Goal: Communication & Community: Answer question/provide support

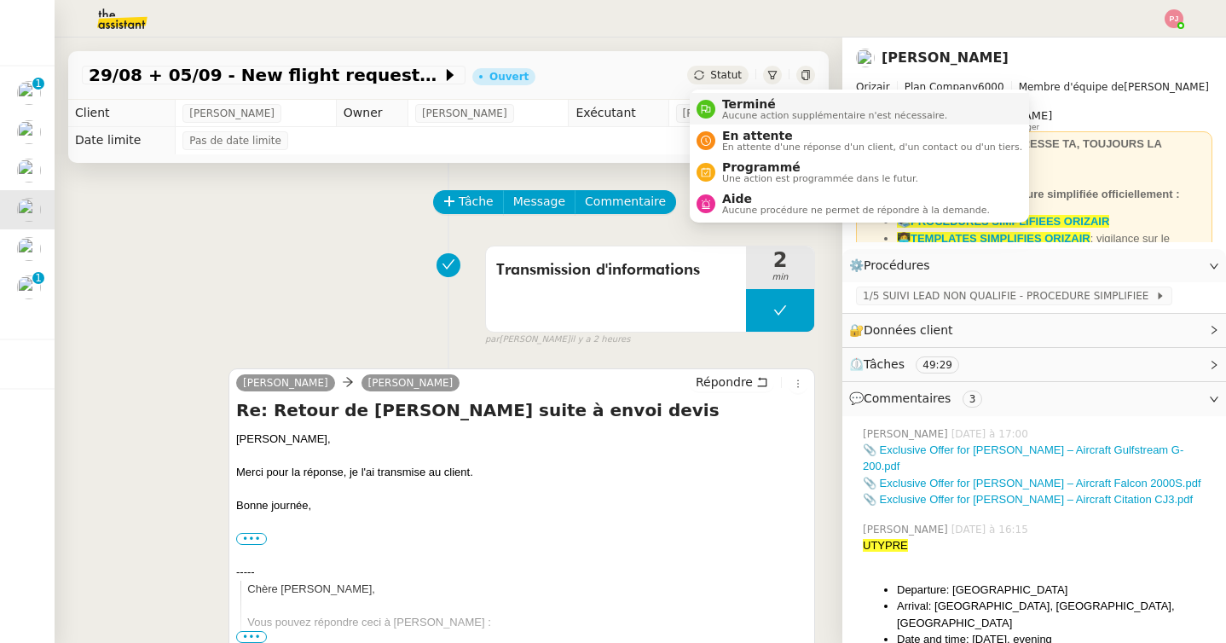
click at [729, 111] on span "Aucune action supplémentaire n'est nécessaire." at bounding box center [834, 115] width 225 height 9
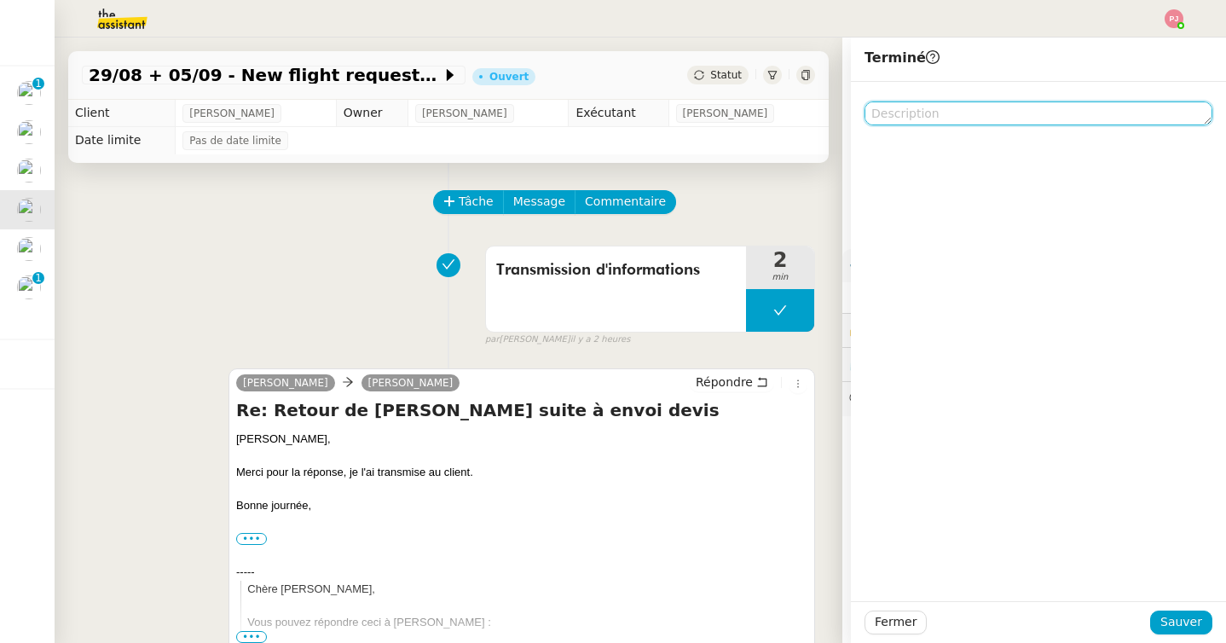
click at [904, 115] on textarea at bounding box center [1039, 113] width 348 height 24
click at [923, 117] on textarea at bounding box center [1039, 113] width 348 height 24
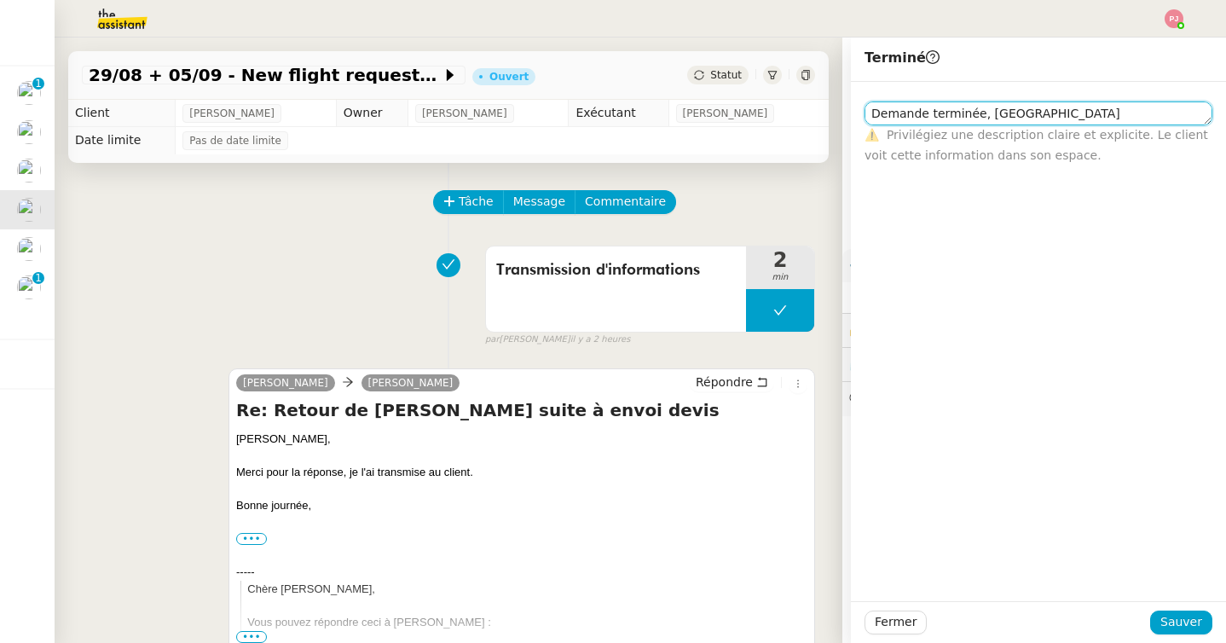
type textarea "Demande terminée, pas"
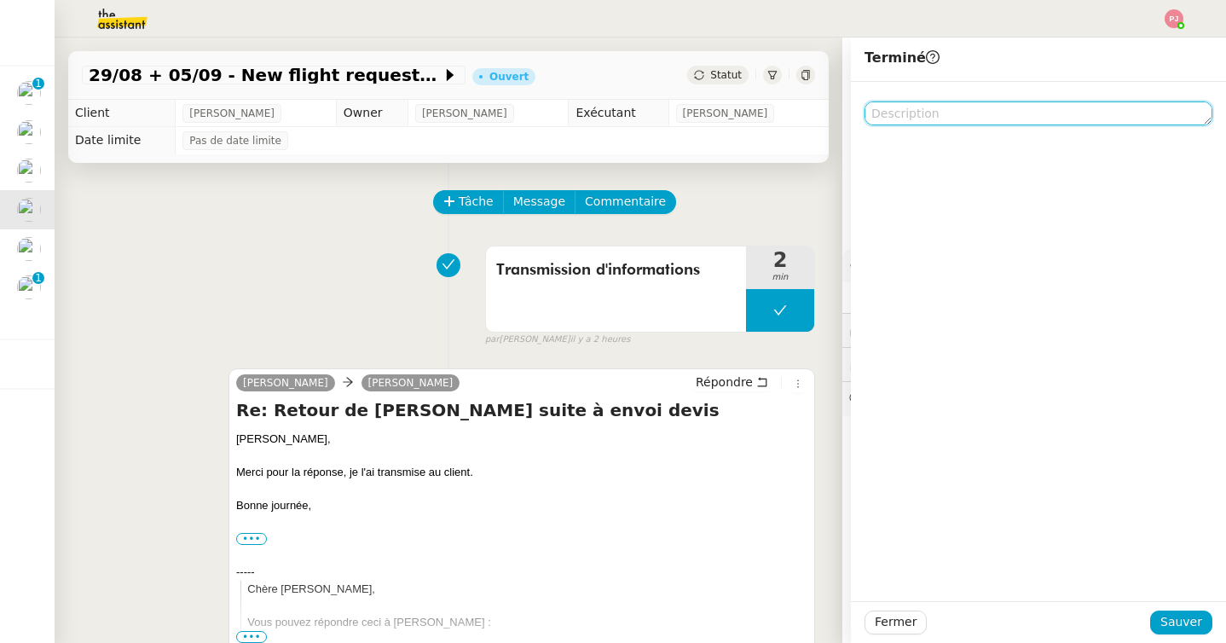
click at [1059, 113] on textarea at bounding box center [1039, 113] width 348 height 24
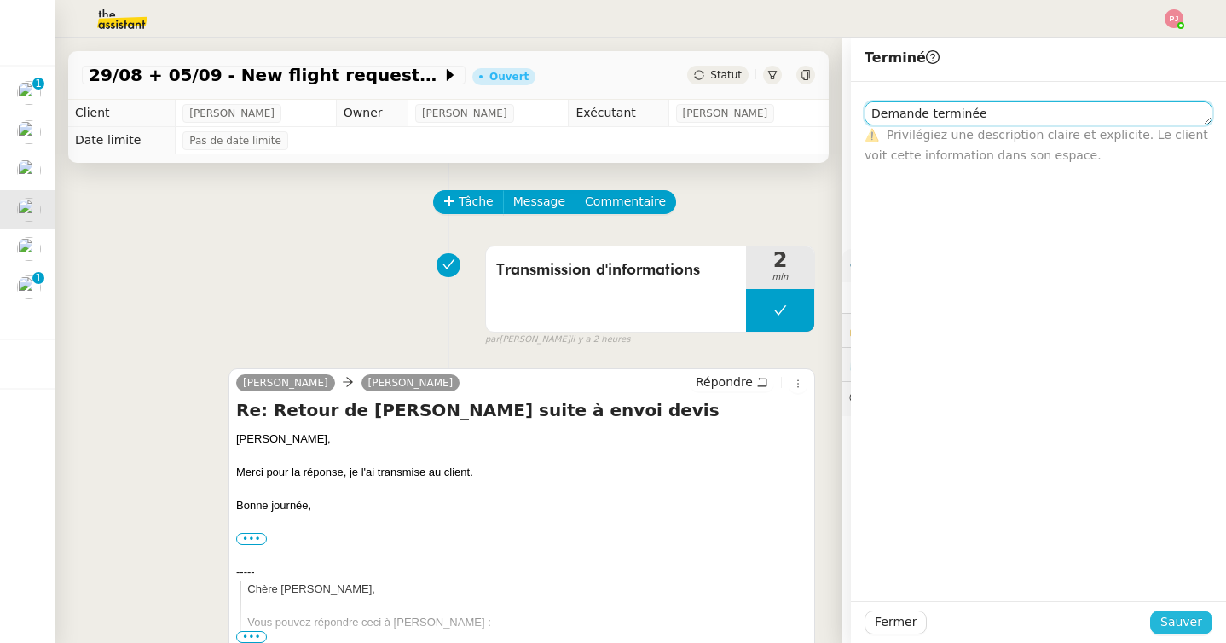
type textarea "Demande terminée"
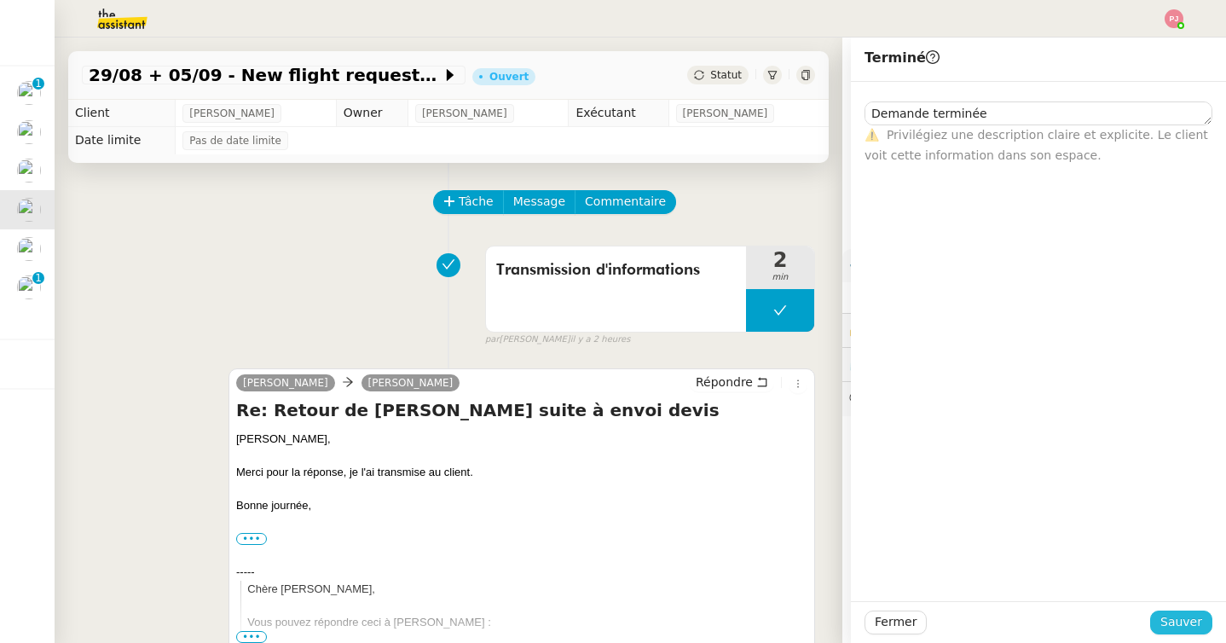
click at [1184, 622] on span "Sauver" at bounding box center [1181, 622] width 42 height 20
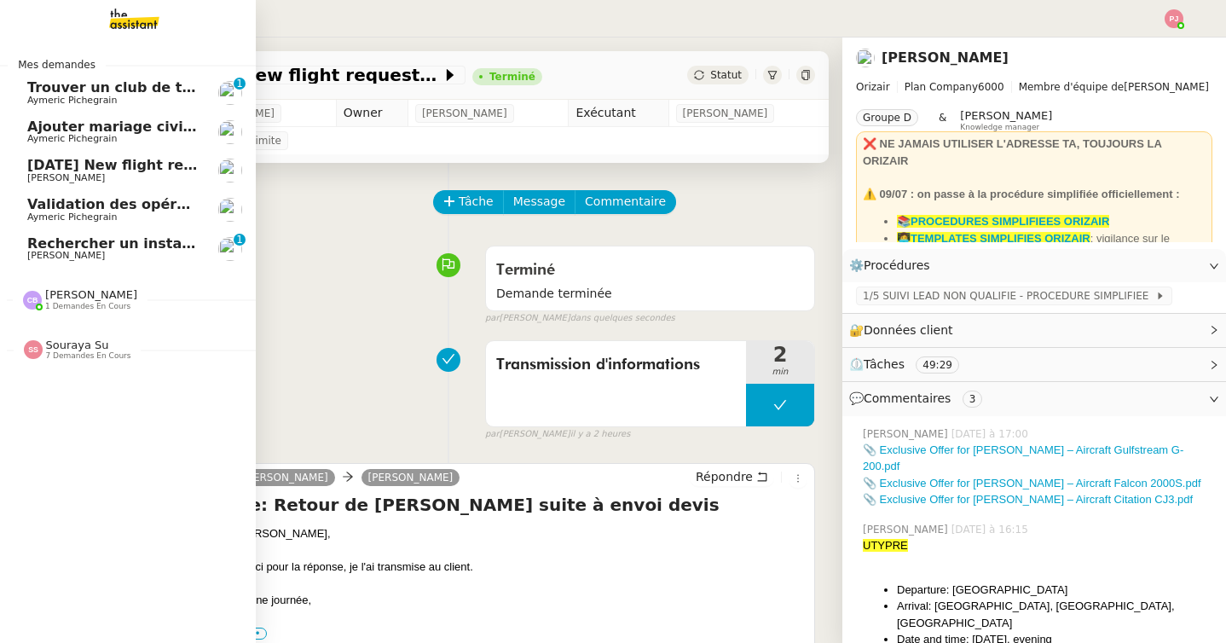
click at [129, 264] on link "Rechercher un installateur de porte blindée [PERSON_NAME] 0 1 2 3 4 5 6 7 8 9" at bounding box center [128, 248] width 256 height 39
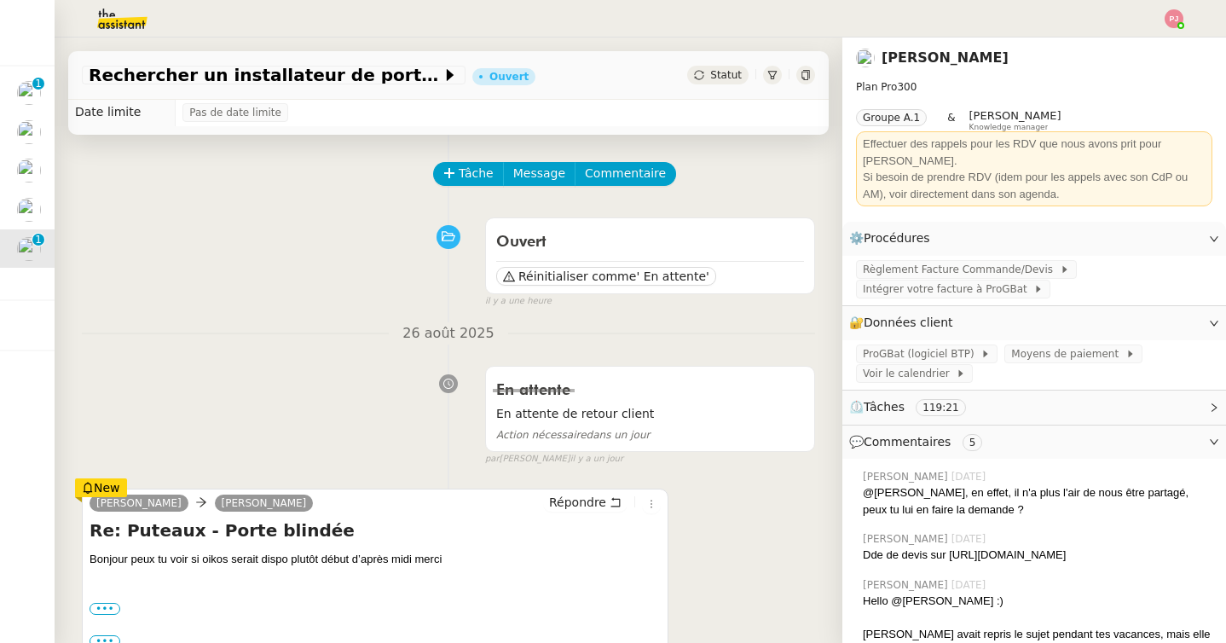
scroll to position [8, 0]
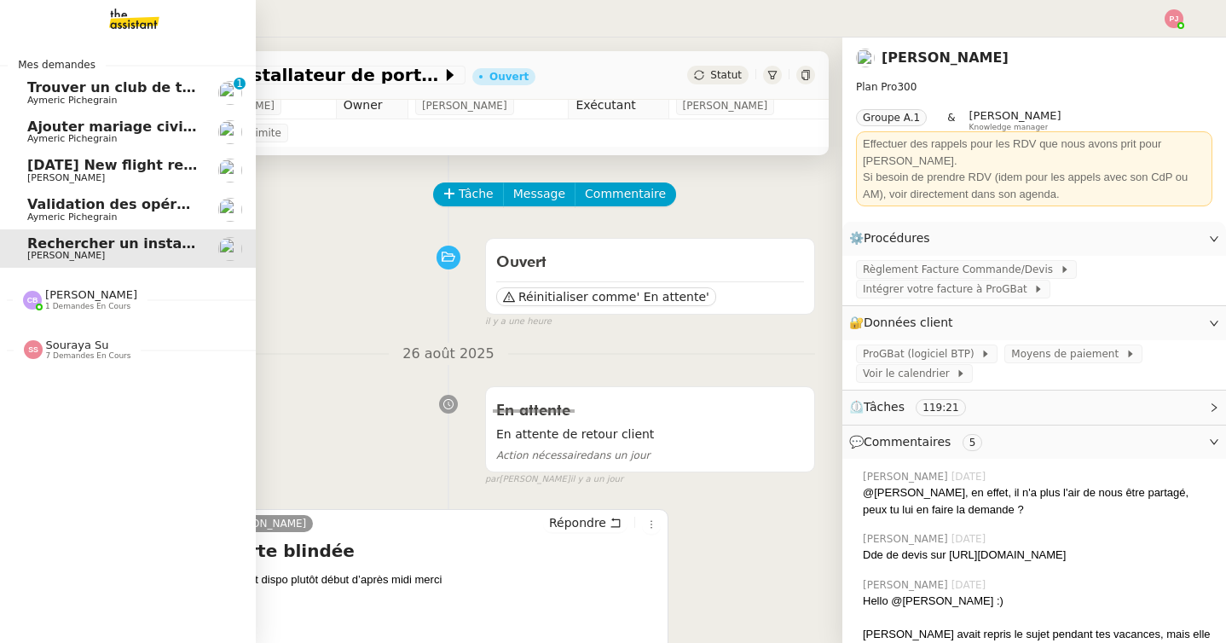
click at [34, 211] on span "Validation des opérations comptables" at bounding box center [172, 204] width 291 height 16
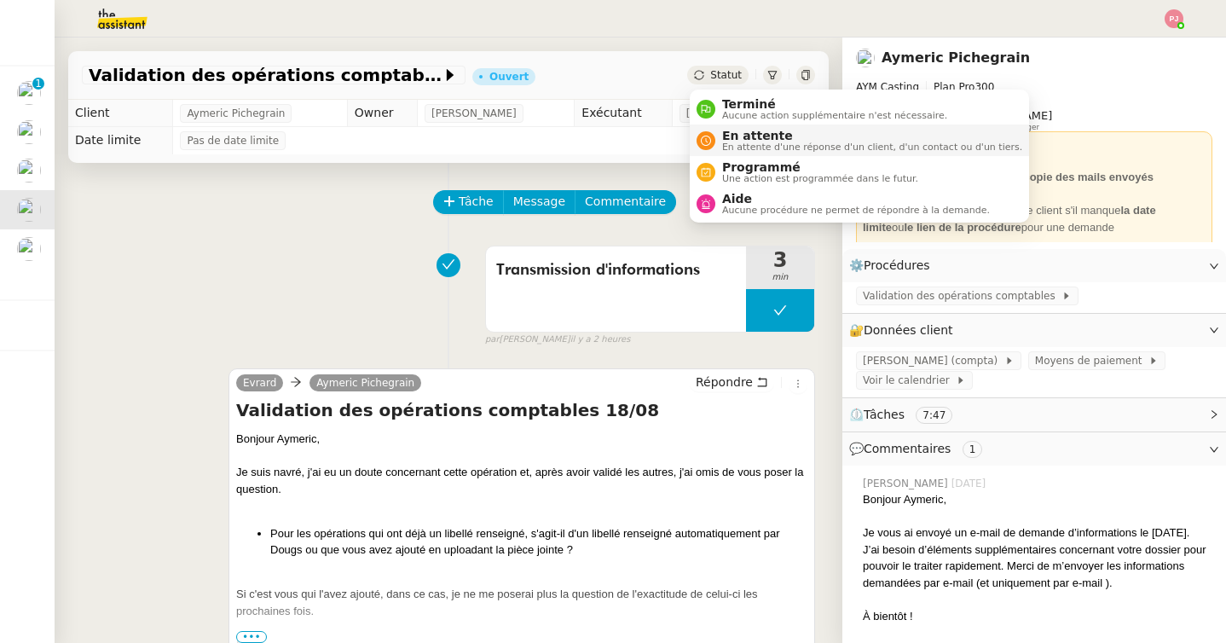
click at [744, 144] on span "En attente d'une réponse d'un client, d'un contact ou d'un tiers." at bounding box center [872, 146] width 300 height 9
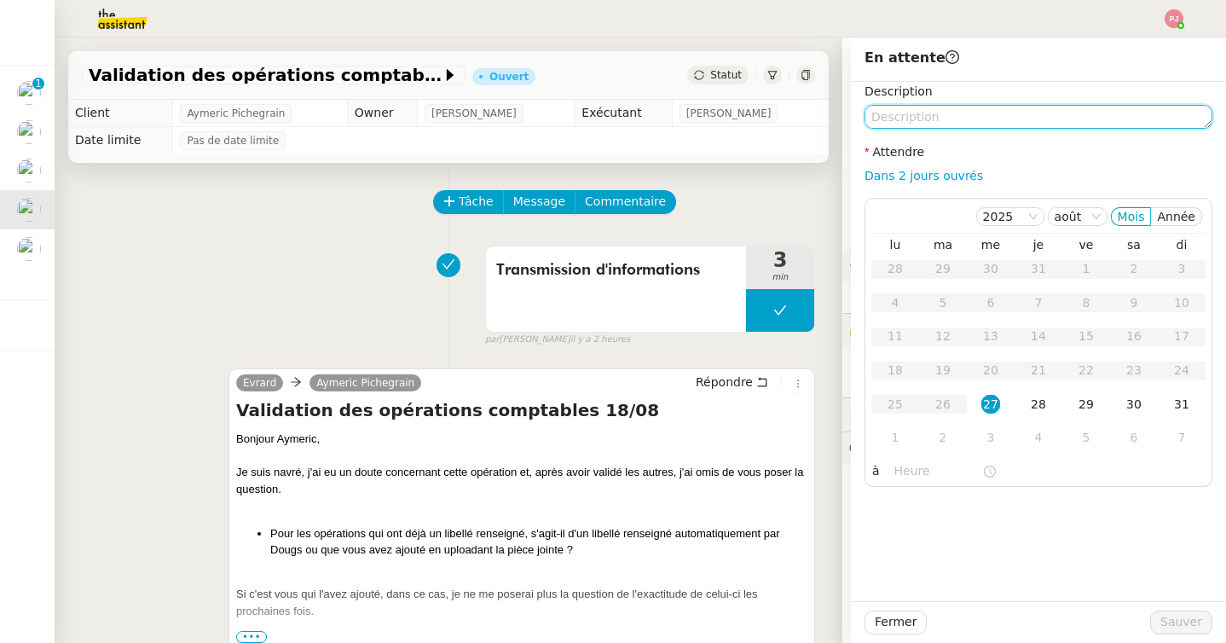
click at [955, 116] on textarea at bounding box center [1039, 117] width 348 height 24
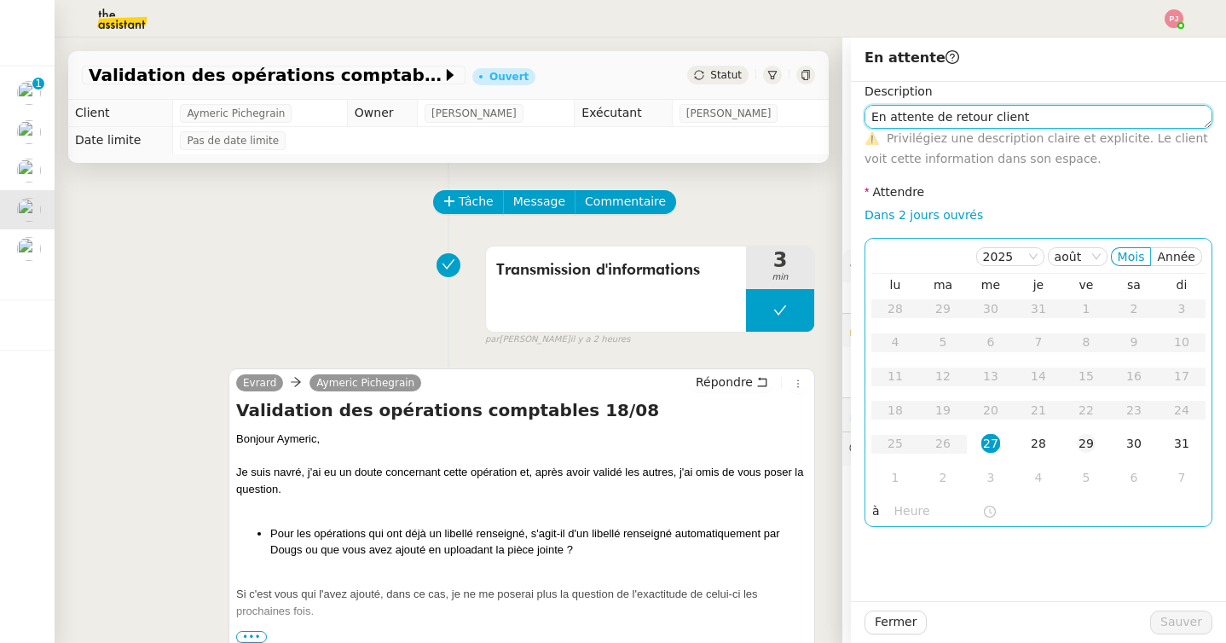
type textarea "En attente de retour client"
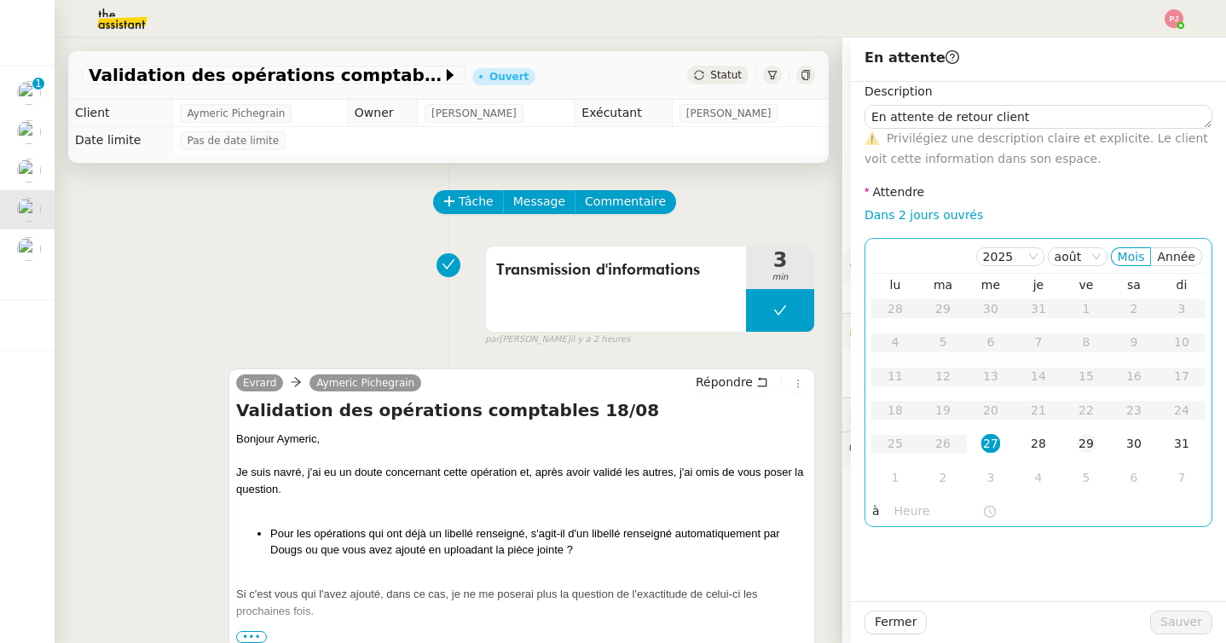
click at [1088, 441] on div "29" at bounding box center [1086, 443] width 19 height 19
click at [1074, 477] on td "5" at bounding box center [1086, 478] width 48 height 34
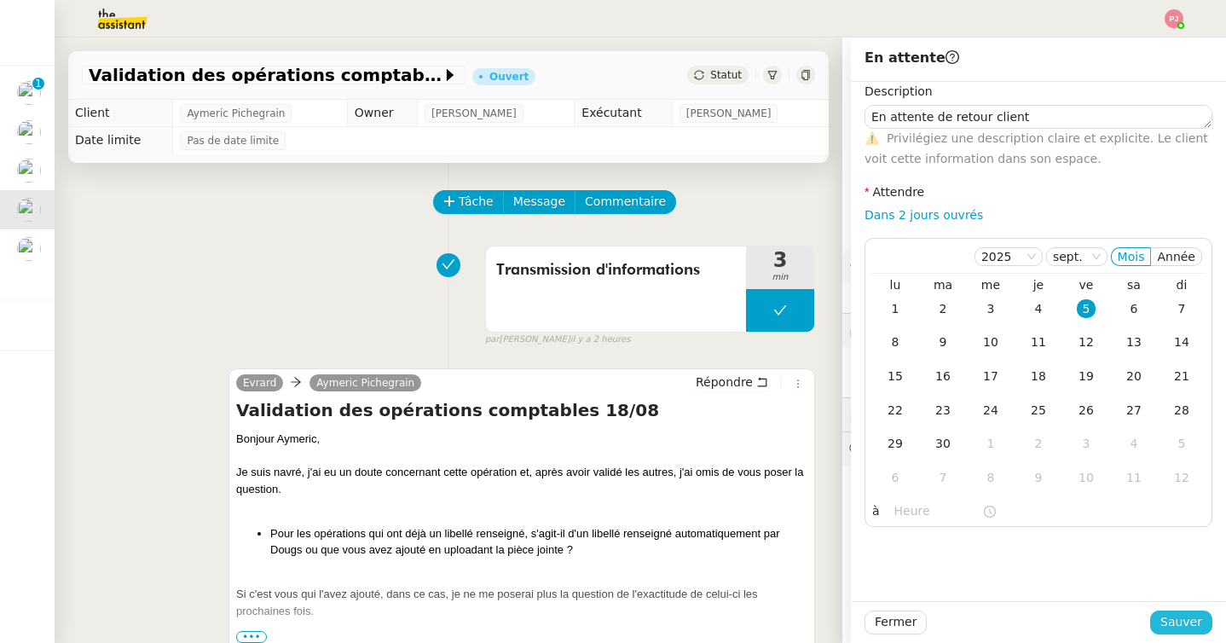
click at [1197, 619] on span "Sauver" at bounding box center [1181, 622] width 42 height 20
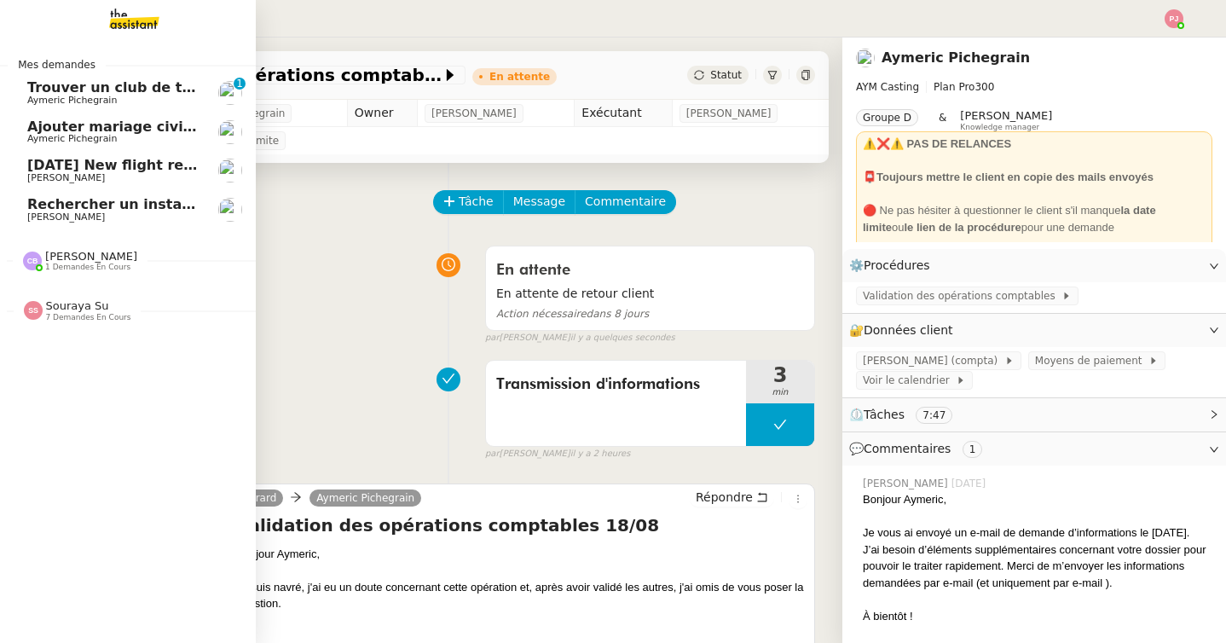
click at [24, 167] on link "[DATE] New flight request - Shayma El-fertas [PERSON_NAME]" at bounding box center [128, 170] width 256 height 39
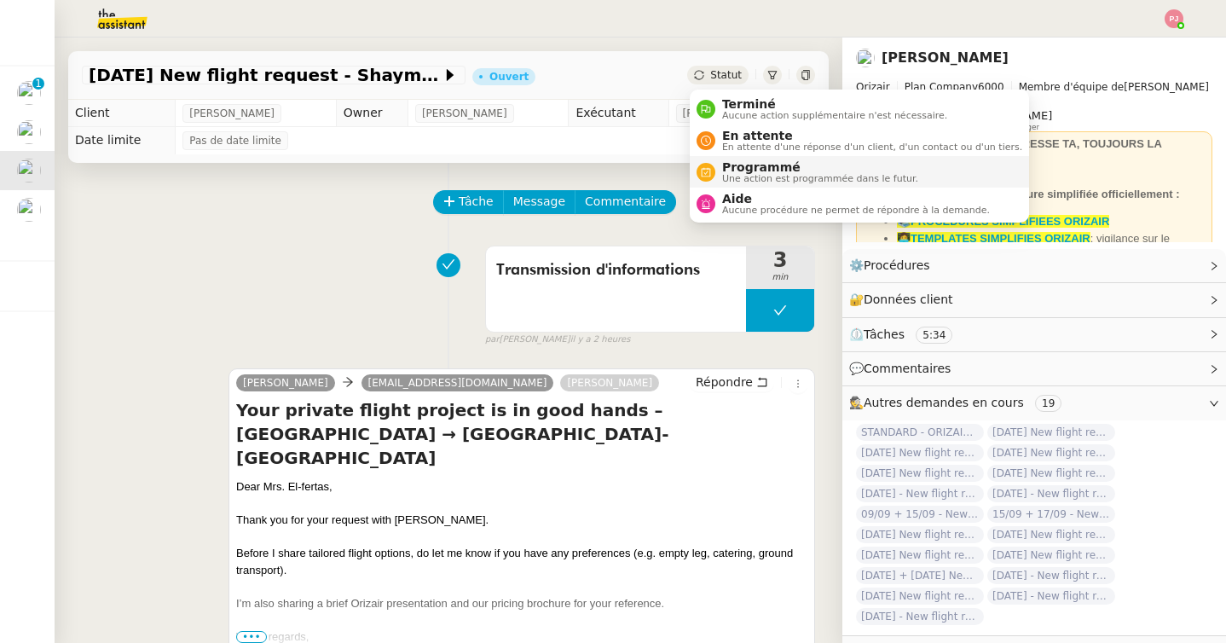
click at [757, 176] on span "Une action est programmée dans le futur." at bounding box center [820, 178] width 196 height 9
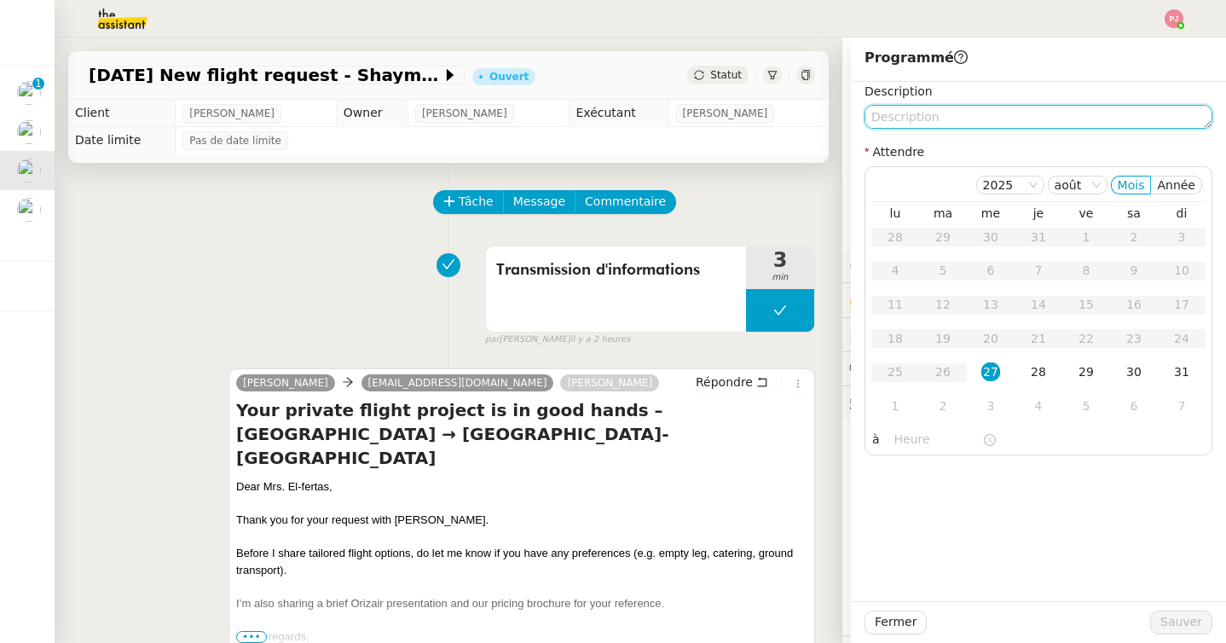
click at [946, 115] on textarea at bounding box center [1039, 117] width 348 height 24
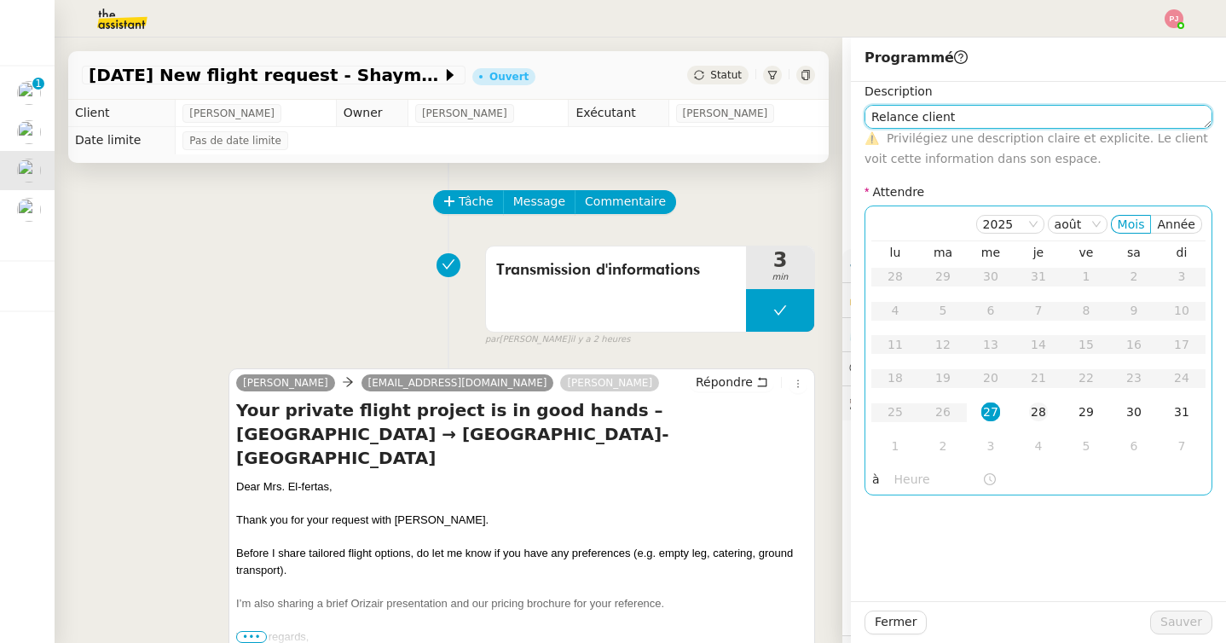
type textarea "Relance client"
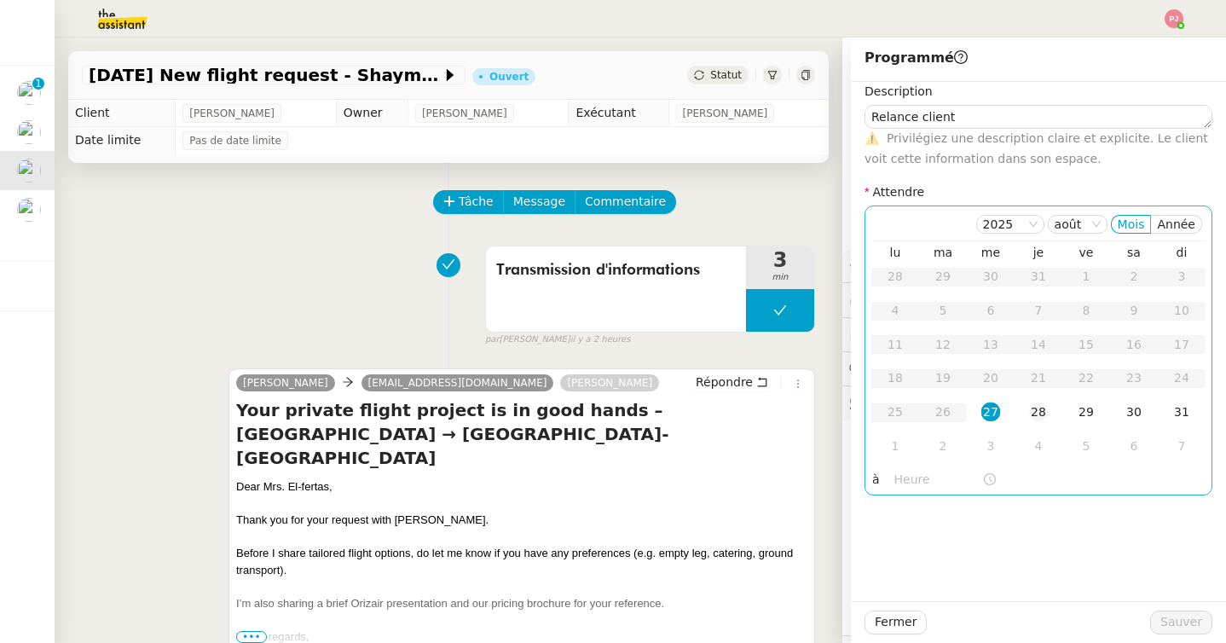
click at [1047, 414] on div "28" at bounding box center [1038, 411] width 19 height 19
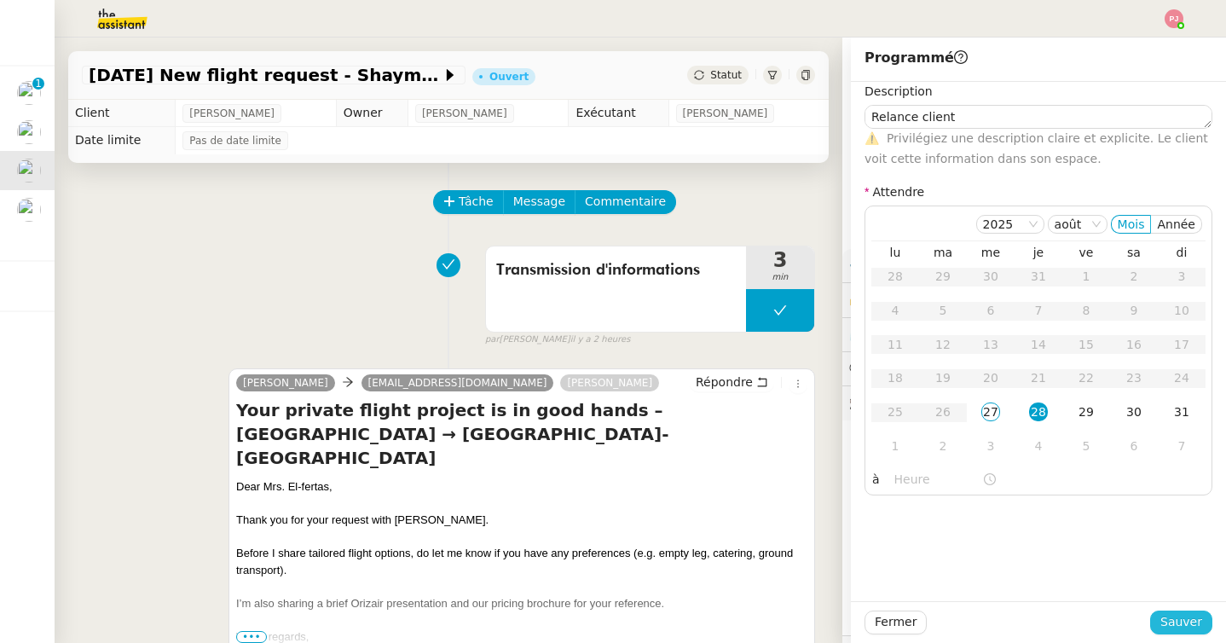
click at [1174, 626] on span "Sauver" at bounding box center [1181, 622] width 42 height 20
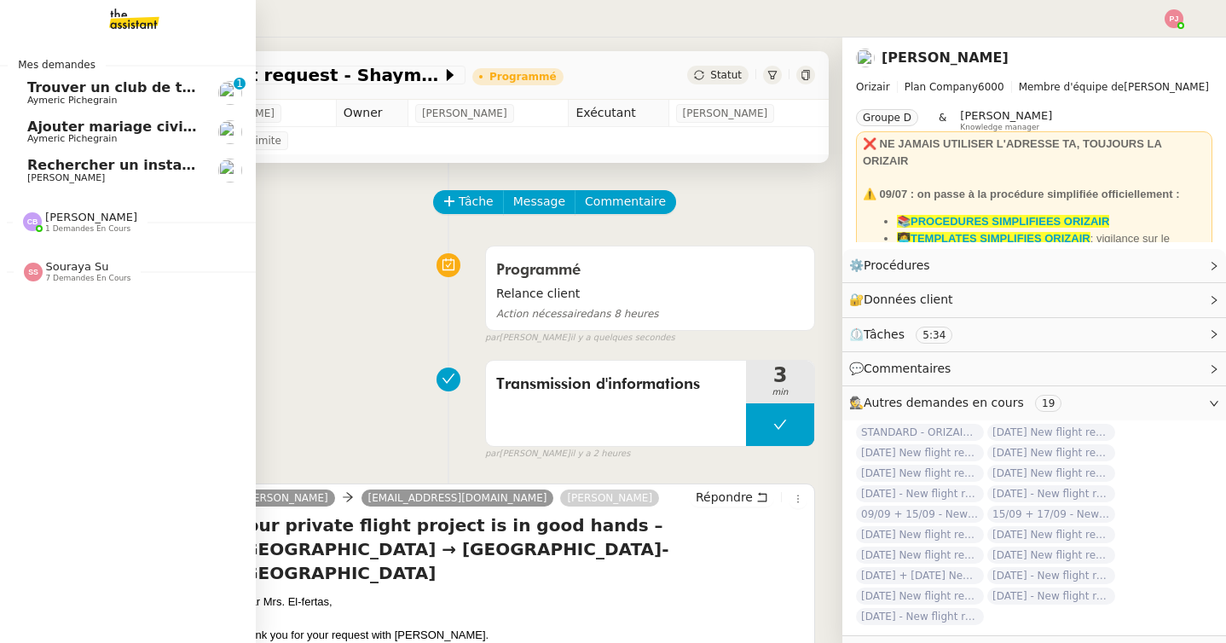
click at [43, 130] on span "Ajouter mariage civil au calendrier" at bounding box center [160, 127] width 267 height 16
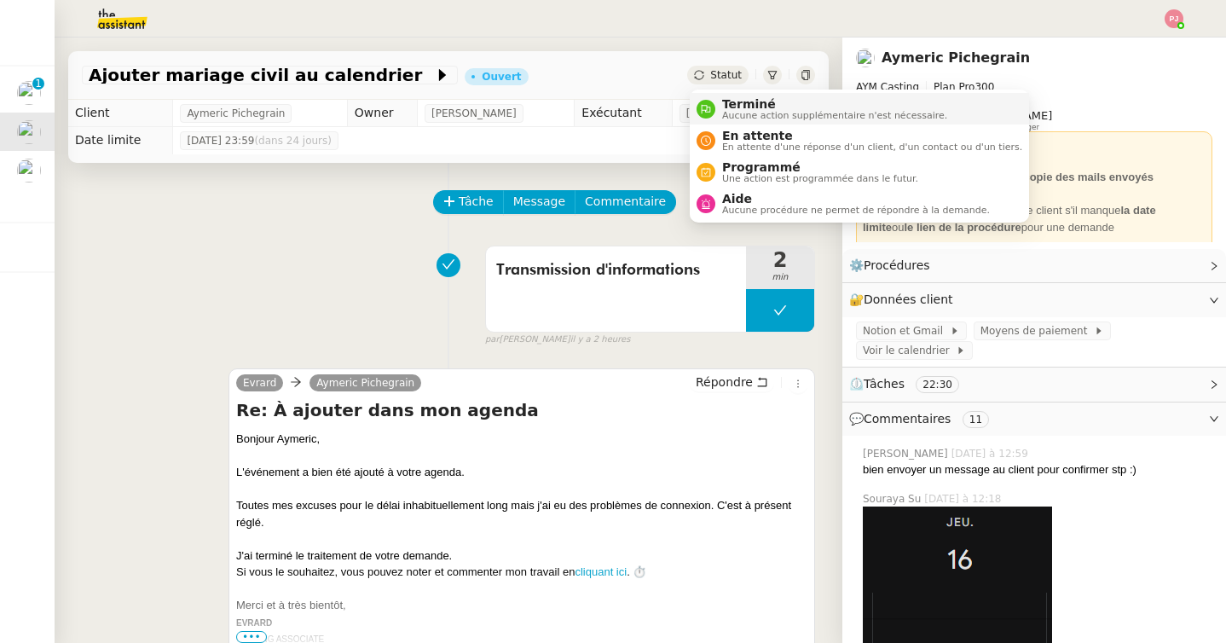
click at [739, 109] on span "Terminé" at bounding box center [834, 104] width 225 height 14
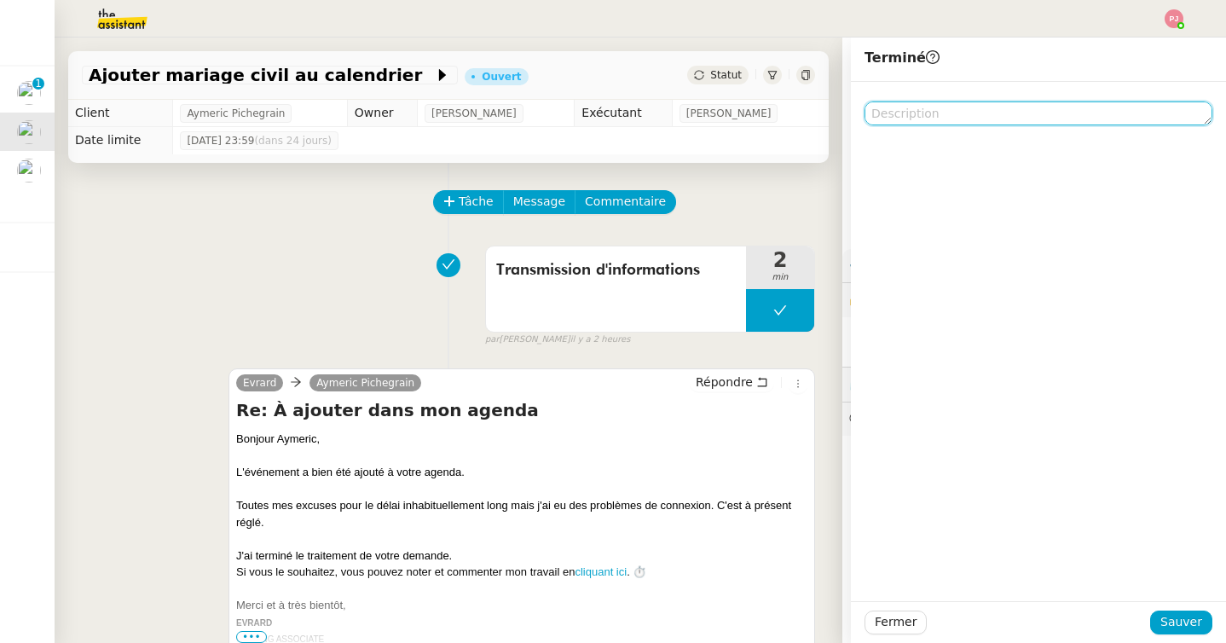
click at [890, 112] on textarea at bounding box center [1039, 113] width 348 height 24
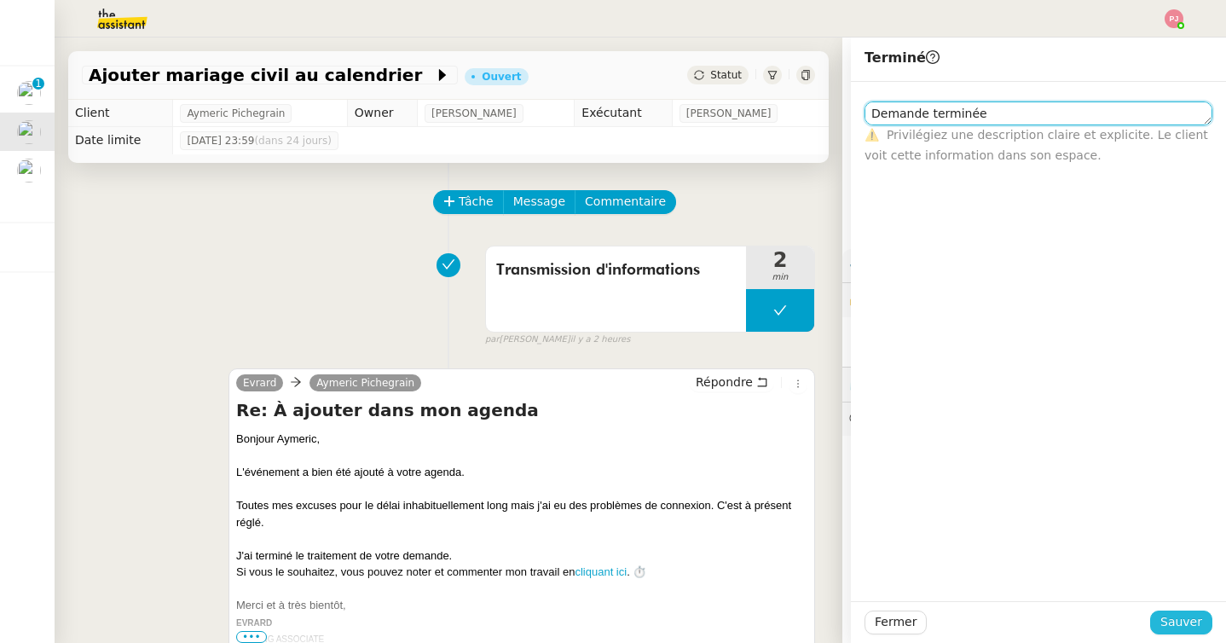
type textarea "Demande terminée"
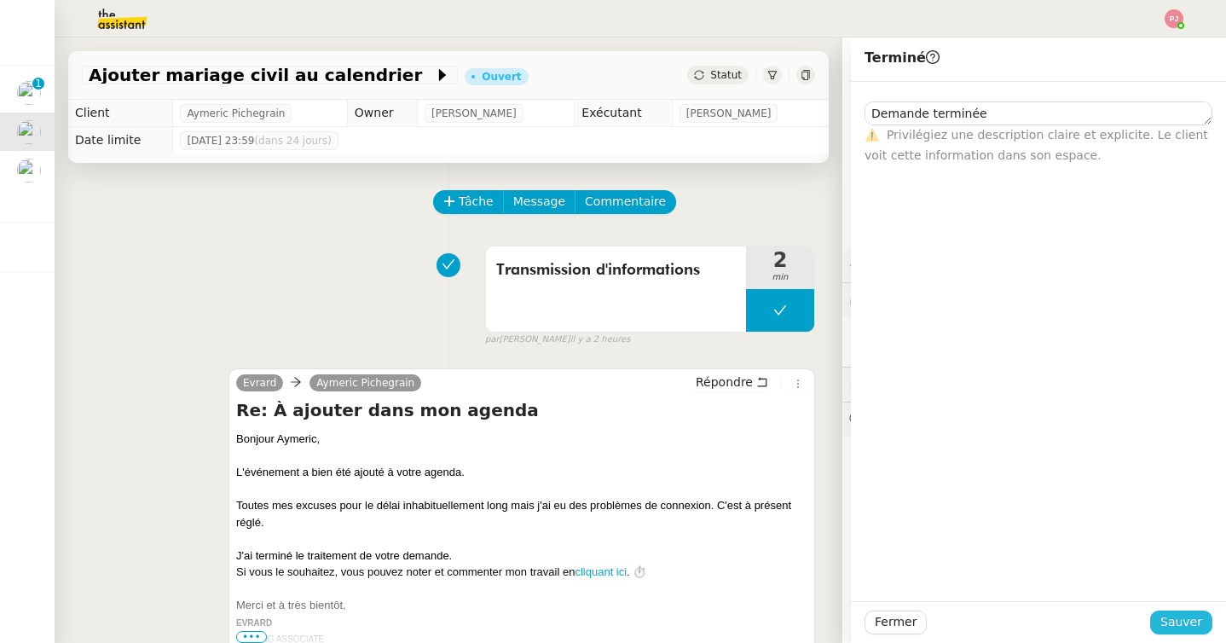
click at [1199, 616] on span "Sauver" at bounding box center [1181, 622] width 42 height 20
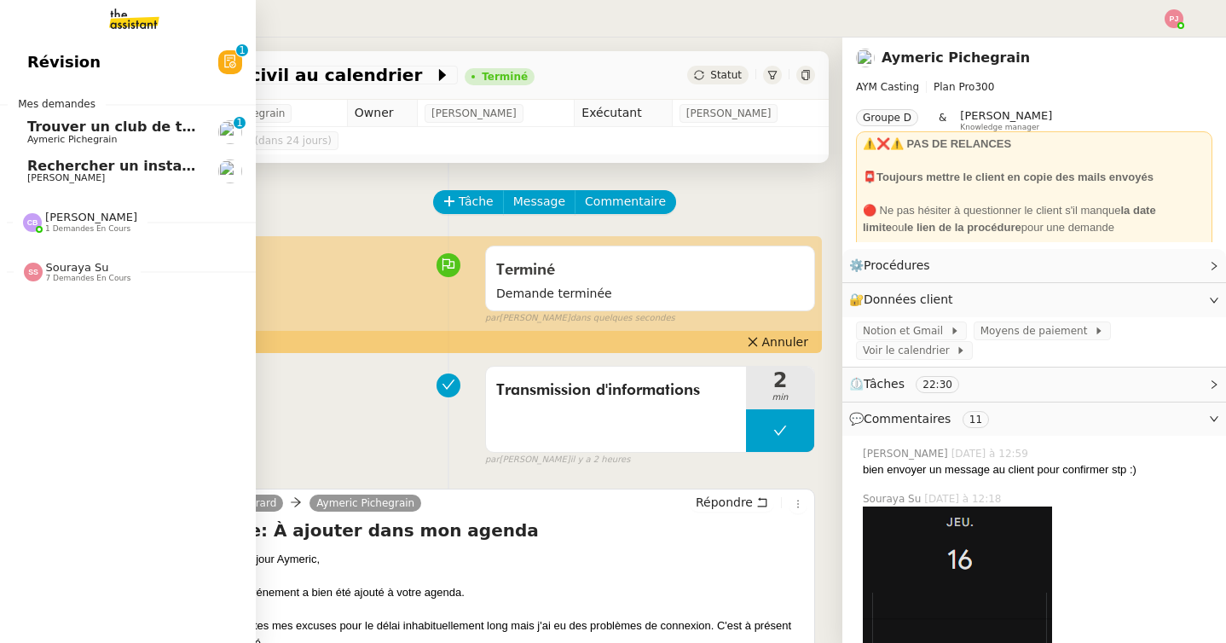
click at [67, 168] on span "Rechercher un installateur de porte blindée" at bounding box center [196, 166] width 338 height 16
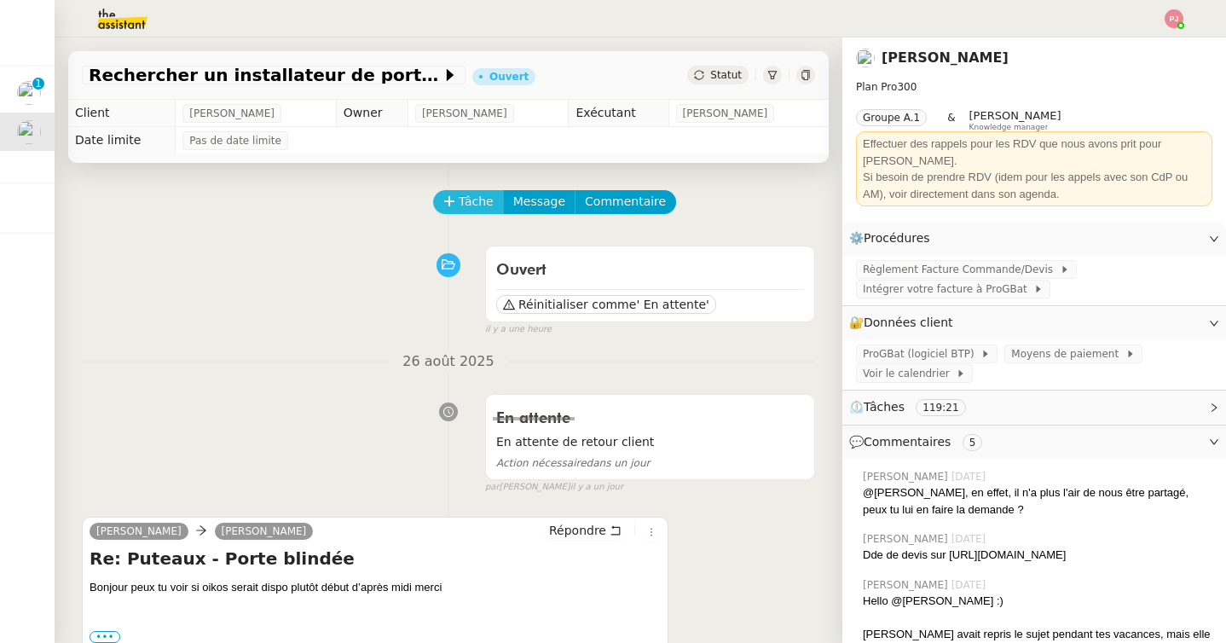
click at [472, 194] on span "Tâche" at bounding box center [476, 202] width 35 height 20
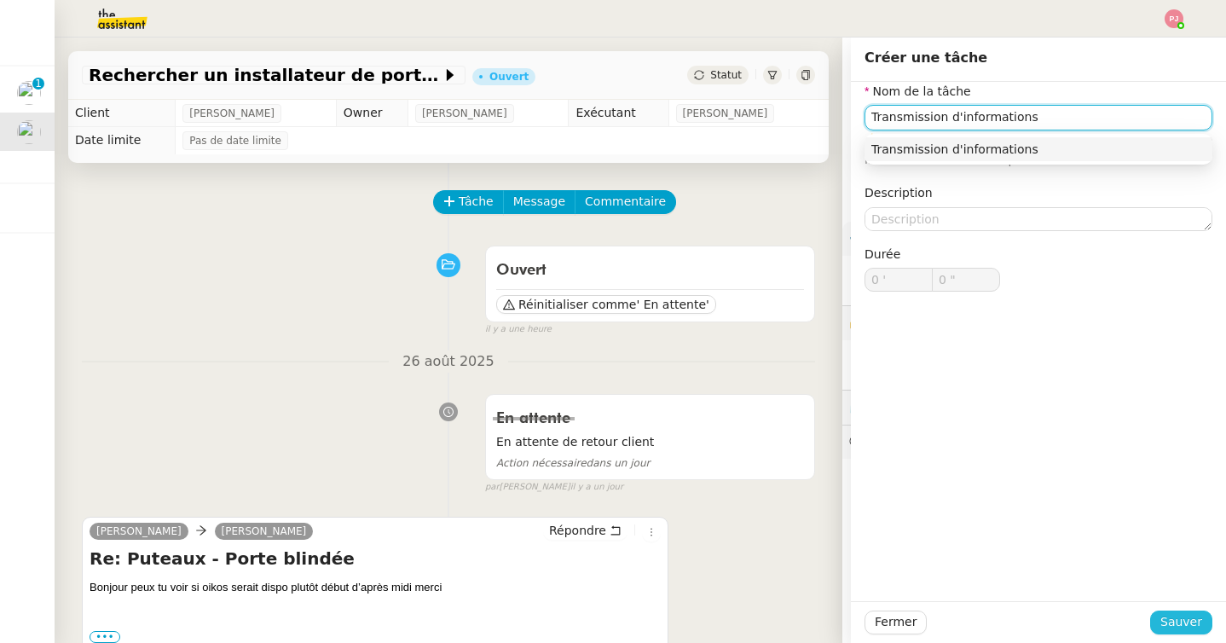
type input "Transmission d'informations"
click at [1188, 616] on span "Sauver" at bounding box center [1181, 622] width 42 height 20
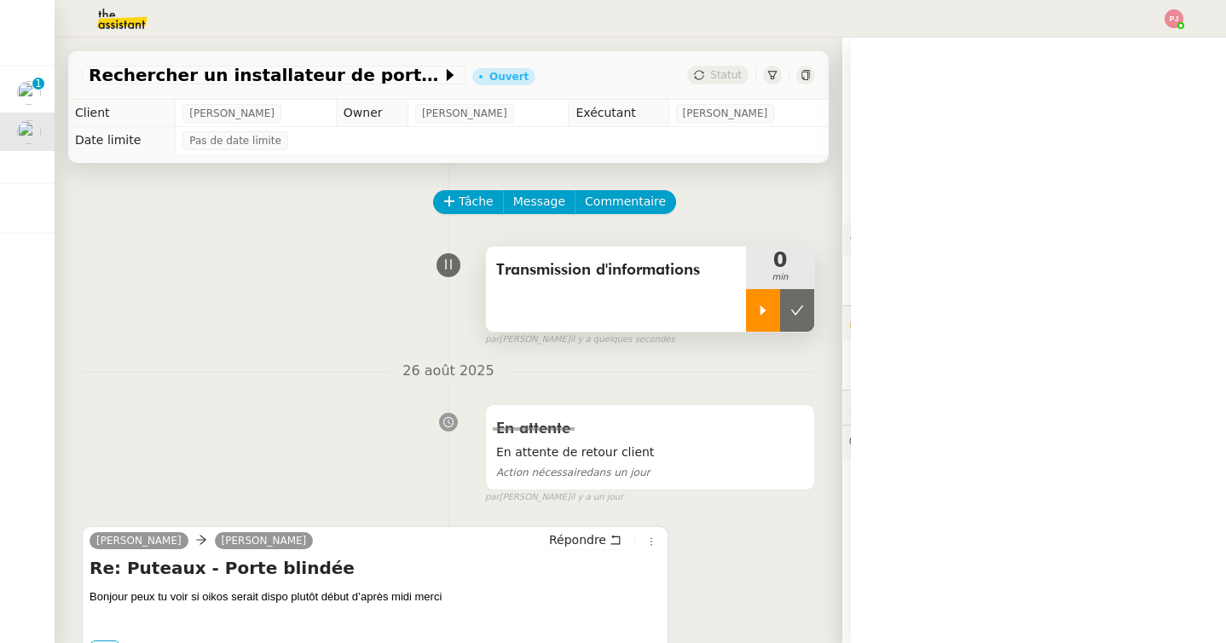
click at [758, 307] on icon at bounding box center [763, 311] width 14 height 14
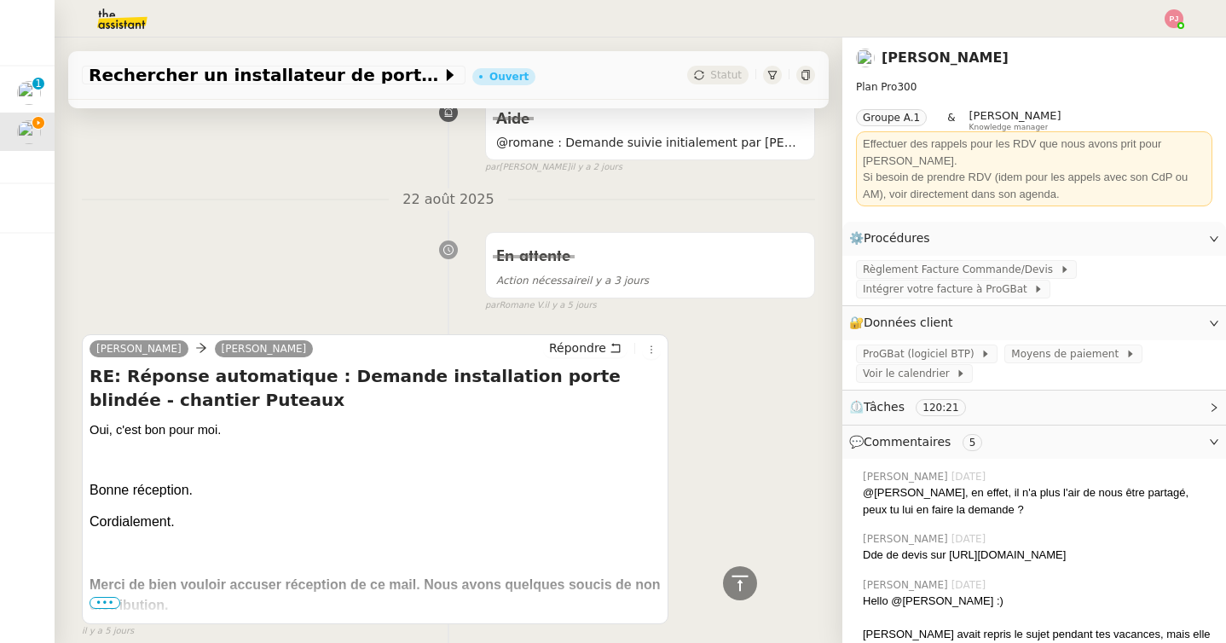
scroll to position [1467, 0]
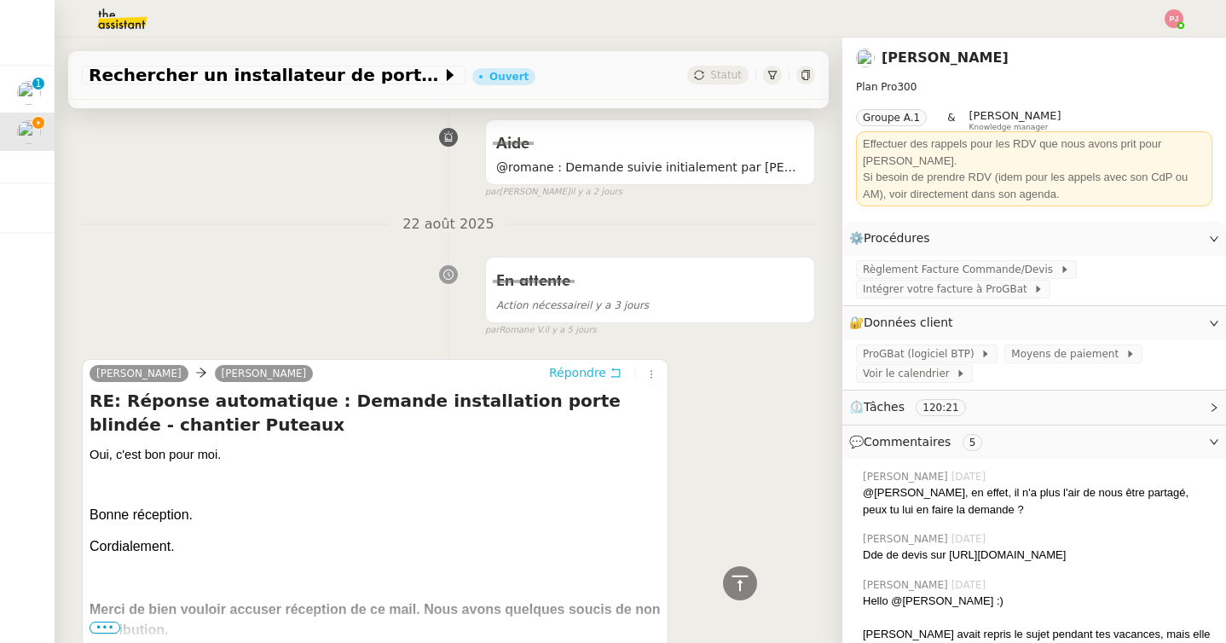
click at [595, 368] on span "Répondre" at bounding box center [577, 372] width 57 height 17
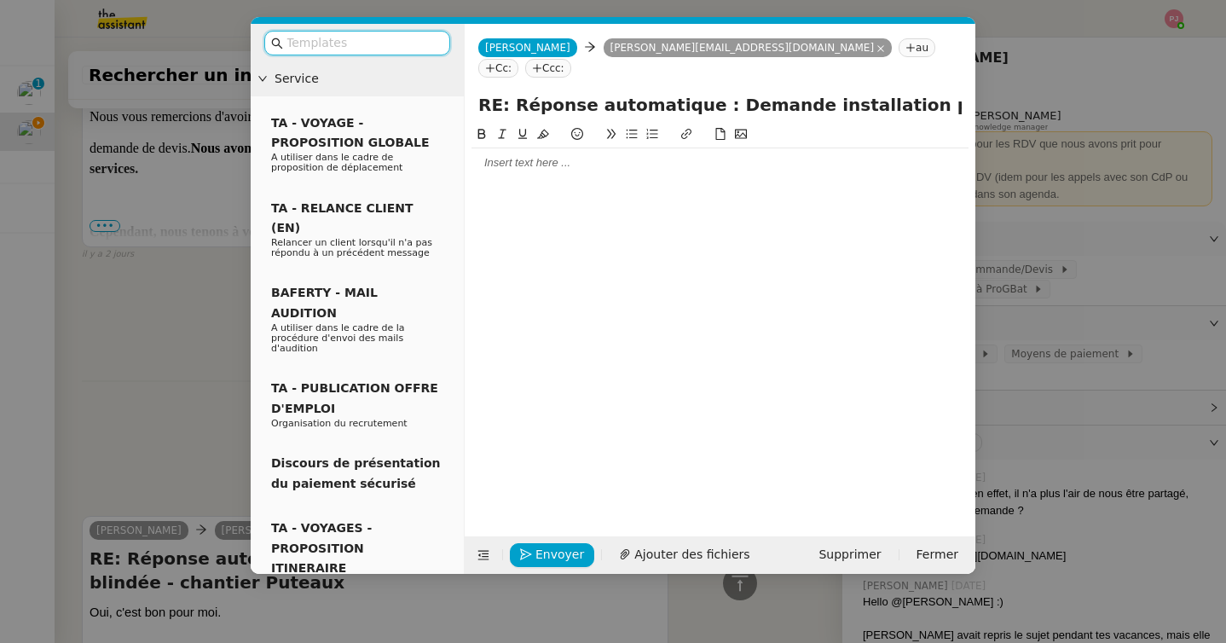
scroll to position [1623, 0]
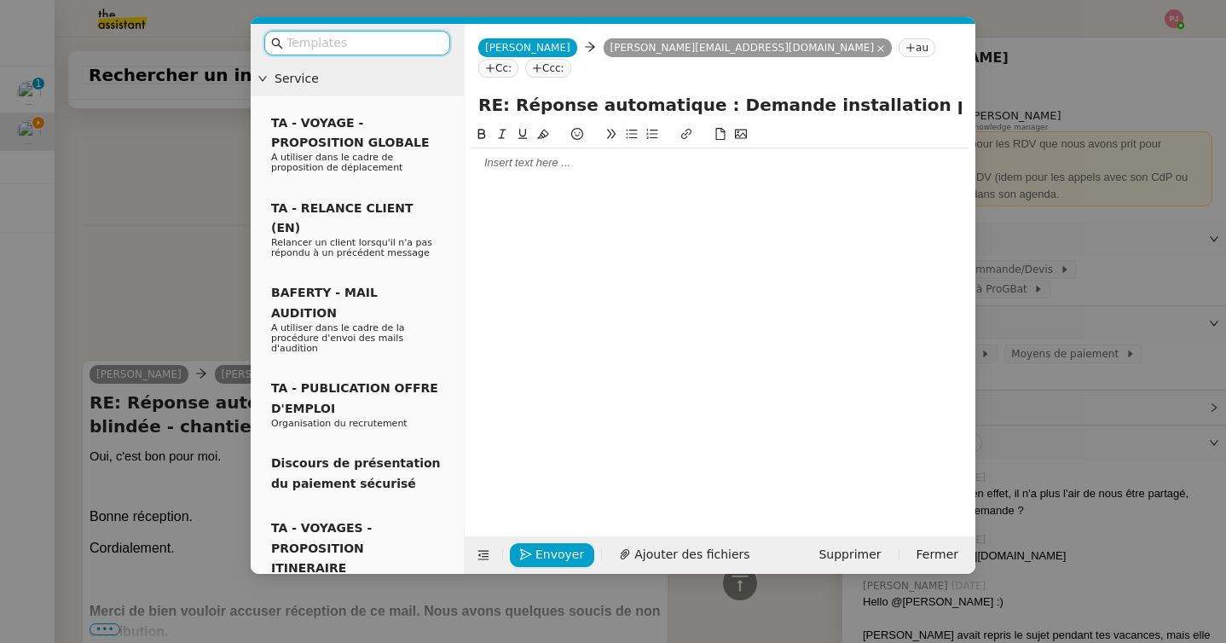
click at [516, 150] on div at bounding box center [720, 162] width 497 height 29
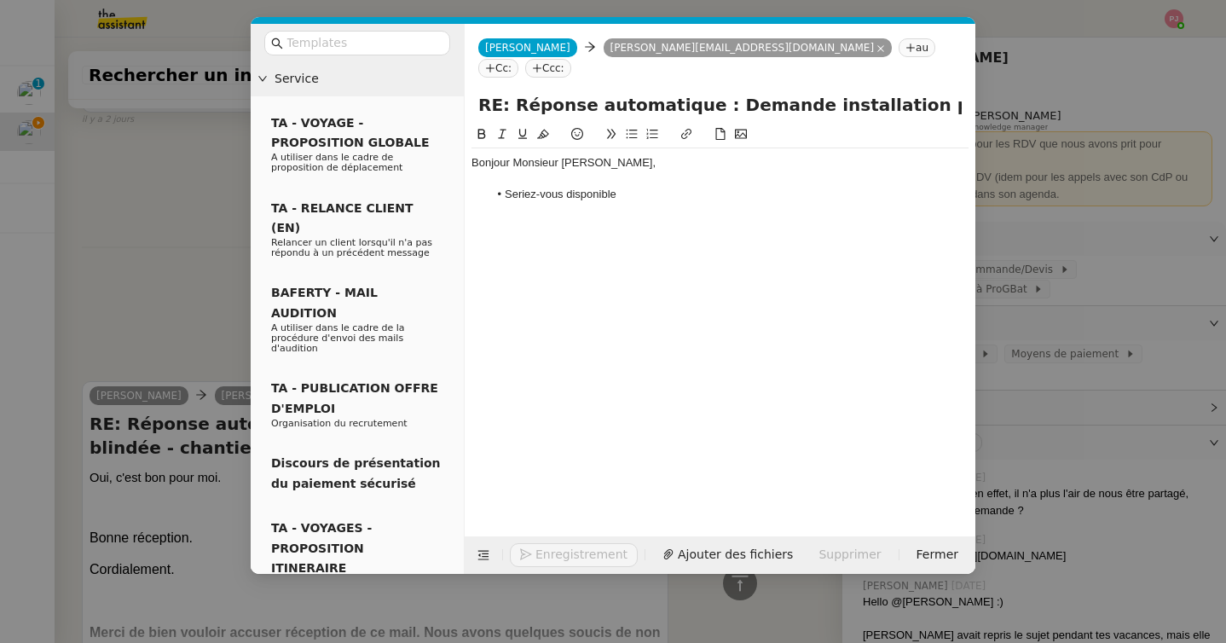
scroll to position [1696, 0]
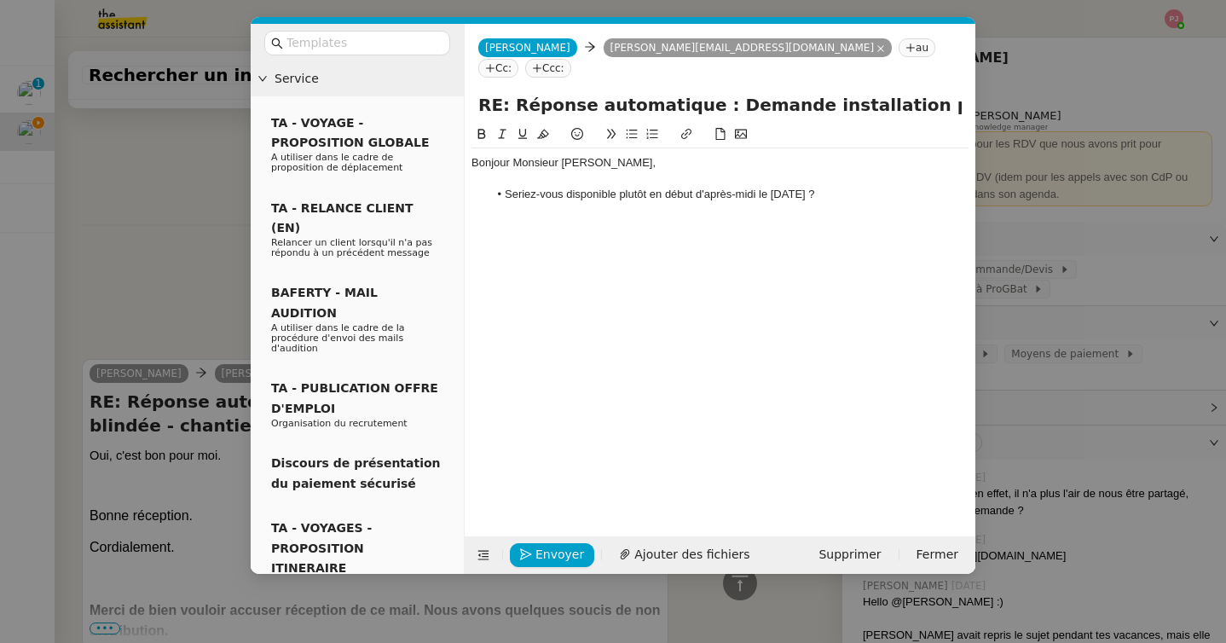
click at [772, 187] on li "Seriez-vous disponible plutôt en début d'après-midi le [DATE] ?" at bounding box center [729, 194] width 481 height 15
click at [100, 232] on nz-modal-container "Service TA - VOYAGE - PROPOSITION GLOBALE A utiliser dans le cadre de propositi…" at bounding box center [613, 321] width 1226 height 643
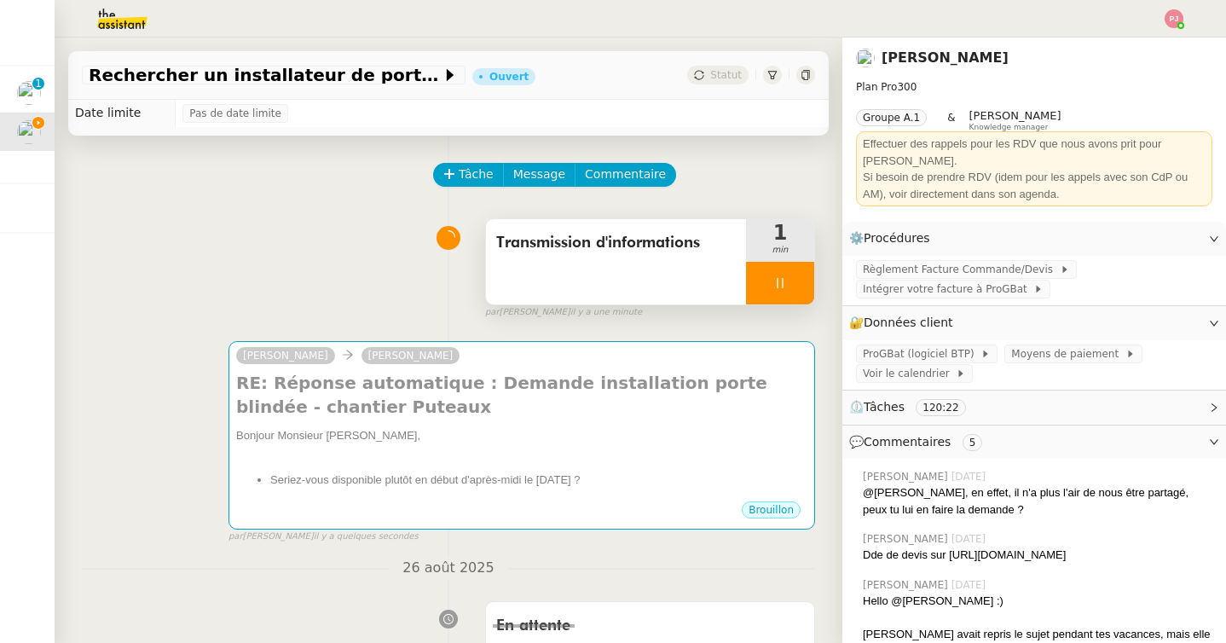
scroll to position [0, 0]
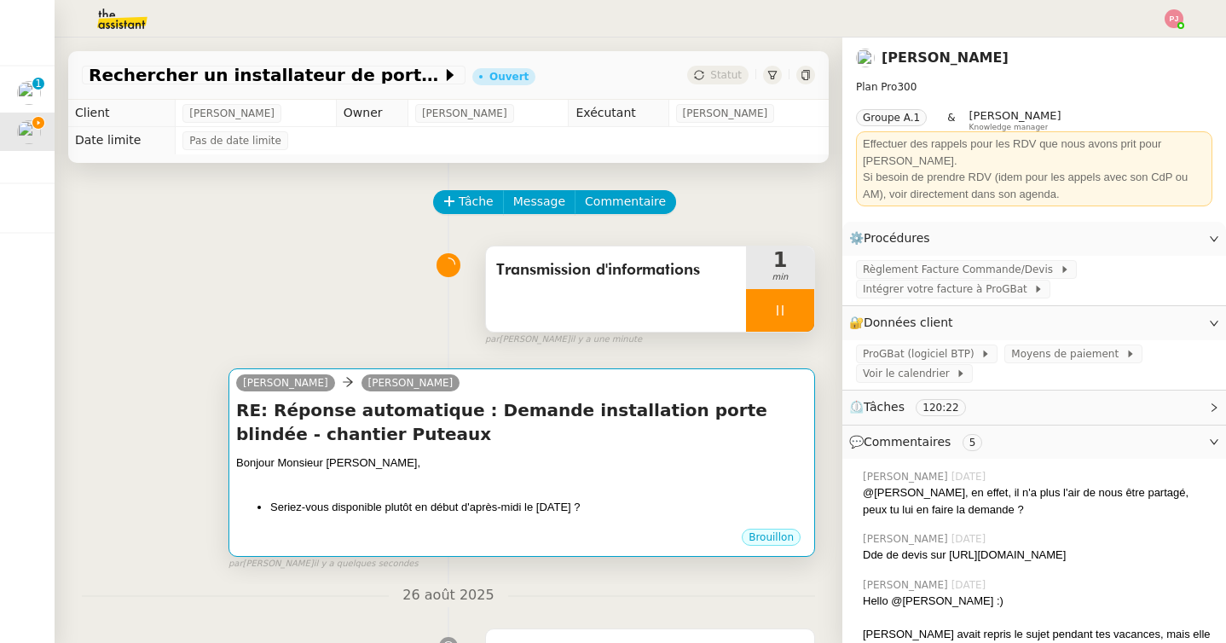
click at [459, 419] on h4 "RE: Réponse automatique : Demande installation porte blindée - chantier Puteaux" at bounding box center [521, 422] width 571 height 48
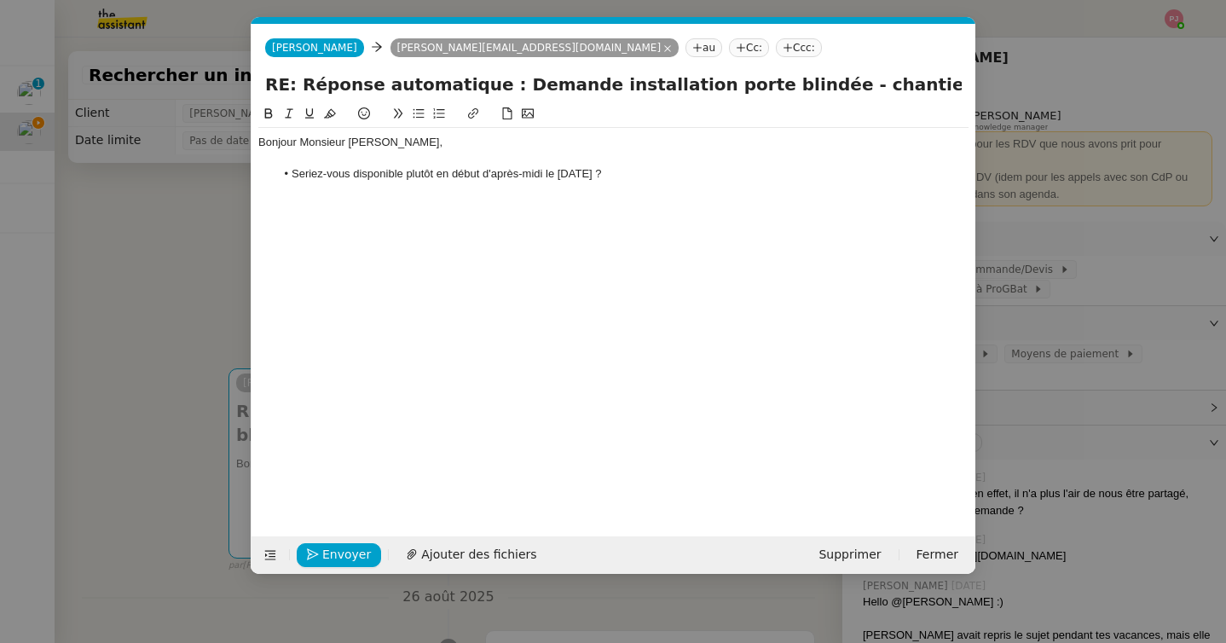
scroll to position [0, 36]
click at [692, 171] on li "Seriez-vous disponible plutôt en début d'après-midi le [DATE] ?" at bounding box center [622, 173] width 694 height 15
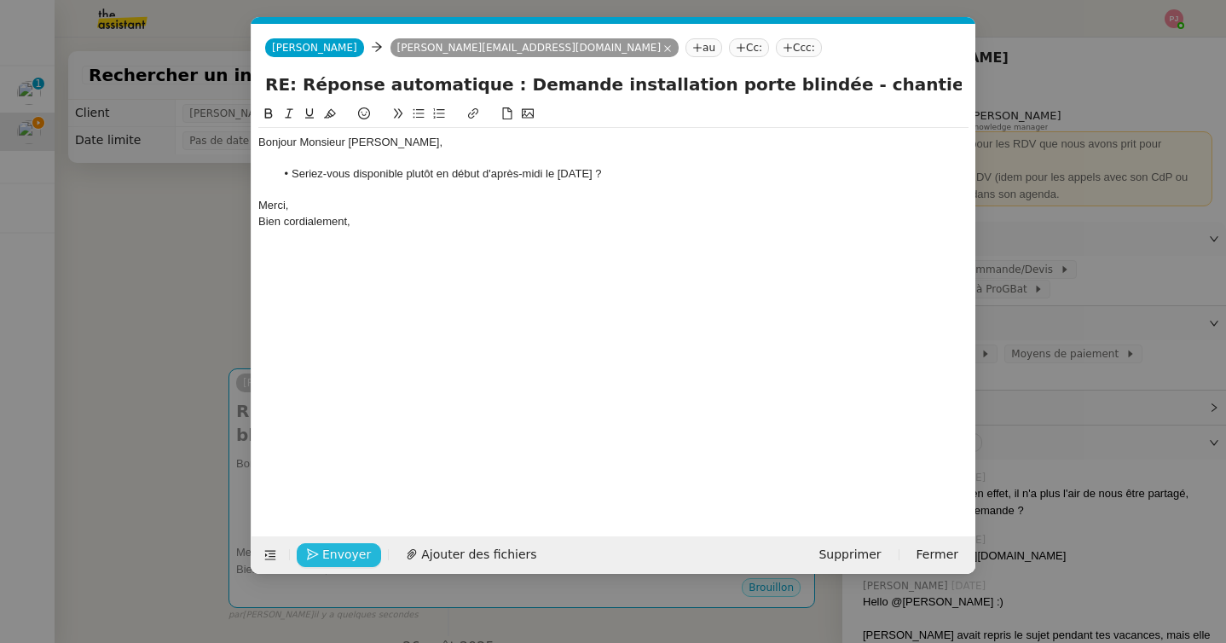
click at [344, 546] on span "Envoyer" at bounding box center [346, 555] width 49 height 20
click at [344, 546] on span "Confirmer l'envoi" at bounding box center [373, 555] width 102 height 20
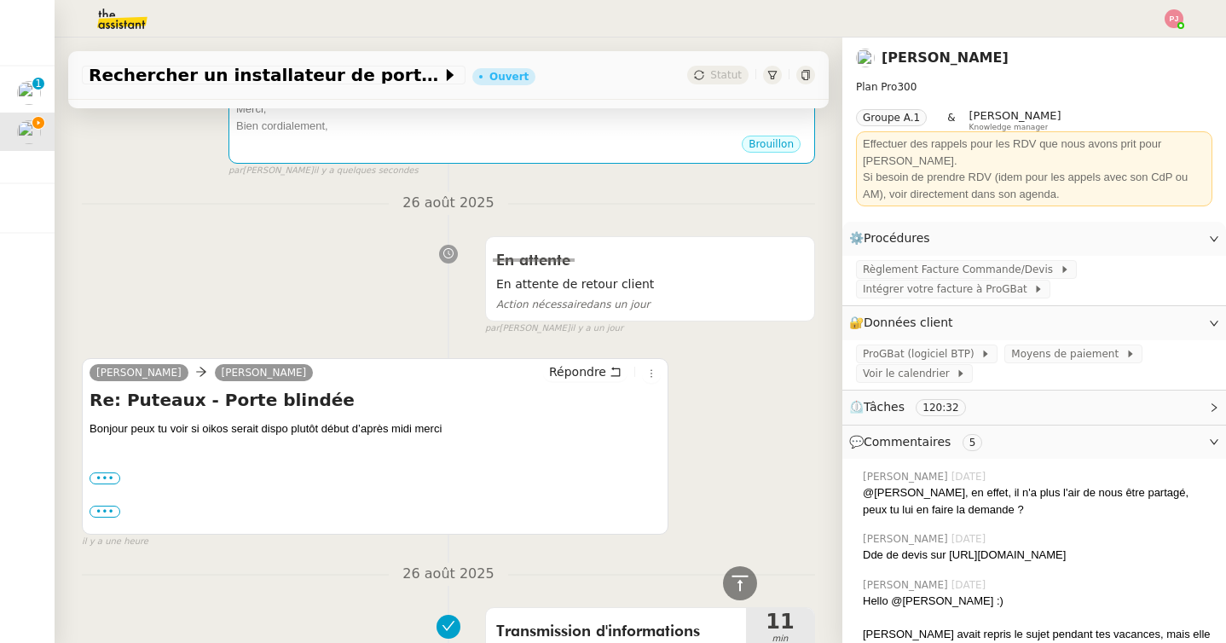
scroll to position [499, 0]
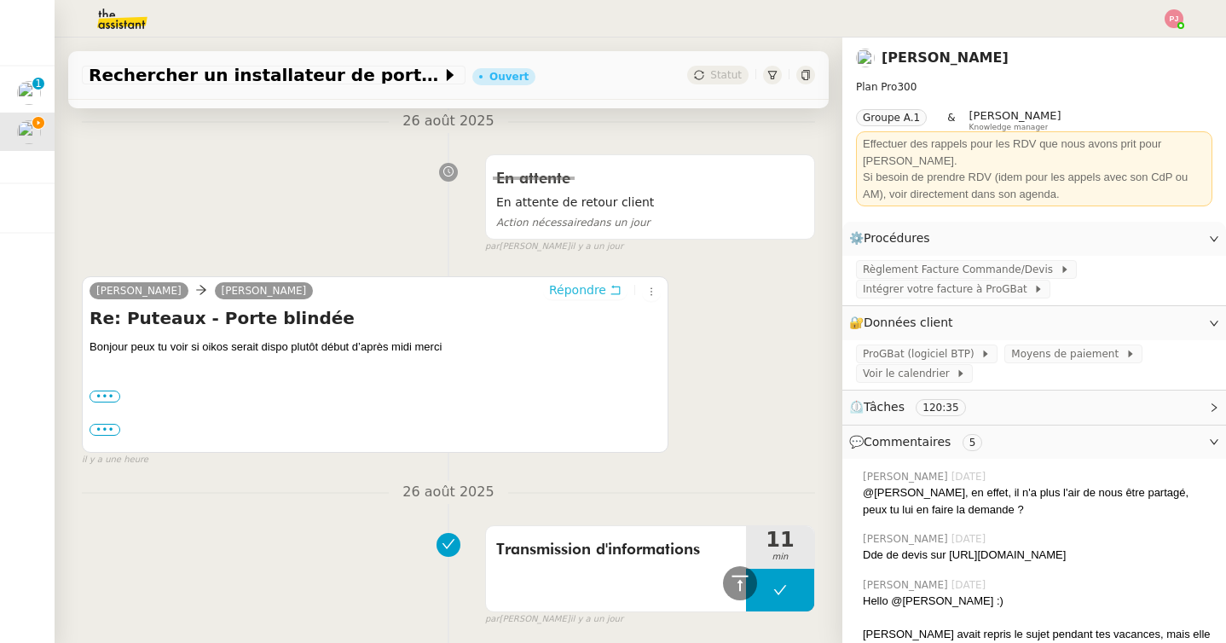
click at [570, 311] on h4 "Re: Puteaux - Porte blindée" at bounding box center [375, 318] width 571 height 24
click at [564, 288] on span "Répondre" at bounding box center [577, 289] width 57 height 17
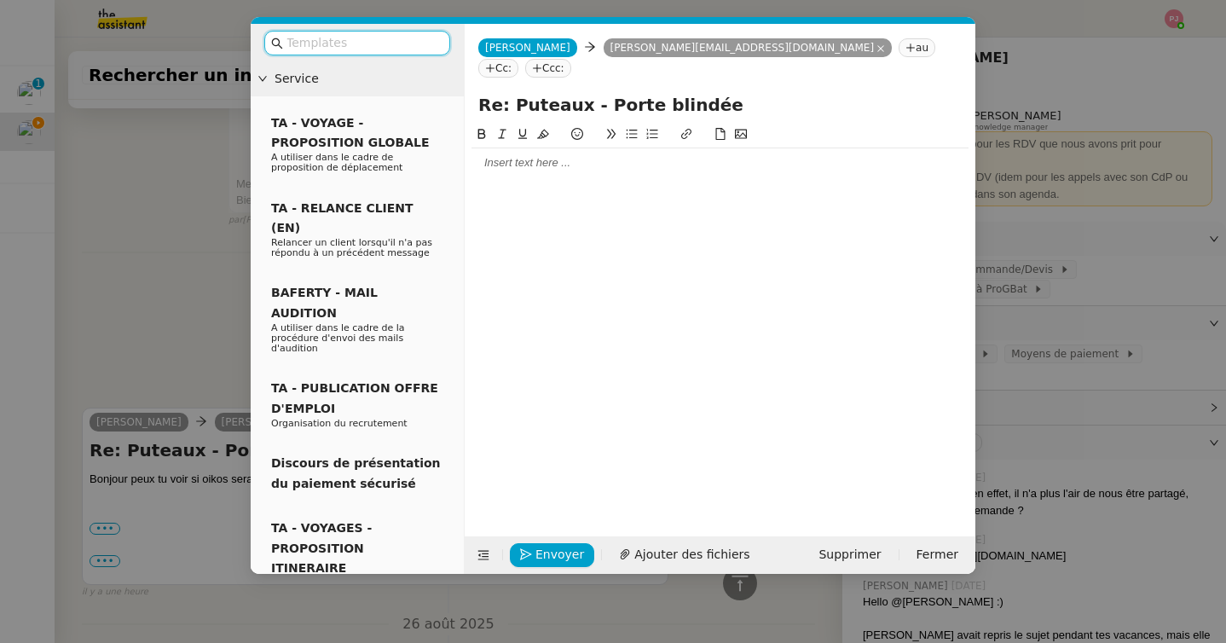
scroll to position [629, 0]
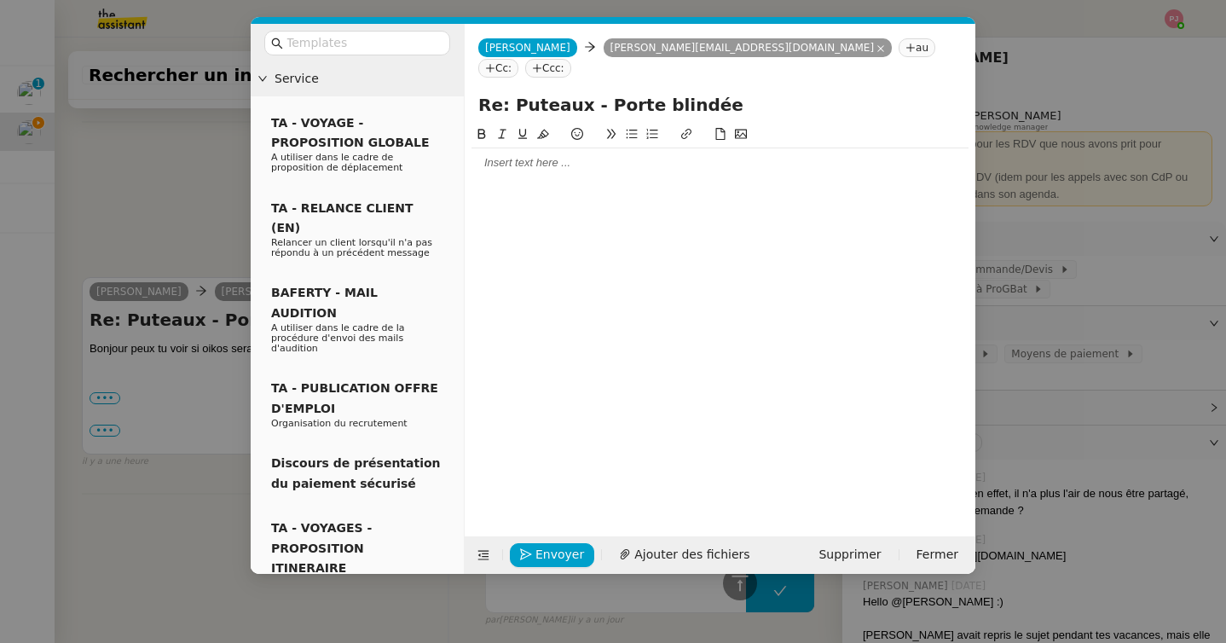
click at [537, 151] on div at bounding box center [720, 162] width 497 height 29
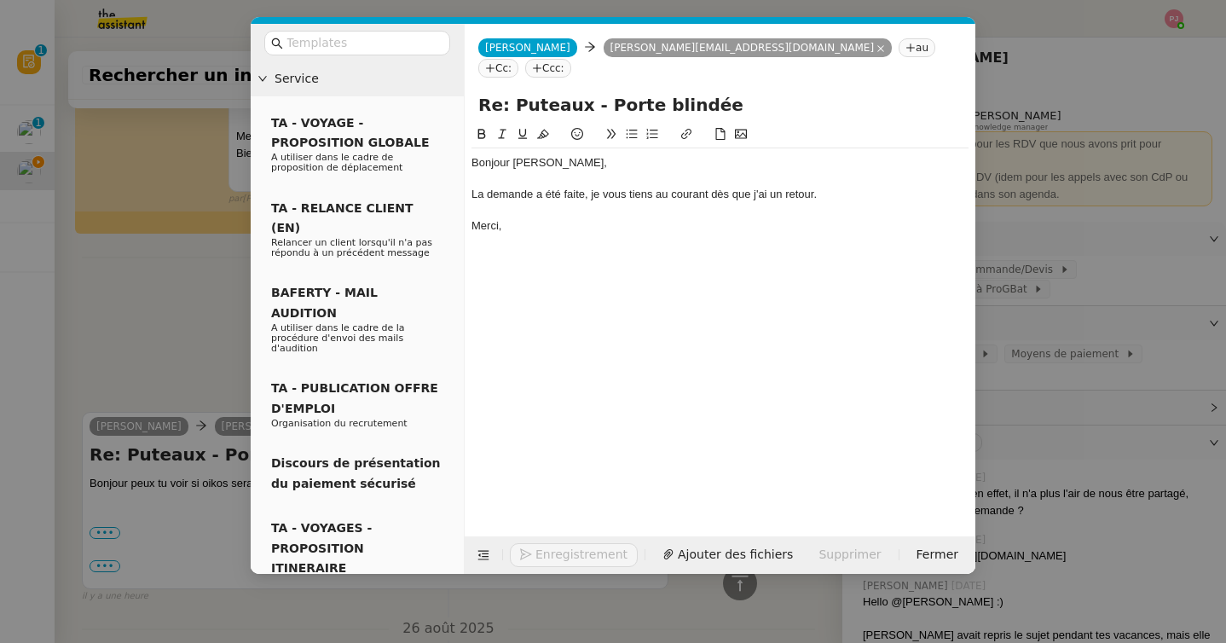
scroll to position [713, 0]
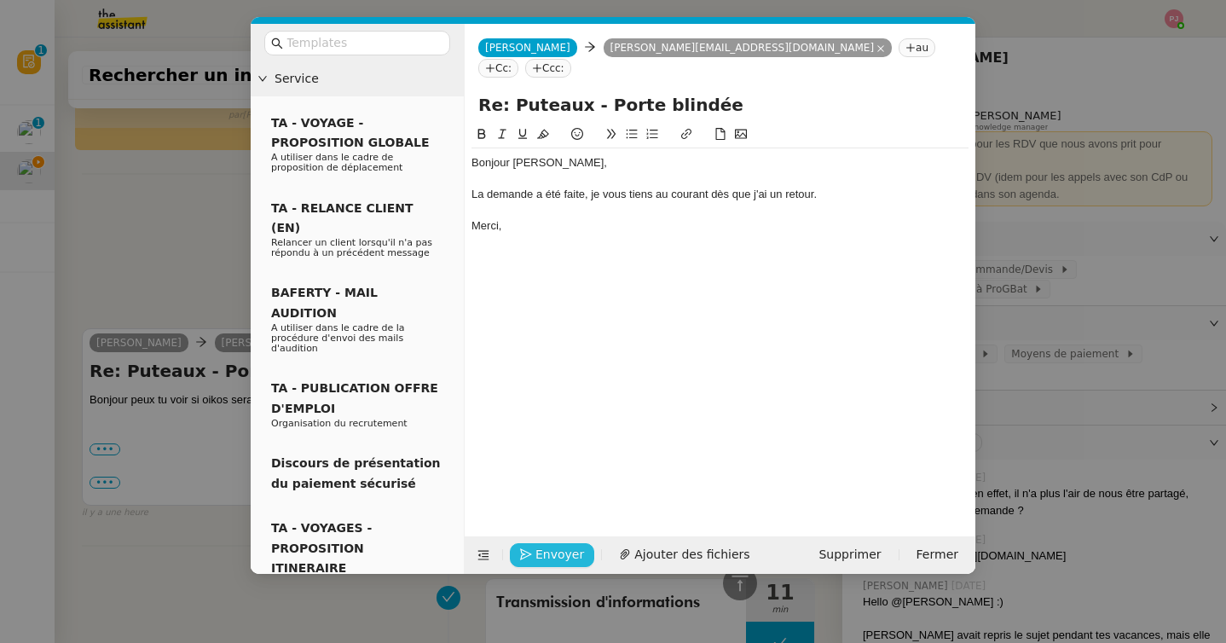
click at [552, 547] on span "Envoyer" at bounding box center [559, 555] width 49 height 20
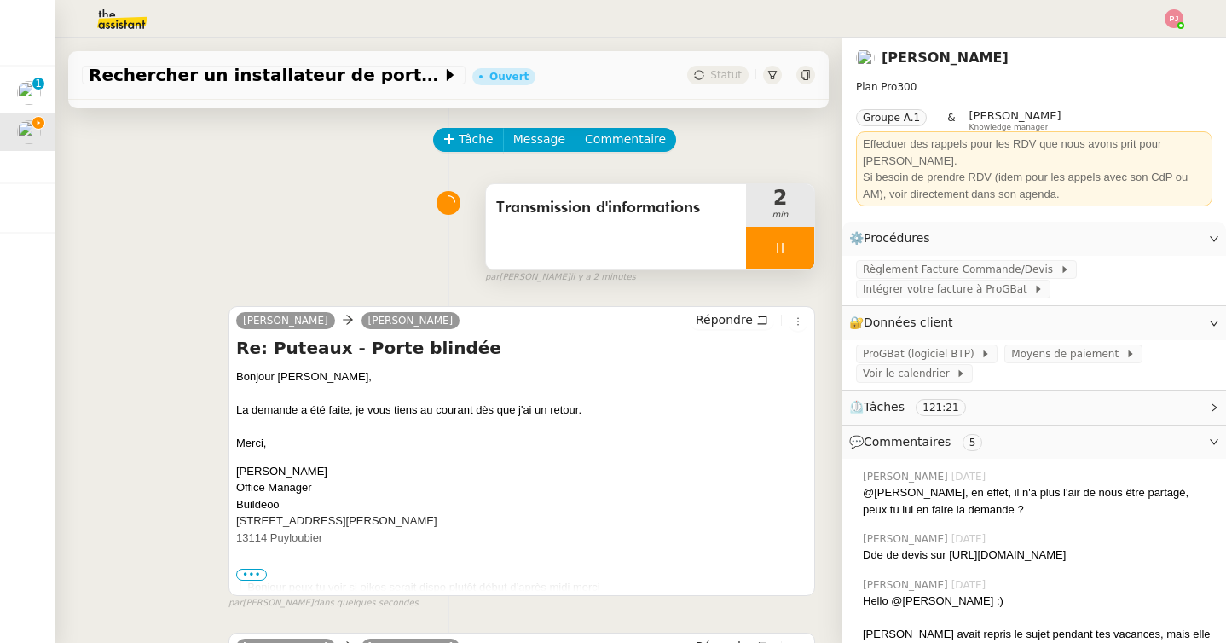
scroll to position [0, 0]
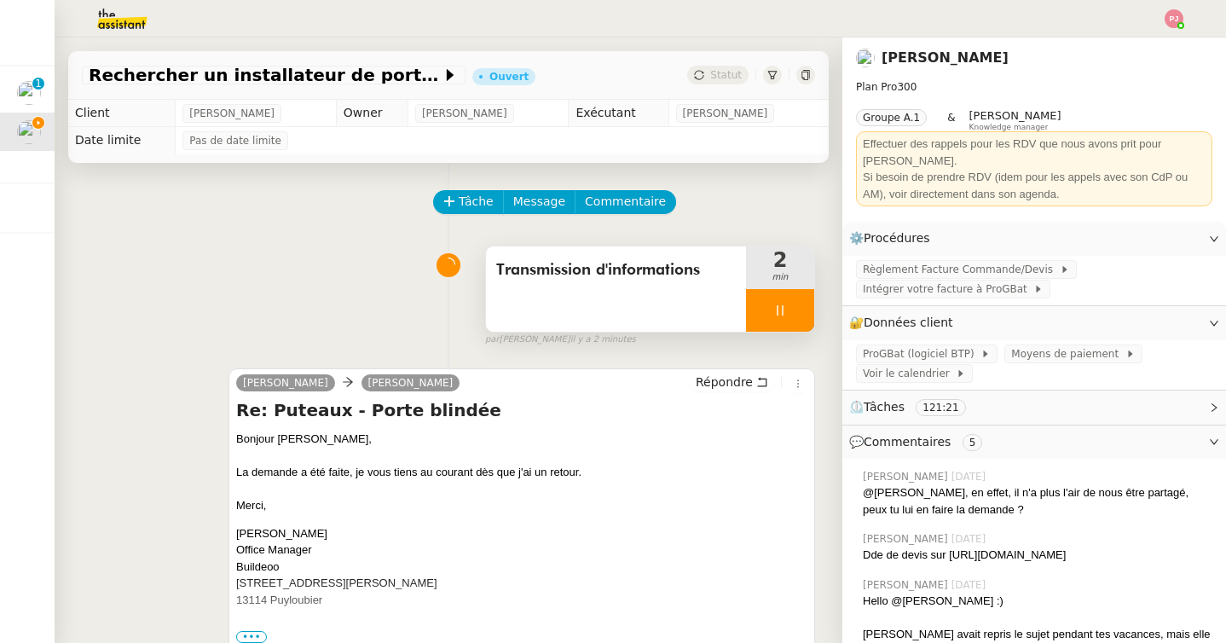
click at [780, 328] on div at bounding box center [780, 310] width 68 height 43
click at [800, 313] on icon at bounding box center [797, 311] width 14 height 14
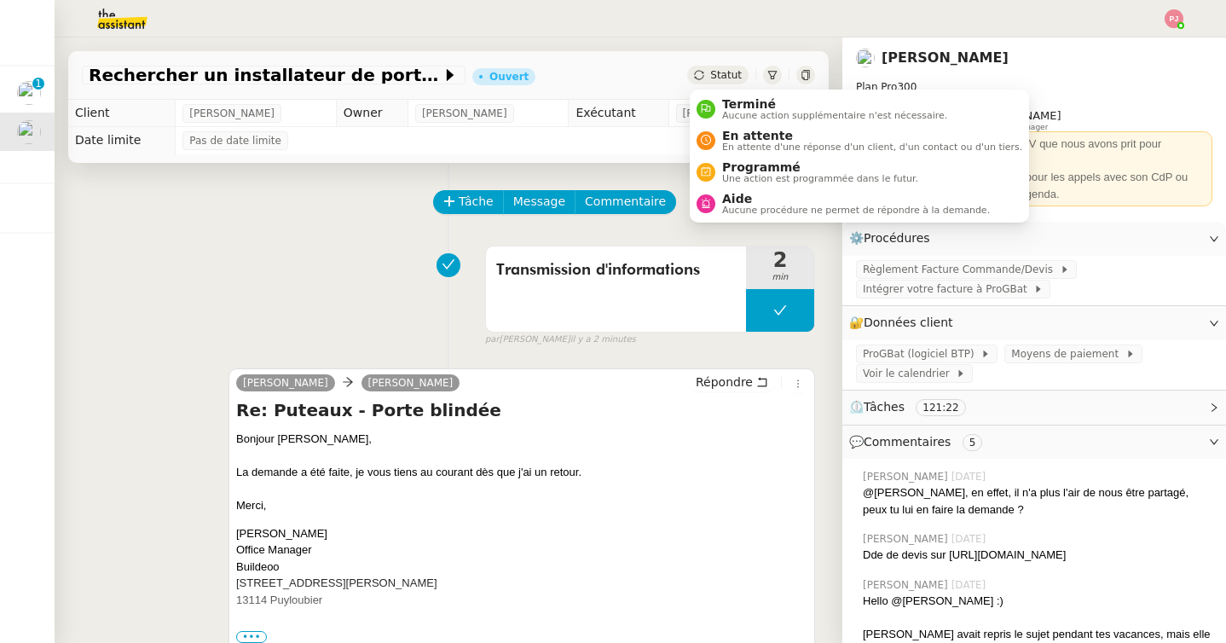
click at [732, 74] on span "Statut" at bounding box center [726, 75] width 32 height 12
click at [750, 148] on span "En attente d'une réponse d'un client, d'un contact ou d'un tiers." at bounding box center [872, 146] width 300 height 9
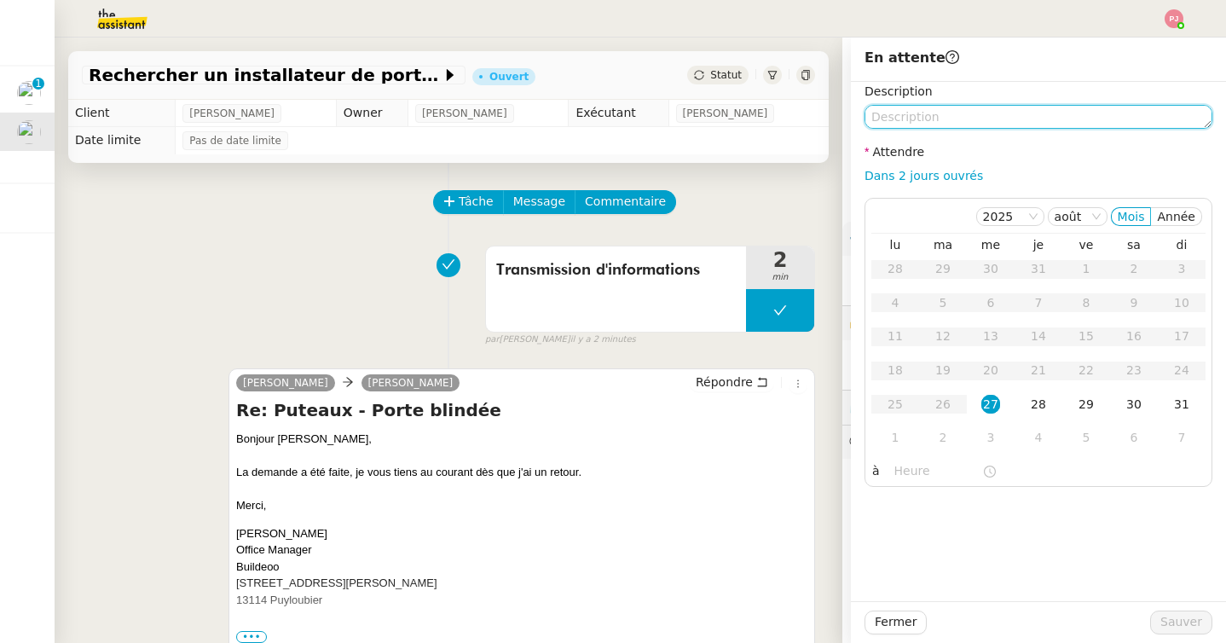
click at [941, 121] on textarea at bounding box center [1039, 117] width 348 height 24
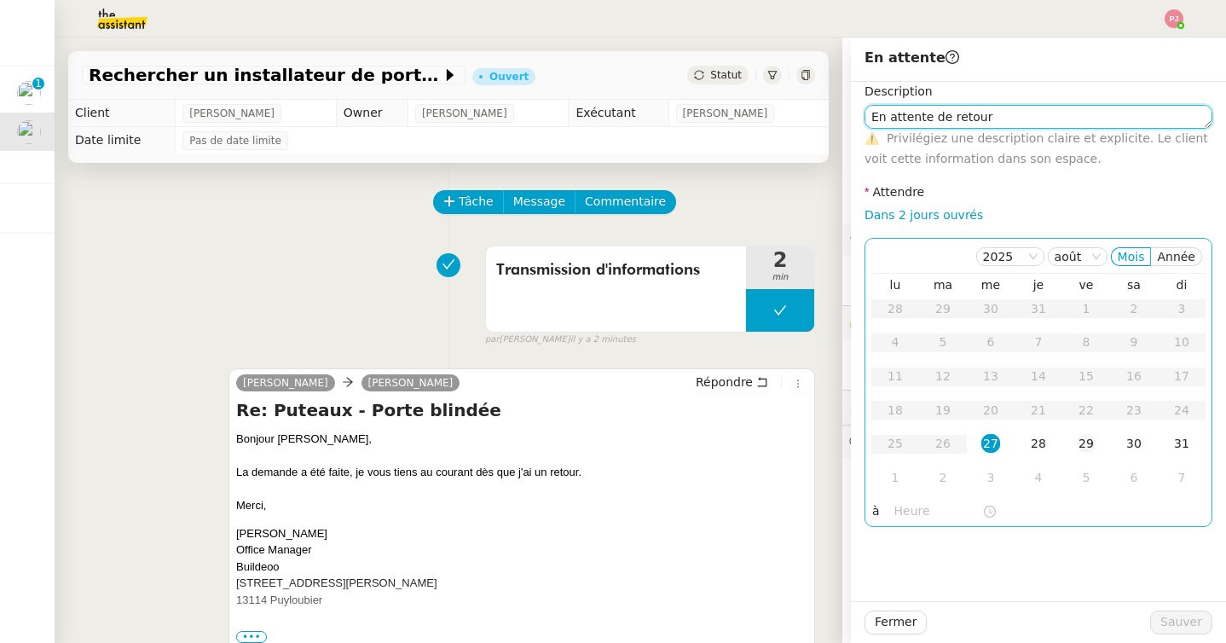
type textarea "En attente de retour"
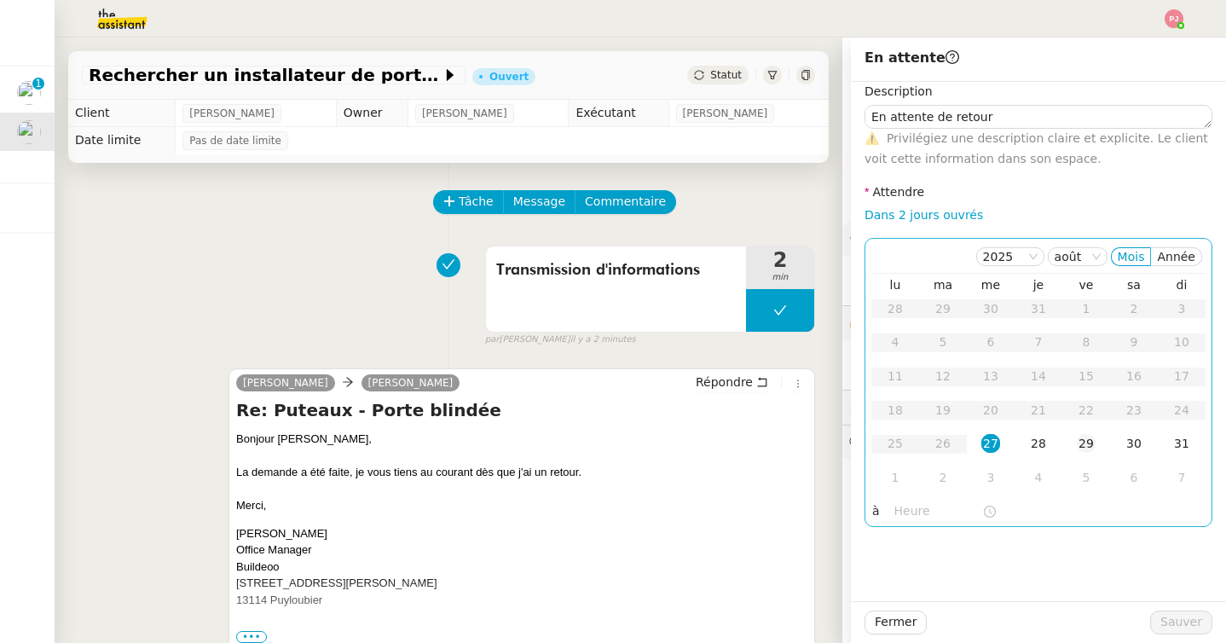
click at [1079, 442] on div "29" at bounding box center [1086, 443] width 19 height 19
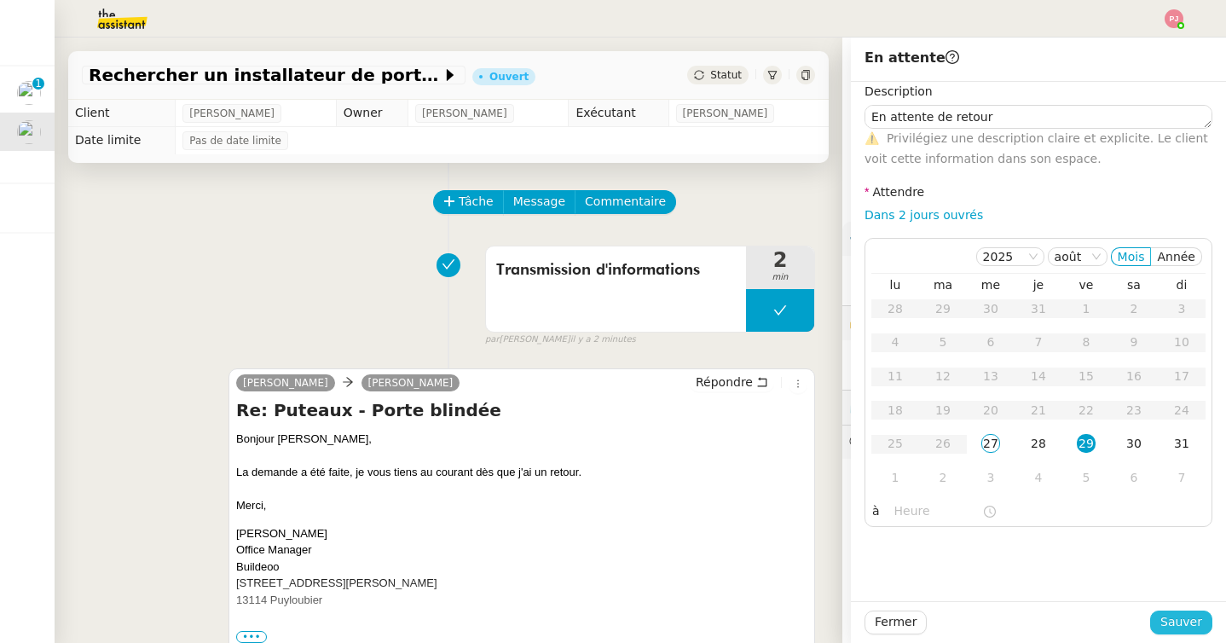
click at [1170, 617] on span "Sauver" at bounding box center [1181, 622] width 42 height 20
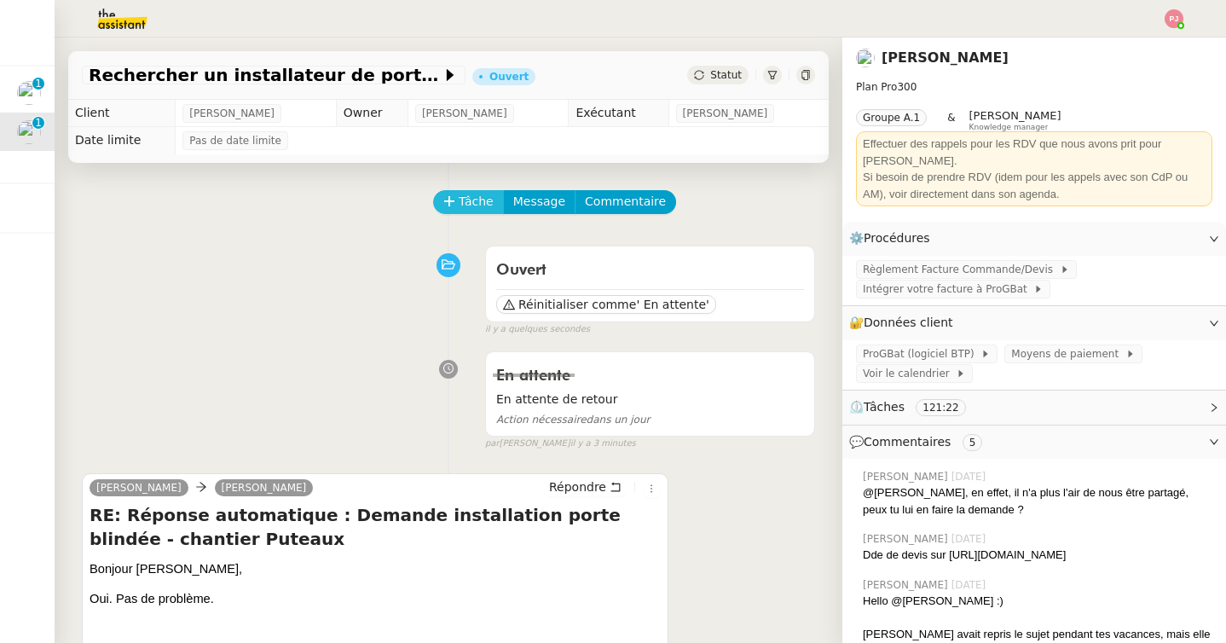
click at [473, 203] on span "Tâche" at bounding box center [476, 202] width 35 height 20
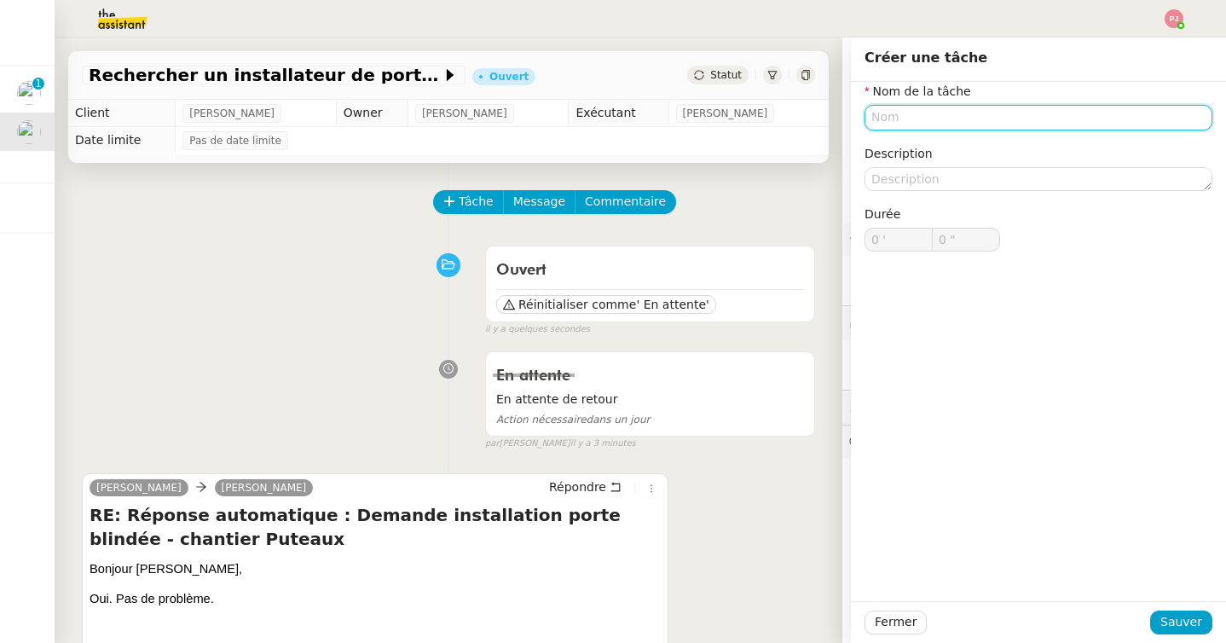
click at [969, 115] on input "text" at bounding box center [1039, 117] width 348 height 25
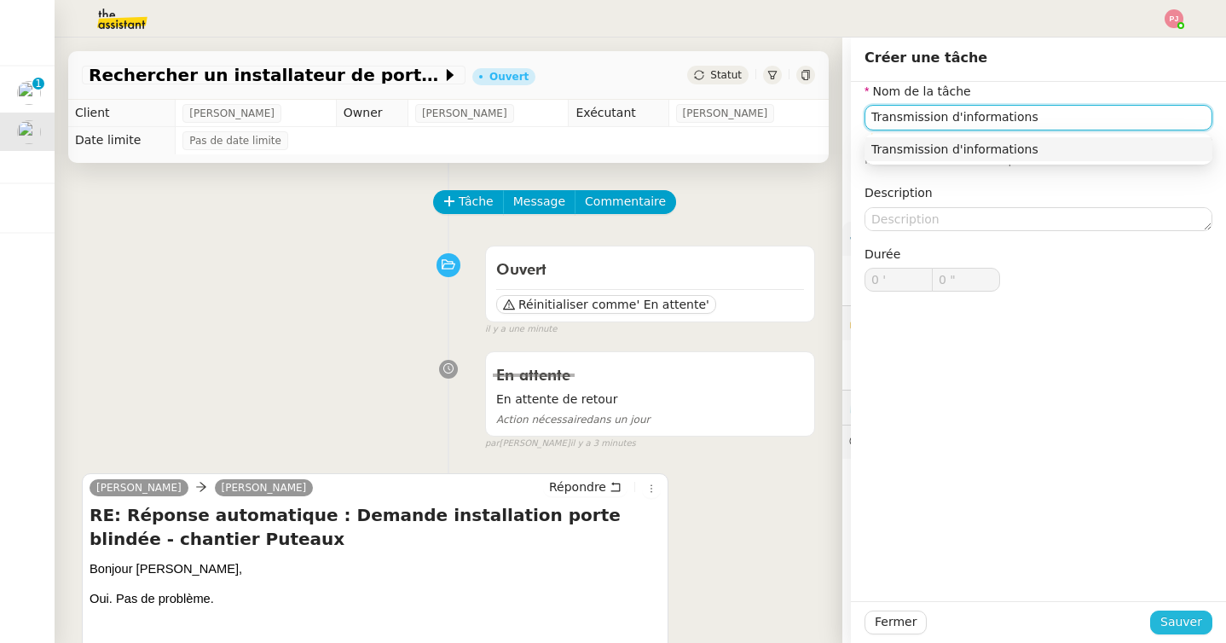
type input "Transmission d'informations"
click at [1191, 622] on span "Sauver" at bounding box center [1181, 622] width 42 height 20
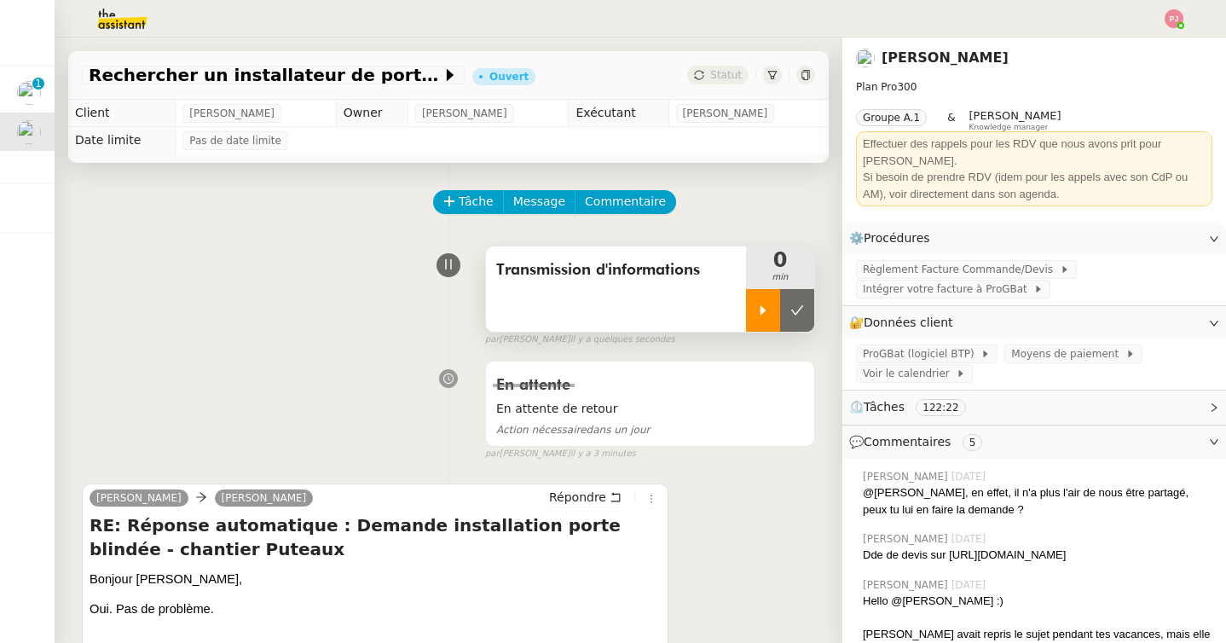
click at [761, 316] on icon at bounding box center [763, 311] width 14 height 14
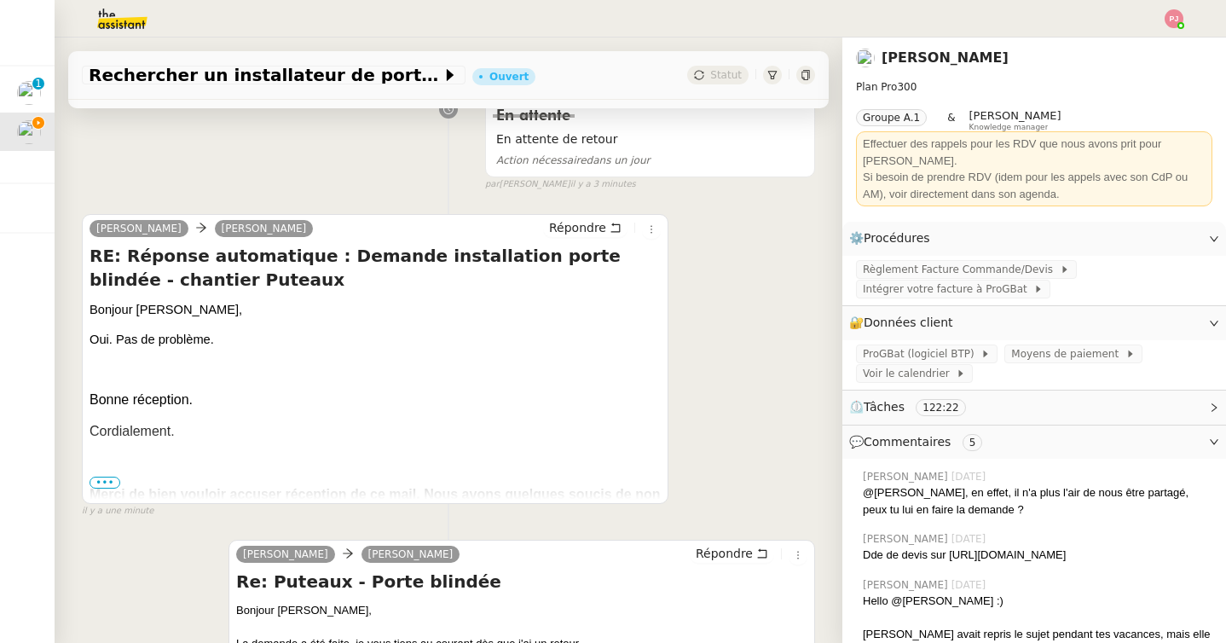
scroll to position [373, 0]
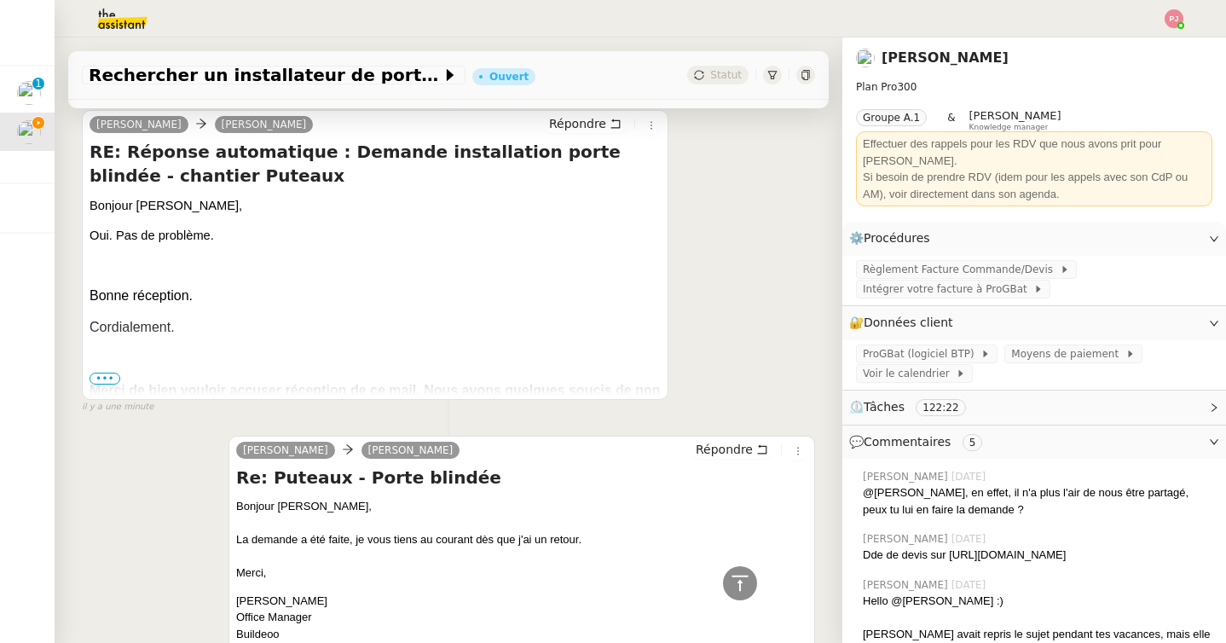
click at [107, 375] on span "•••" at bounding box center [105, 379] width 31 height 12
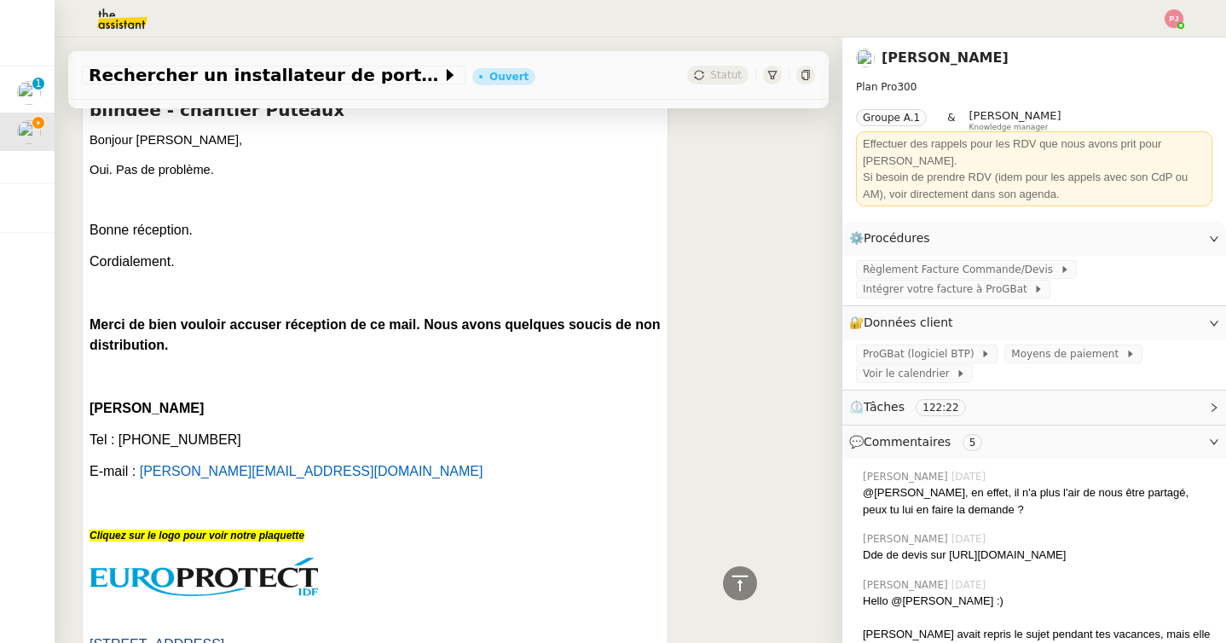
scroll to position [491, 0]
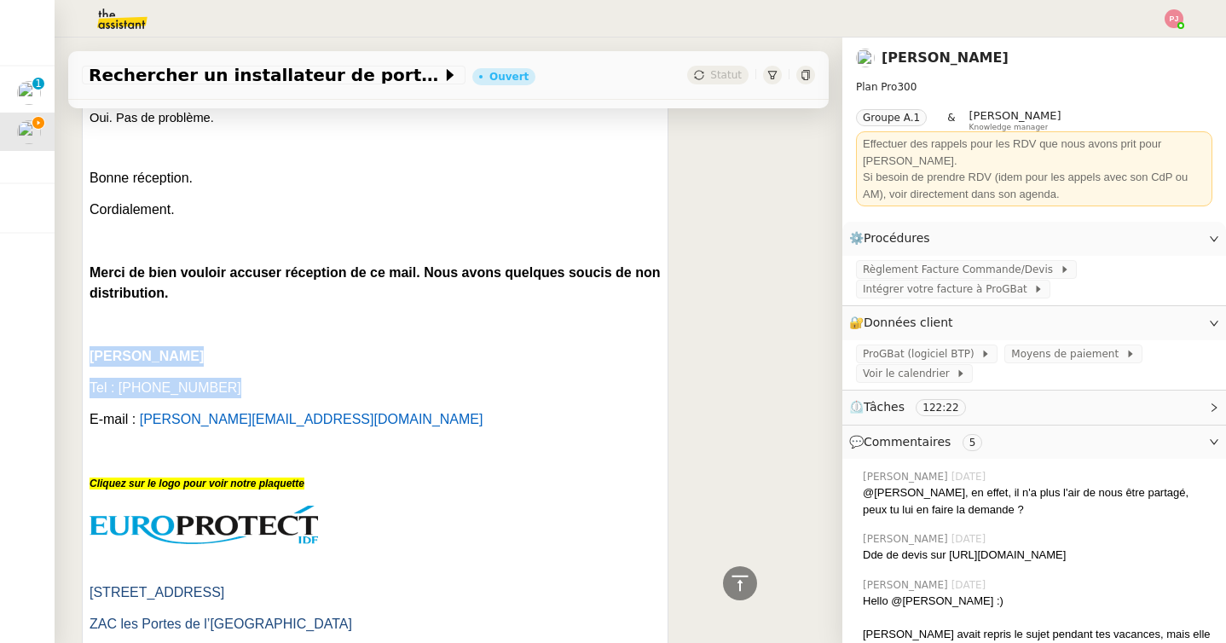
drag, startPoint x: 216, startPoint y: 387, endPoint x: 78, endPoint y: 360, distance: 140.0
copy div "[PERSON_NAME] Tel : [PHONE_NUMBER]"
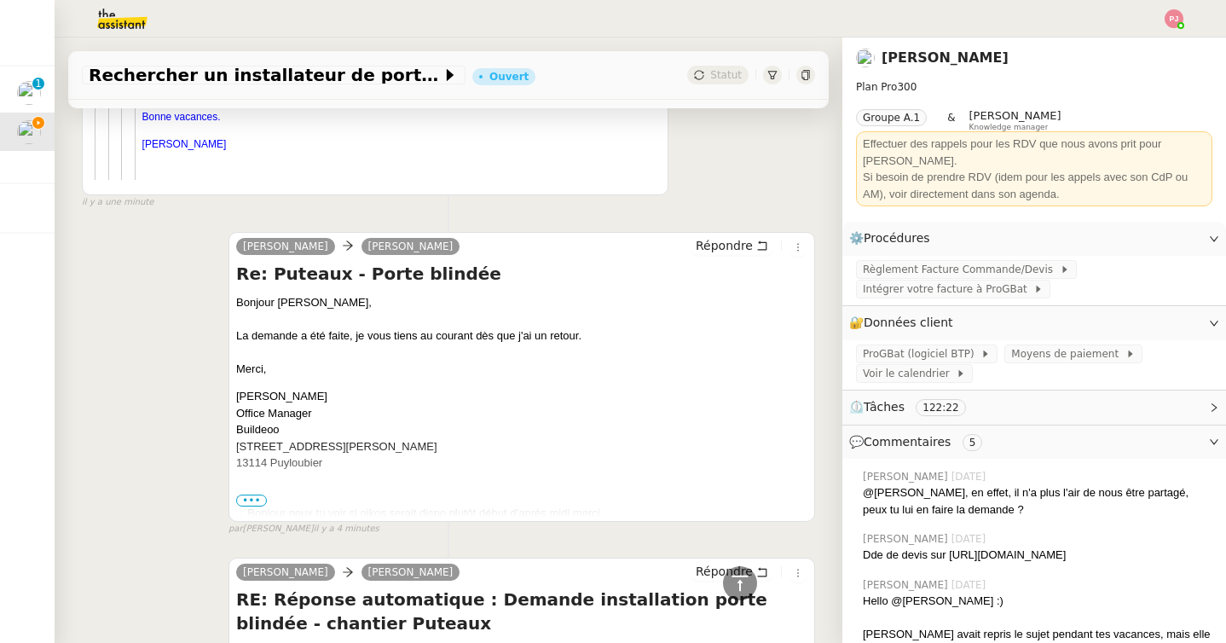
scroll to position [6103, 0]
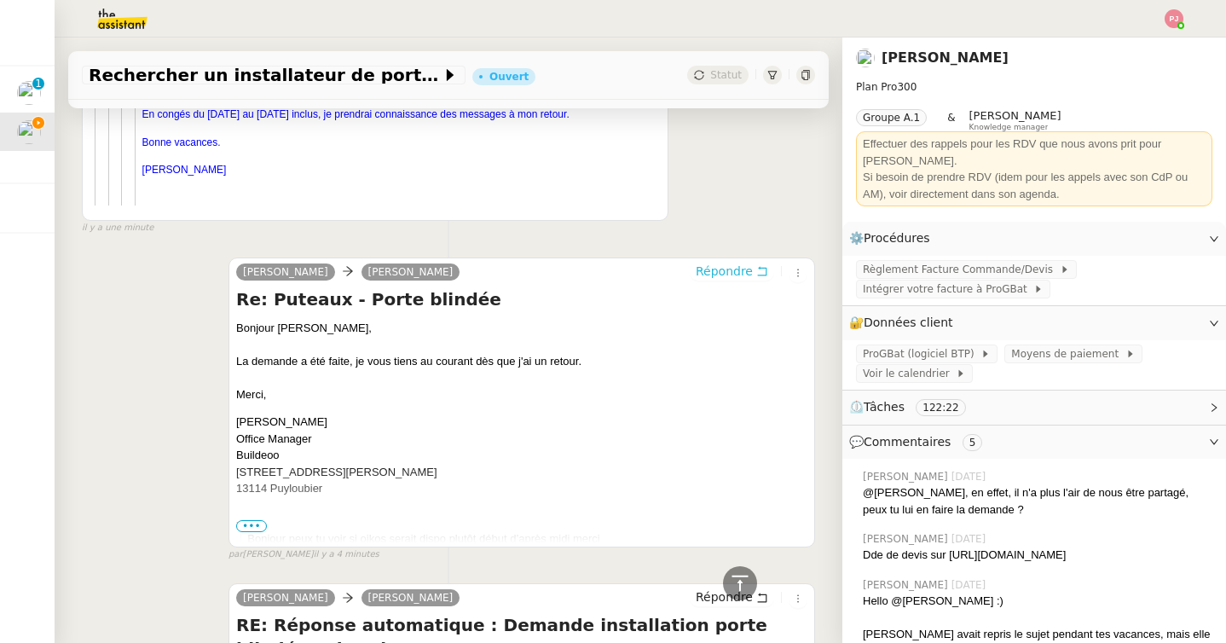
click at [717, 268] on span "Répondre" at bounding box center [724, 271] width 57 height 17
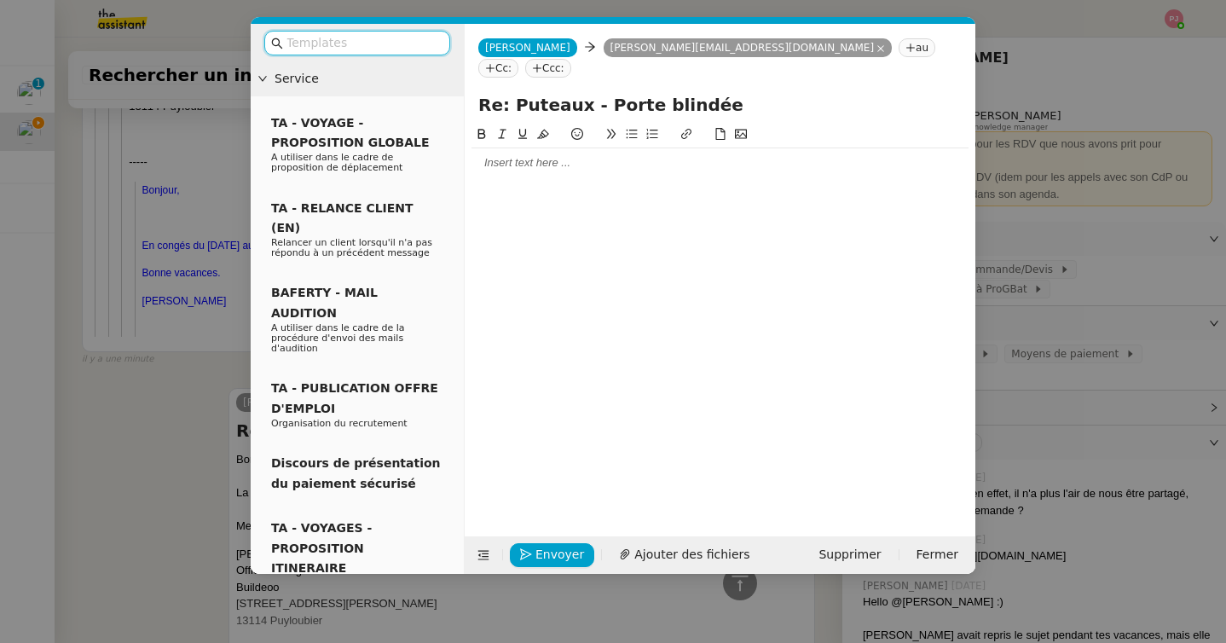
scroll to position [6234, 0]
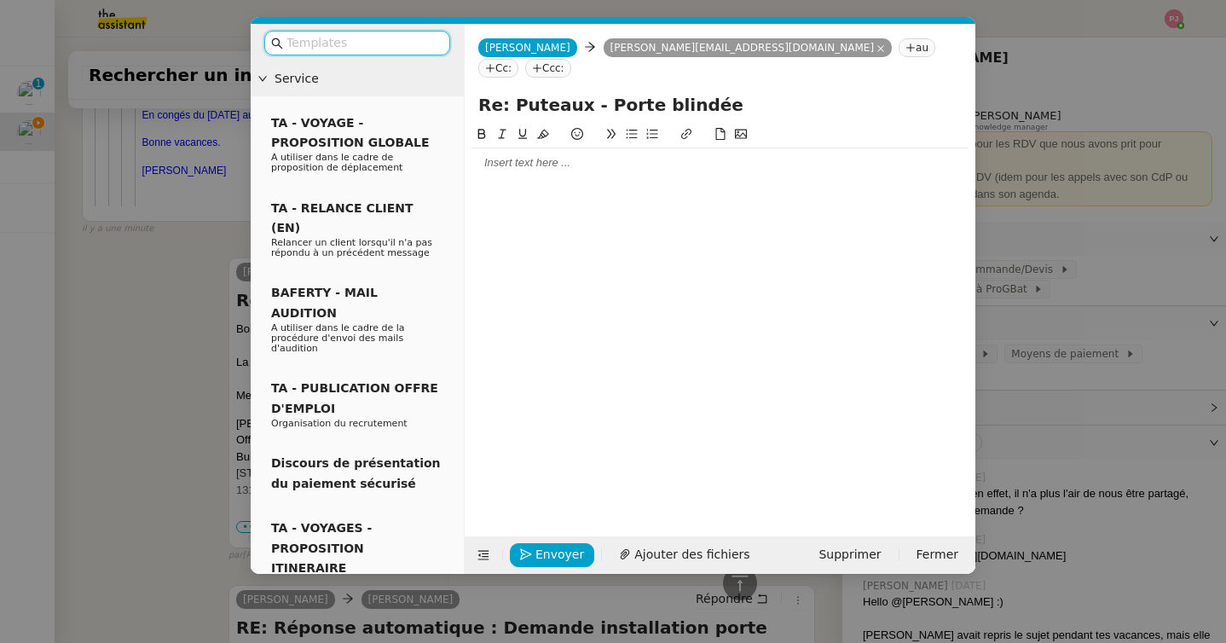
click at [531, 155] on div at bounding box center [720, 162] width 497 height 15
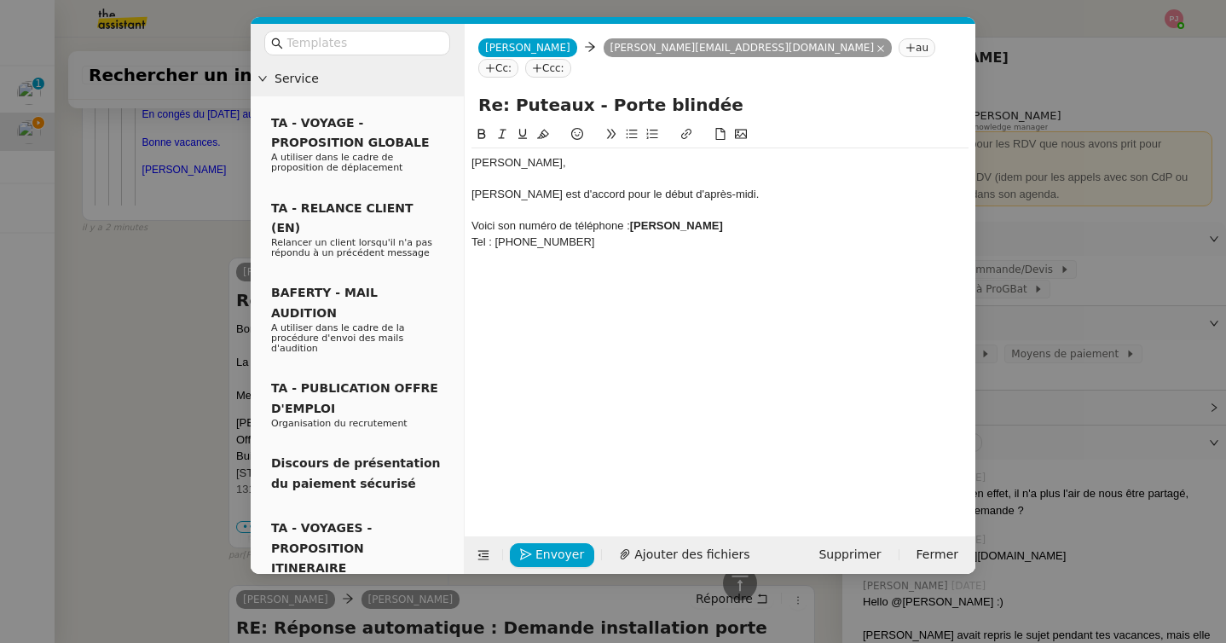
scroll to position [6351, 0]
click at [495, 234] on div "Tel : [PHONE_NUMBER]" at bounding box center [720, 241] width 497 height 15
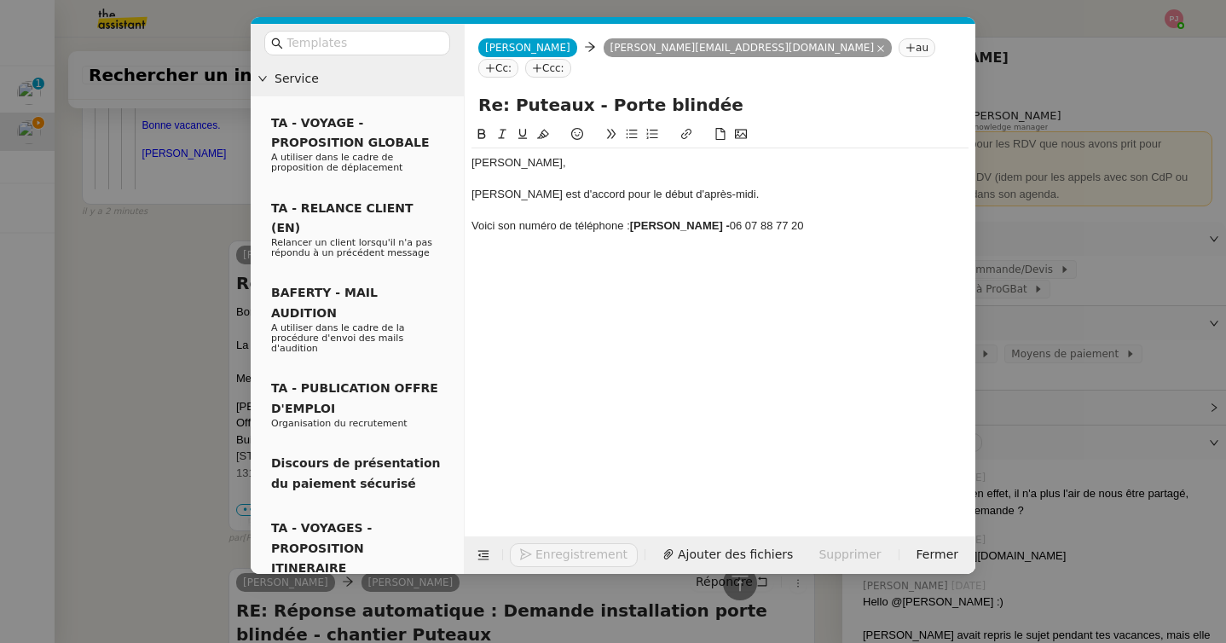
scroll to position [6334, 0]
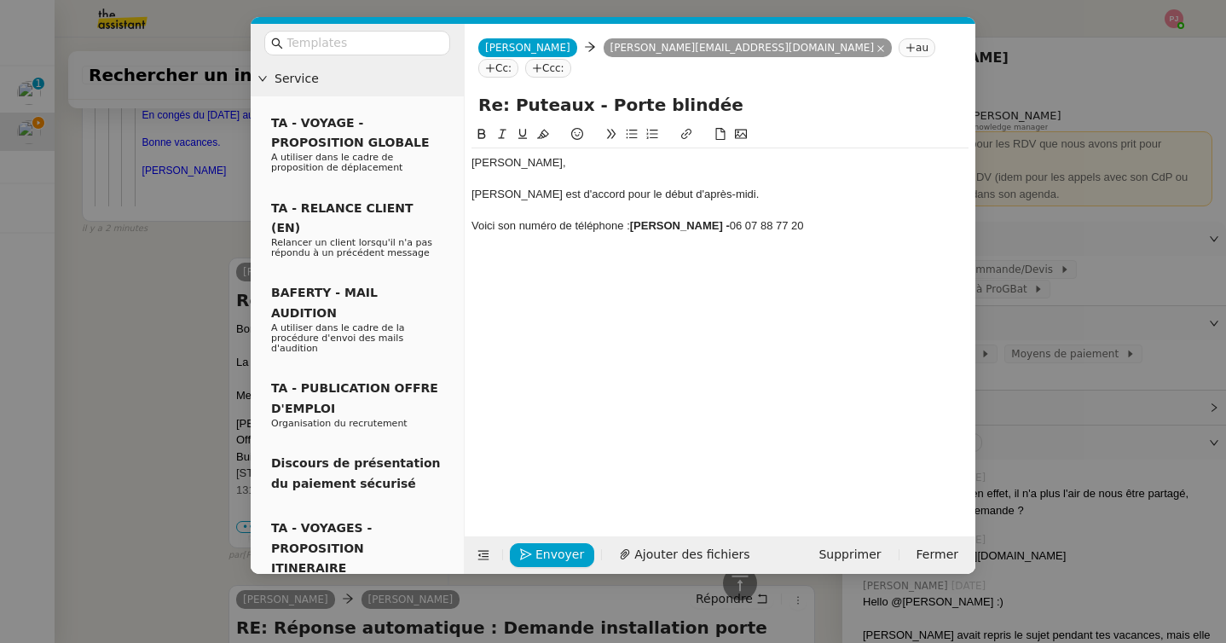
click at [807, 218] on div "Voici son numéro de téléphone : [PERSON_NAME] - 06 07 88 77 20" at bounding box center [720, 225] width 497 height 15
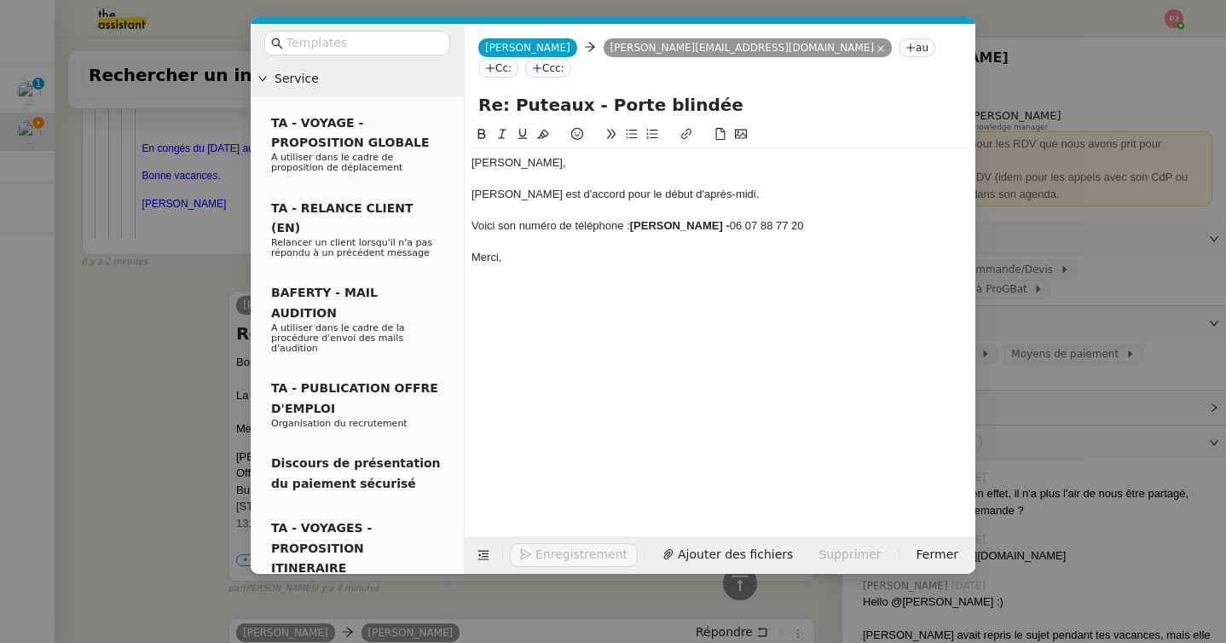
scroll to position [6367, 0]
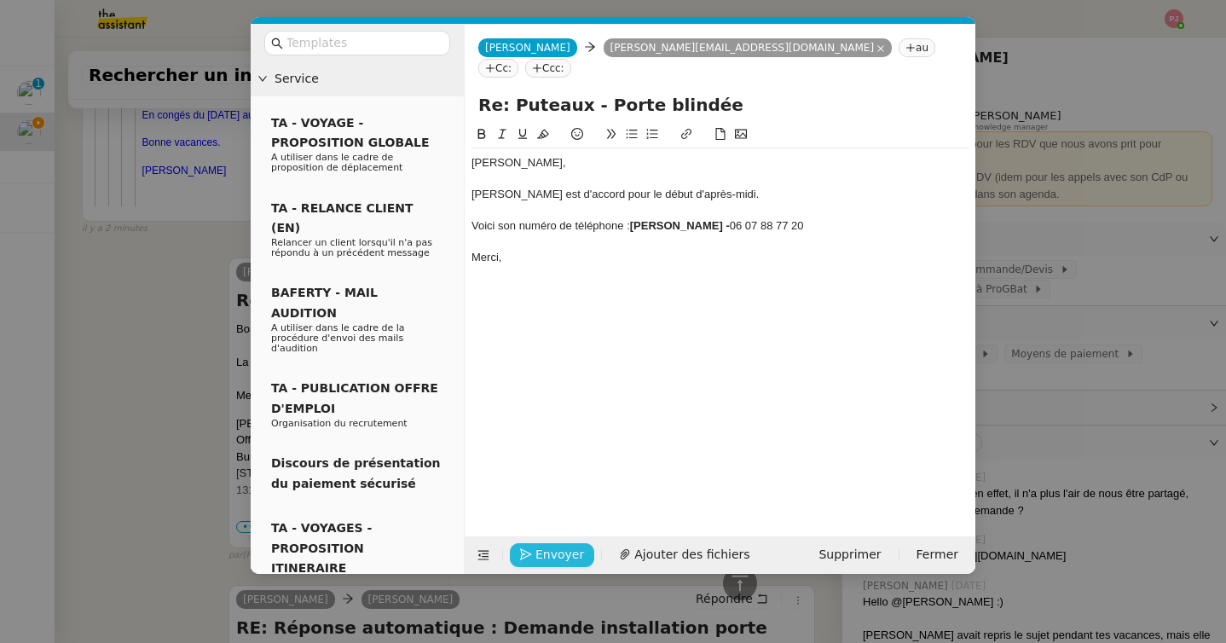
click at [552, 547] on span "Envoyer" at bounding box center [559, 555] width 49 height 20
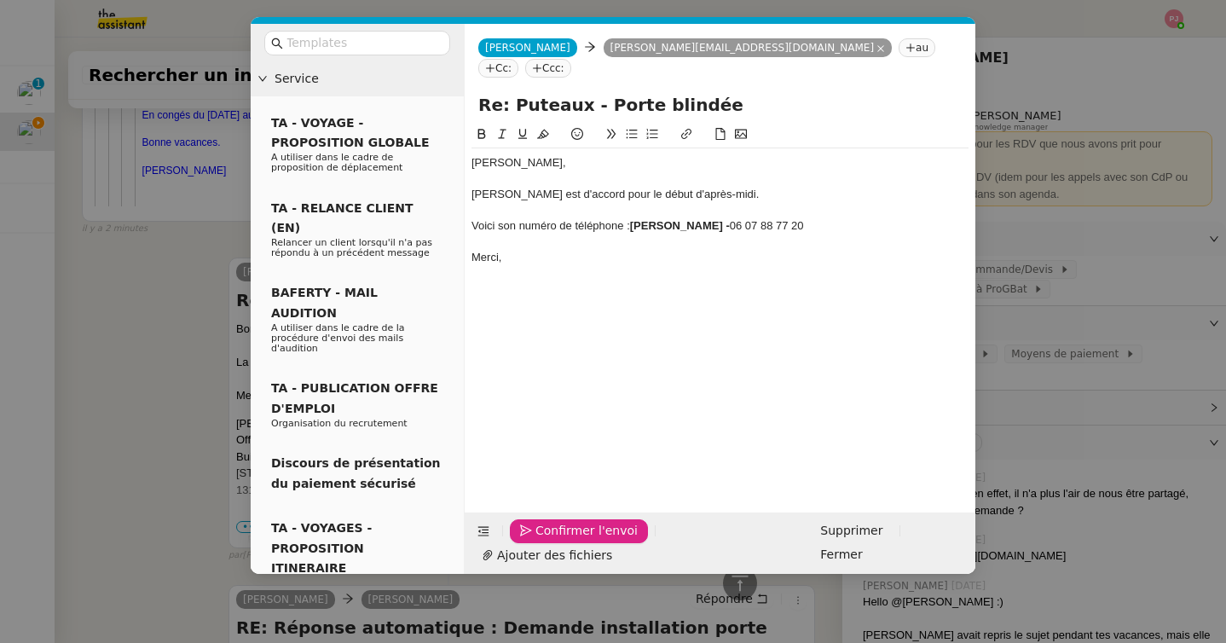
click at [552, 541] on span "Confirmer l'envoi" at bounding box center [586, 531] width 102 height 20
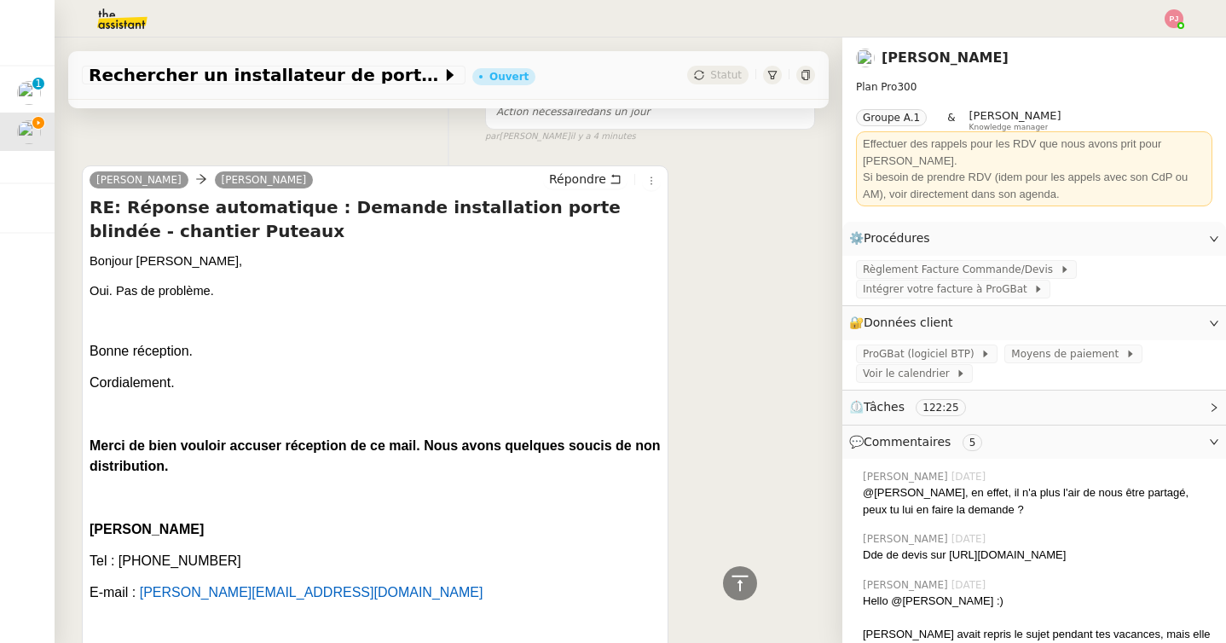
scroll to position [480, 0]
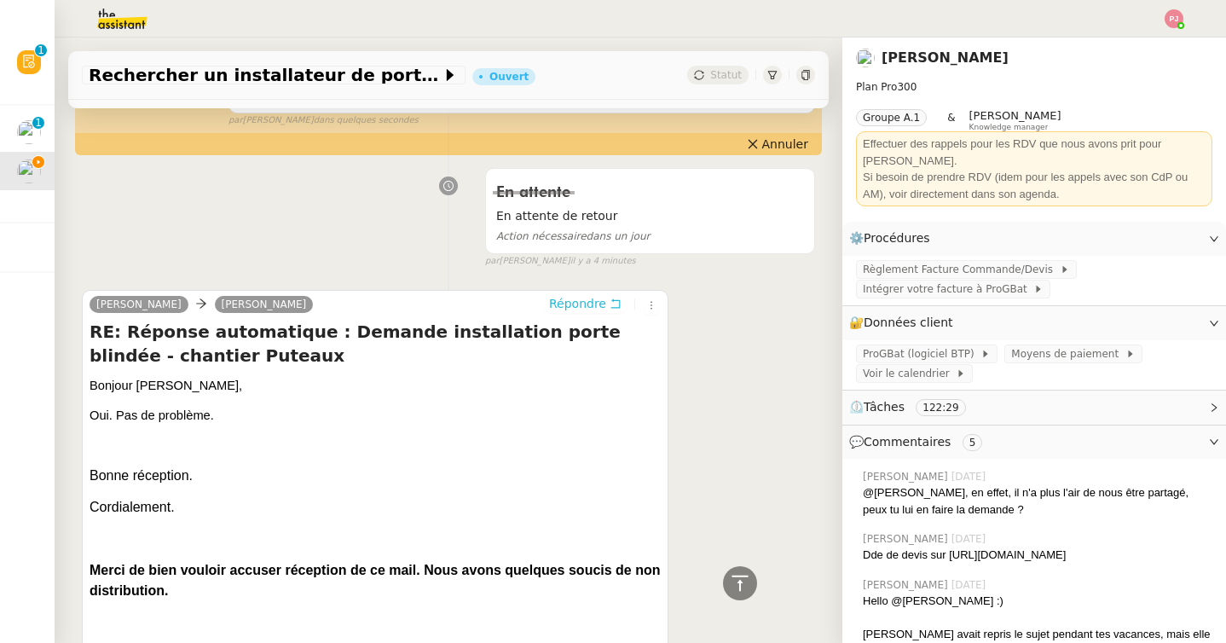
click at [579, 306] on span "Répondre" at bounding box center [577, 303] width 57 height 17
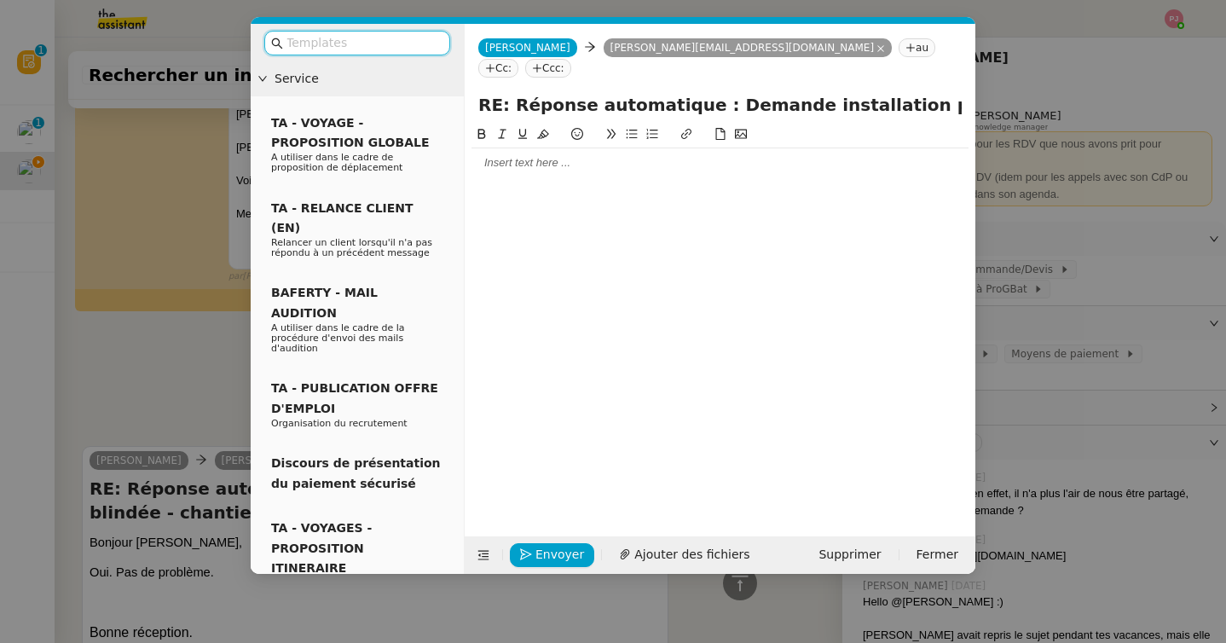
scroll to position [634, 0]
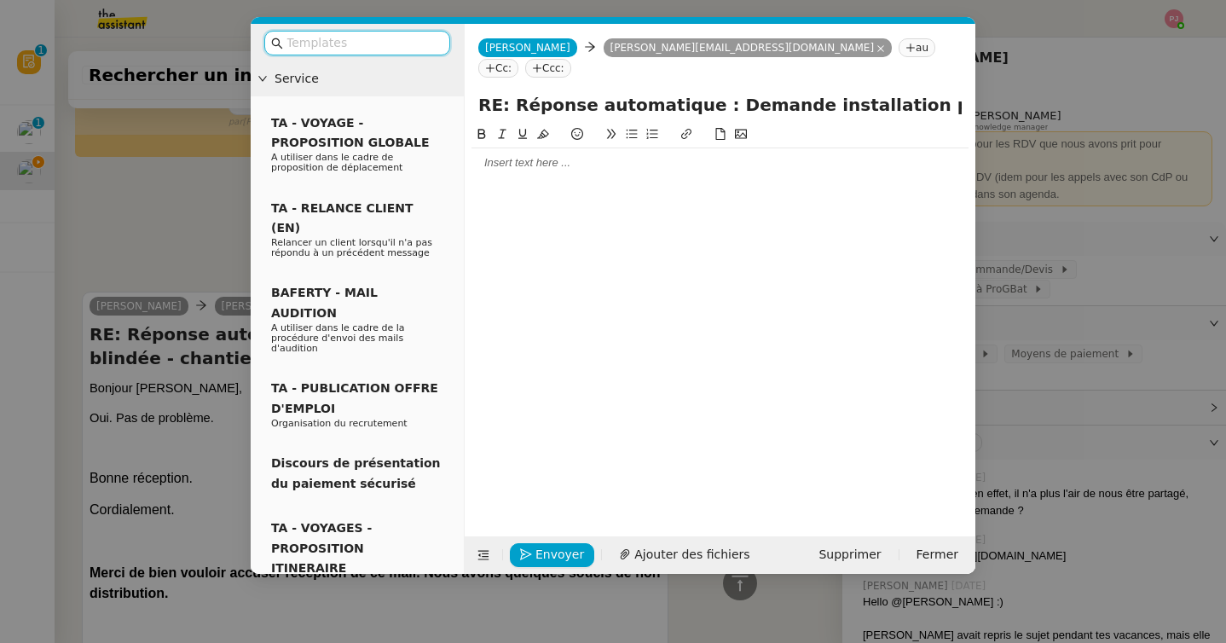
click at [575, 155] on div at bounding box center [720, 162] width 497 height 15
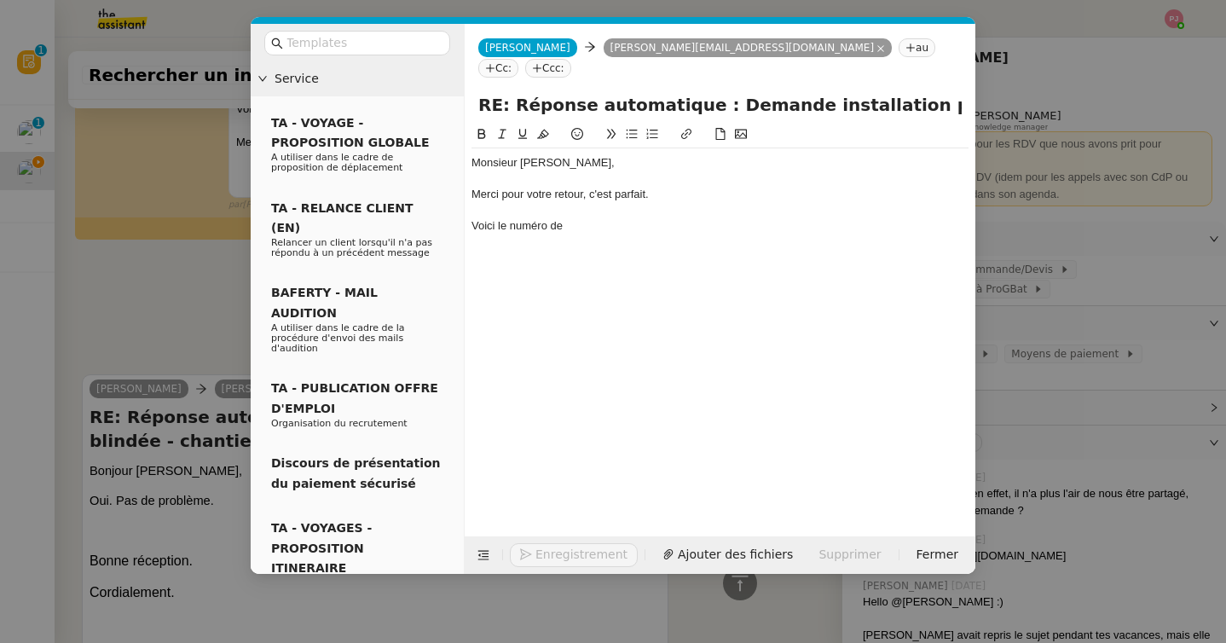
scroll to position [718, 0]
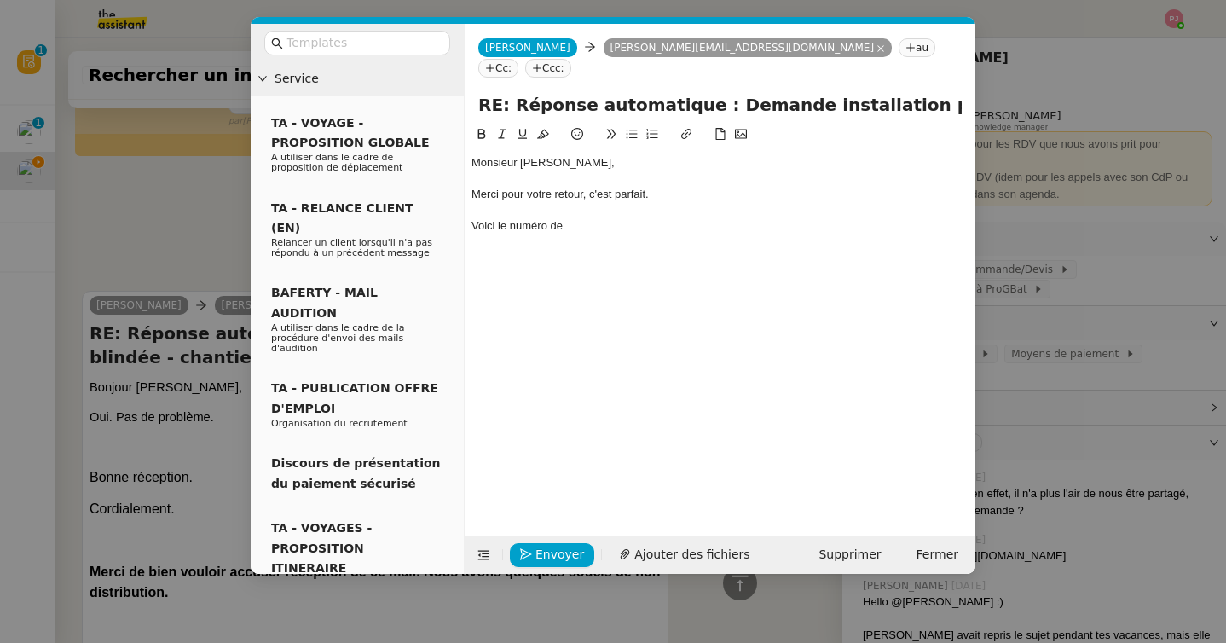
click at [96, 237] on nz-modal-container "Service TA - VOYAGE - PROPOSITION GLOBALE A utiliser dans le cadre de propositi…" at bounding box center [613, 321] width 1226 height 643
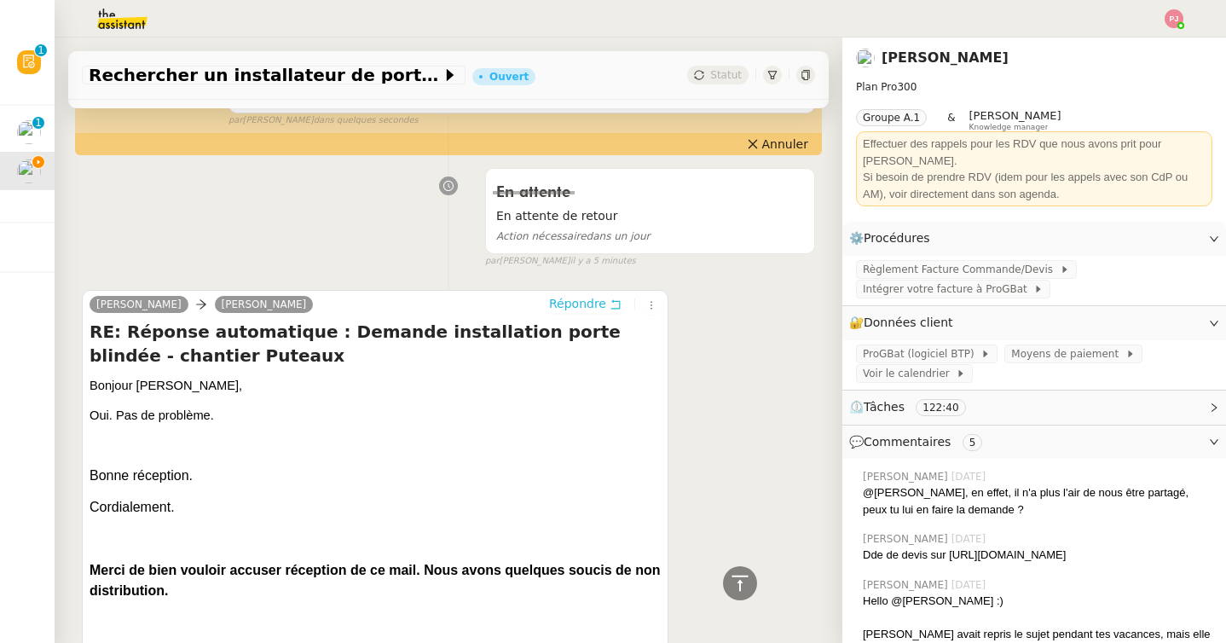
scroll to position [0, 0]
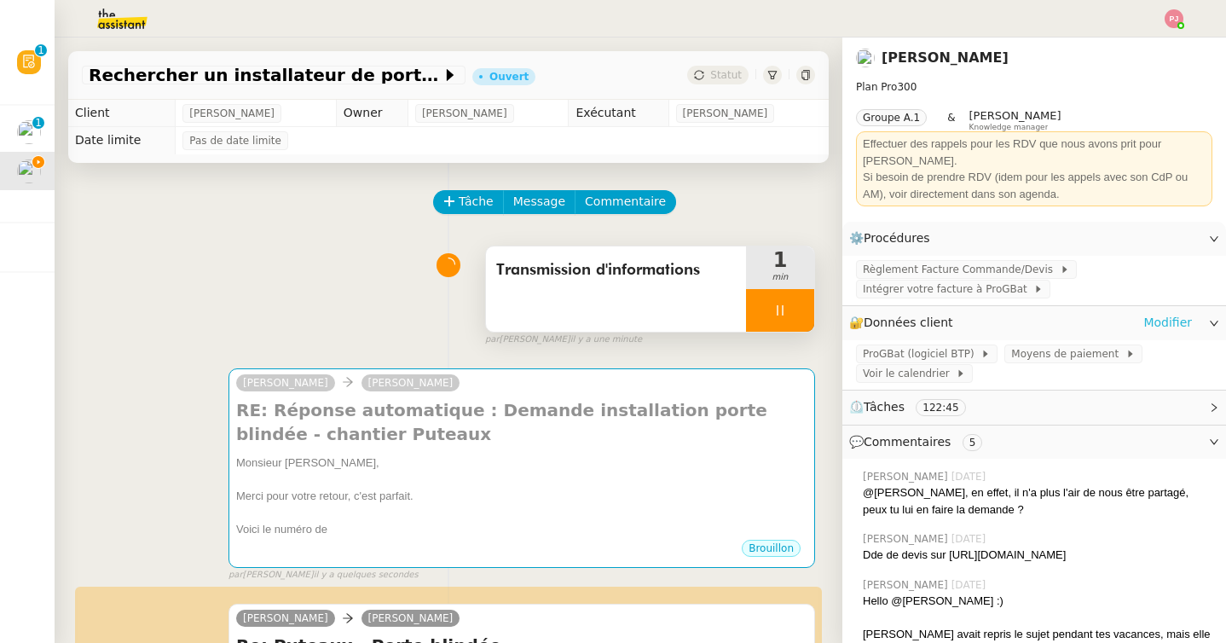
click at [1163, 313] on link "Modifier" at bounding box center [1167, 323] width 49 height 20
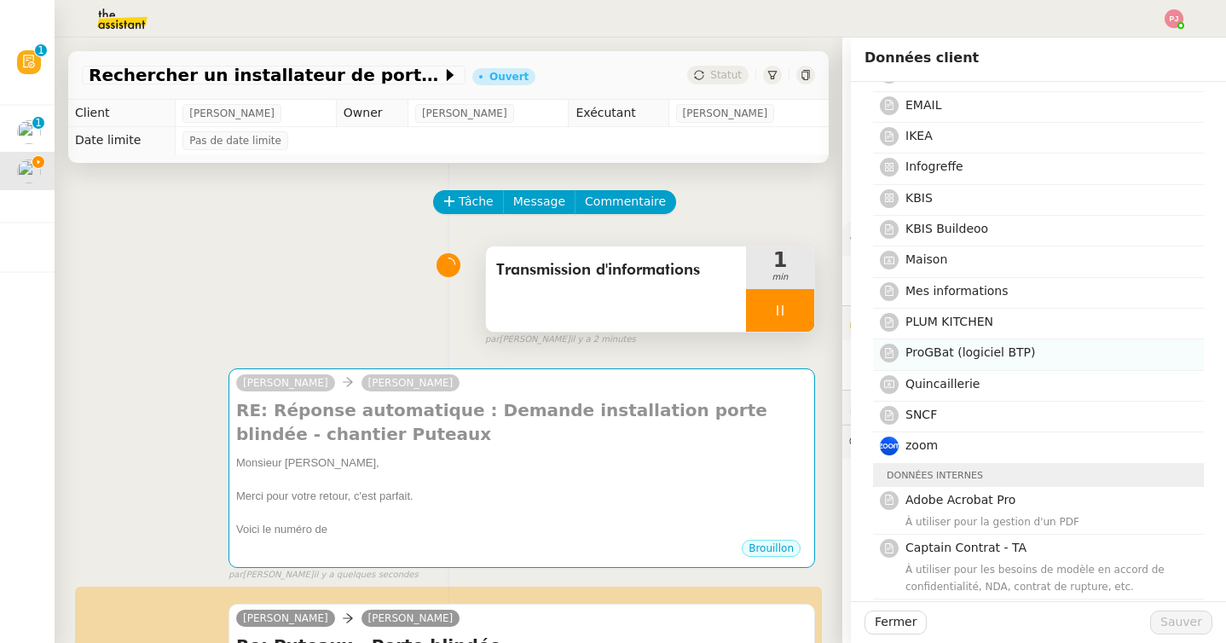
scroll to position [284, 0]
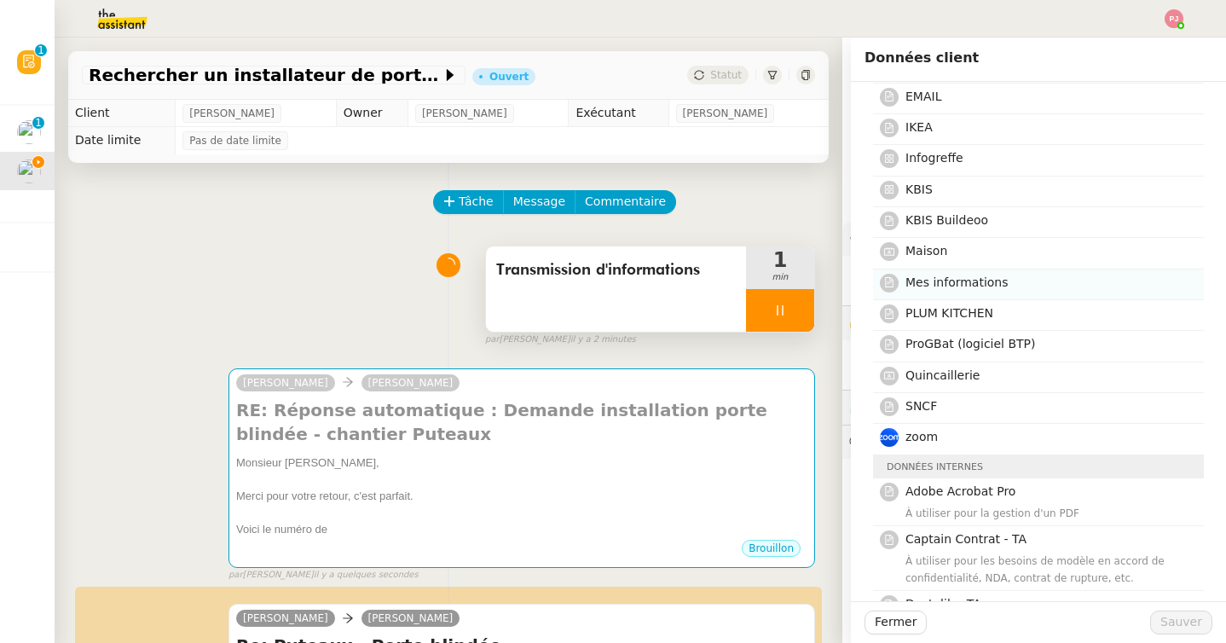
click at [957, 286] on span "Mes informations" at bounding box center [957, 282] width 103 height 14
click at [1178, 626] on span "Sauver" at bounding box center [1181, 622] width 42 height 20
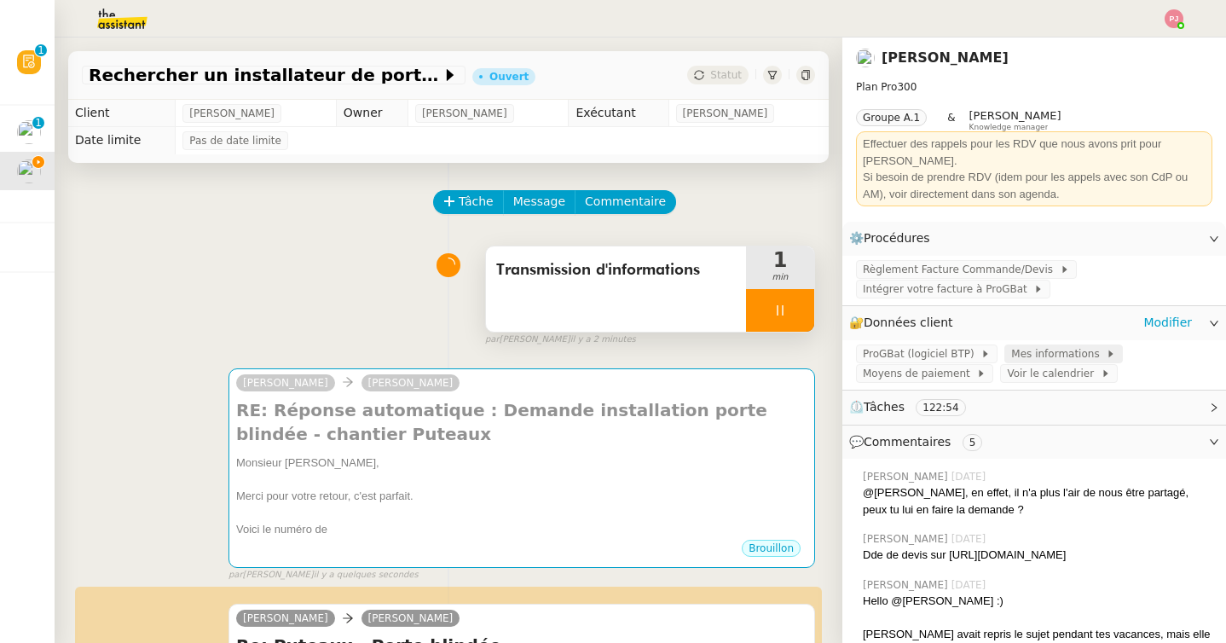
click at [1050, 345] on span "Mes informations" at bounding box center [1058, 353] width 95 height 17
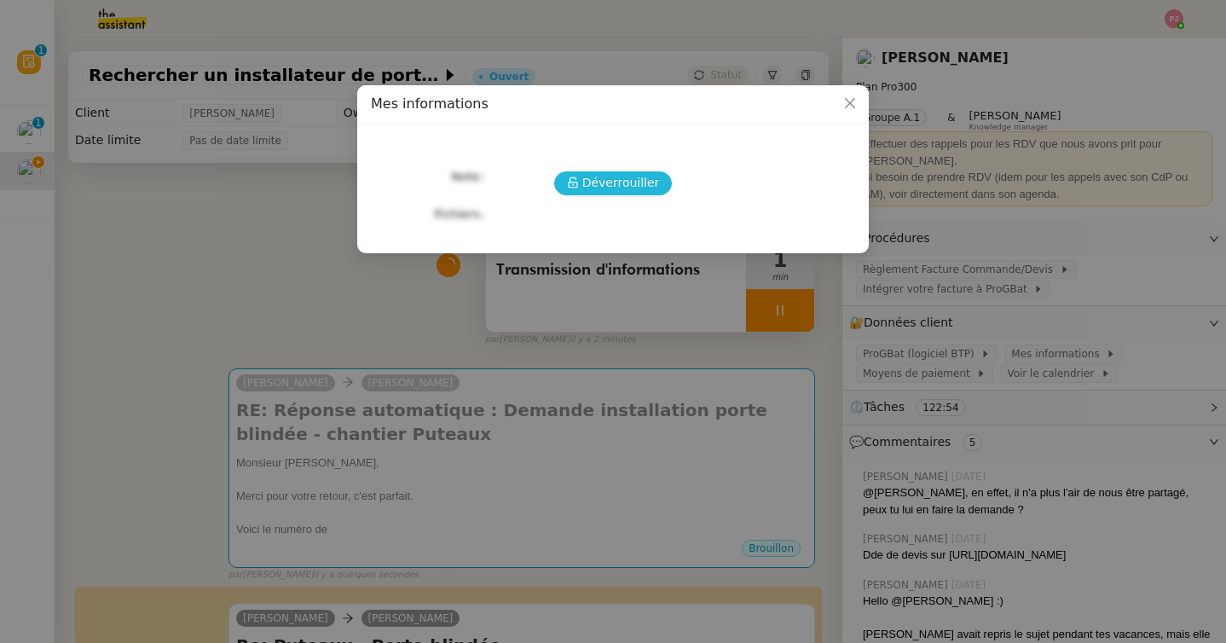
click at [646, 194] on button "Déverrouiller" at bounding box center [613, 183] width 119 height 24
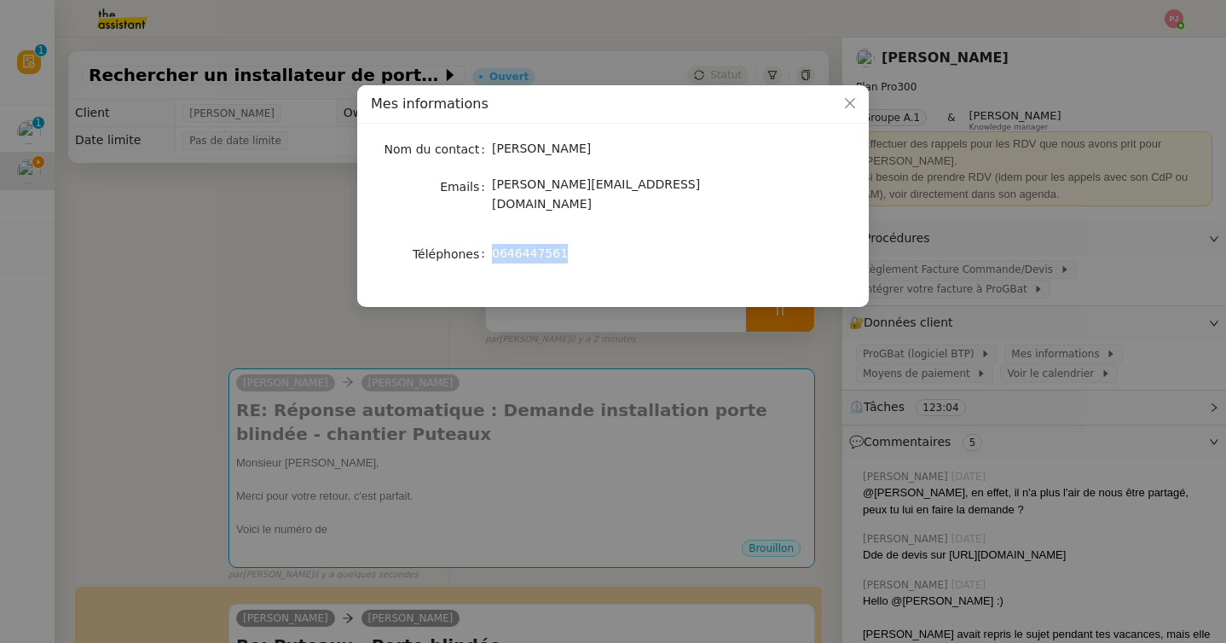
drag, startPoint x: 579, startPoint y: 237, endPoint x: 494, endPoint y: 232, distance: 85.4
click at [494, 244] on div "0646447561" at bounding box center [633, 254] width 282 height 20
copy span "0646447561"
click at [186, 250] on nz-modal-container "Mes informations Nom du contact [PERSON_NAME] Emails [PERSON_NAME][EMAIL_ADDRES…" at bounding box center [613, 321] width 1226 height 643
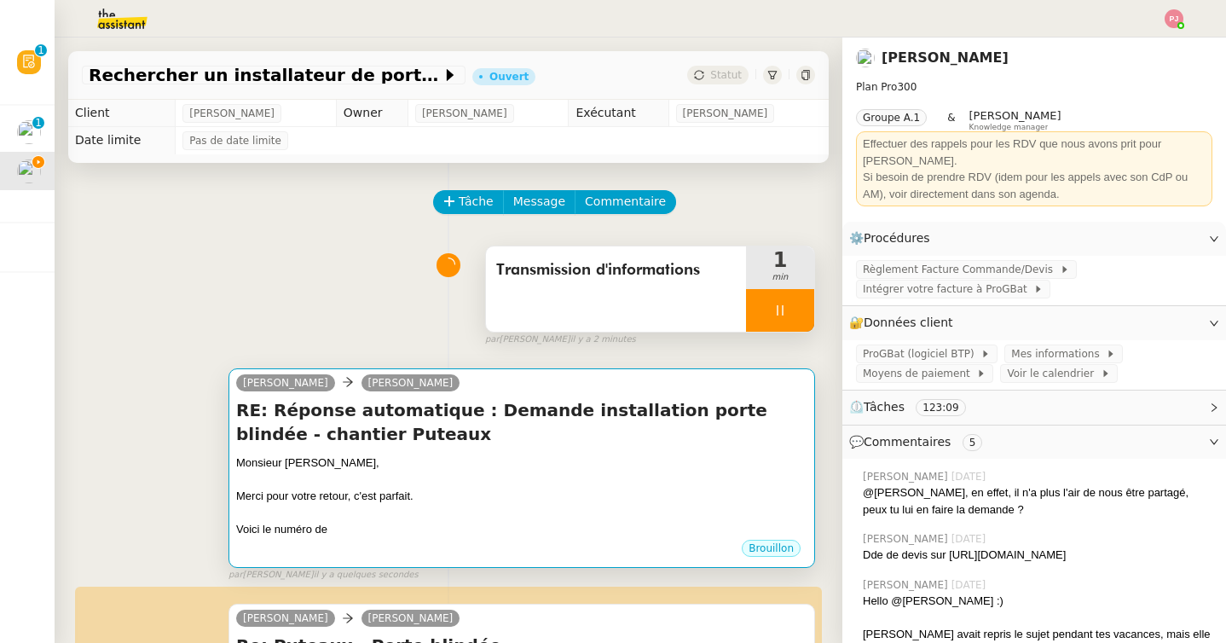
click at [438, 525] on div "Voici le numéro de" at bounding box center [521, 529] width 571 height 17
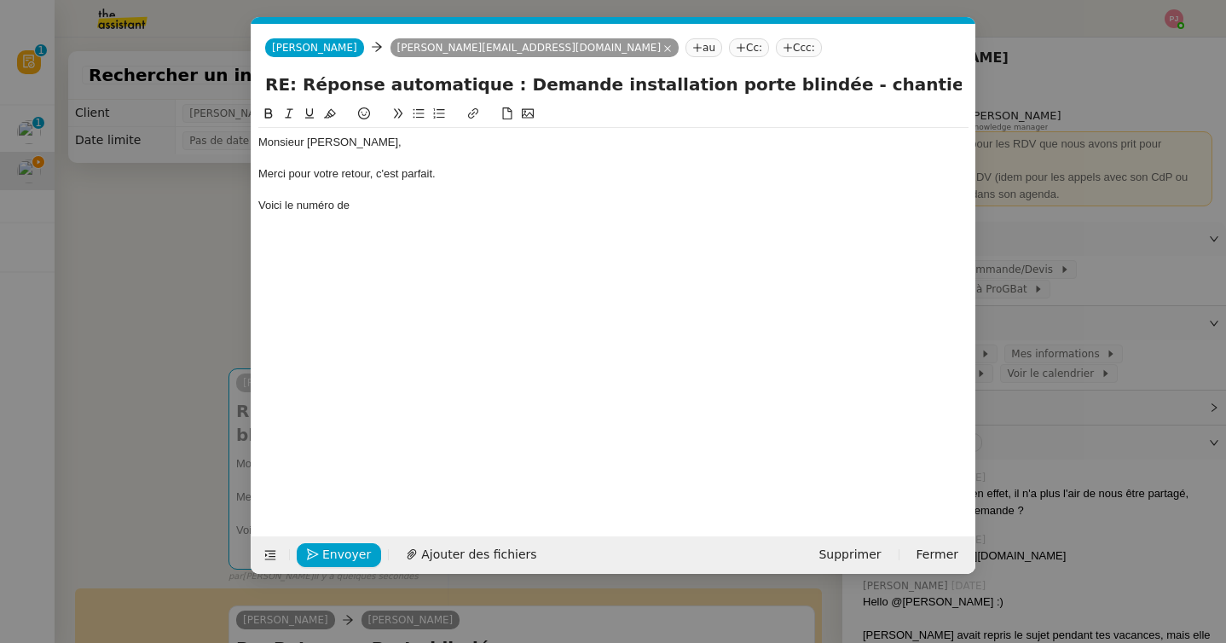
scroll to position [0, 36]
click at [489, 207] on div "Voici le numéro de" at bounding box center [613, 205] width 710 height 15
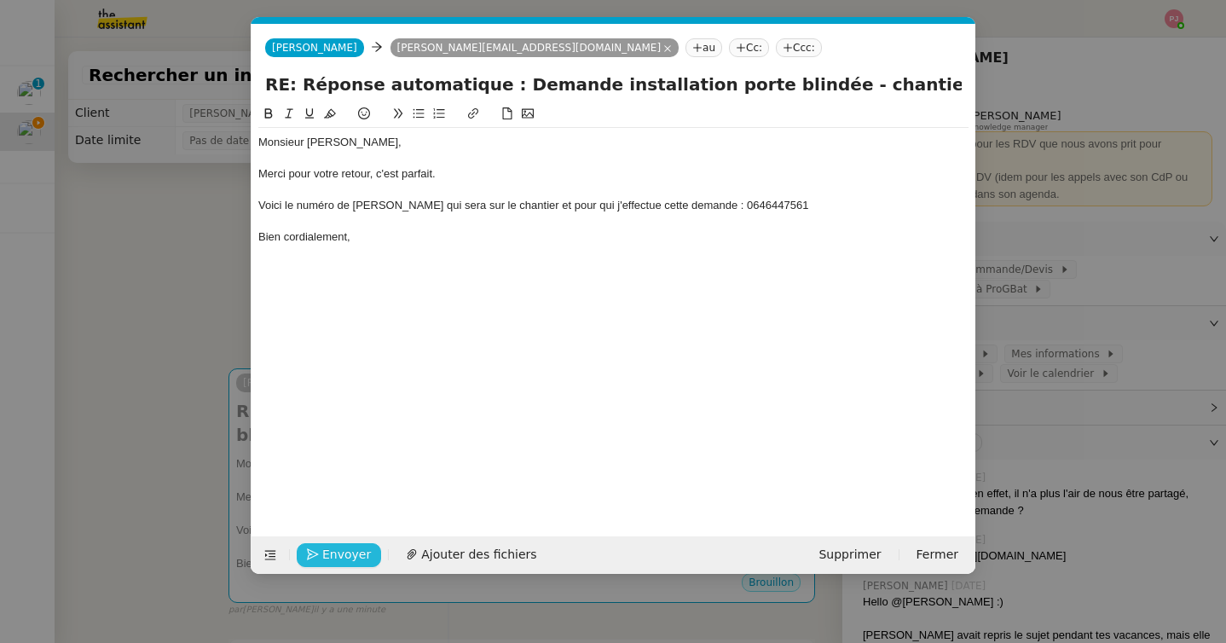
click at [342, 553] on span "Envoyer" at bounding box center [346, 555] width 49 height 20
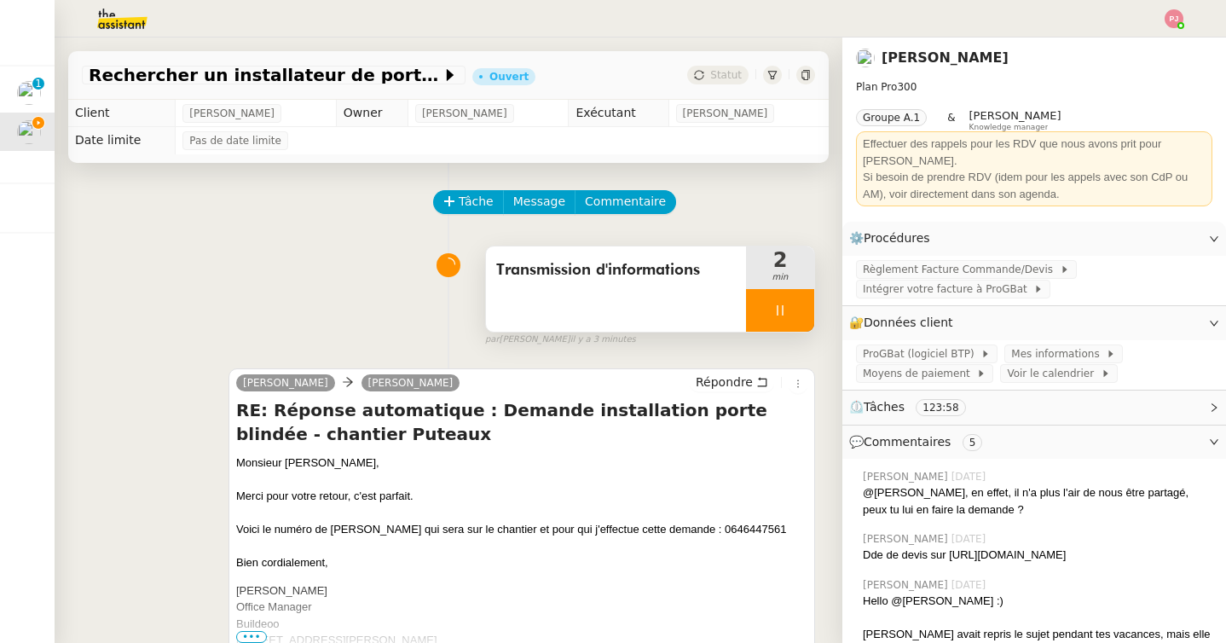
click at [790, 316] on div at bounding box center [780, 310] width 68 height 43
click at [806, 310] on button at bounding box center [797, 310] width 34 height 43
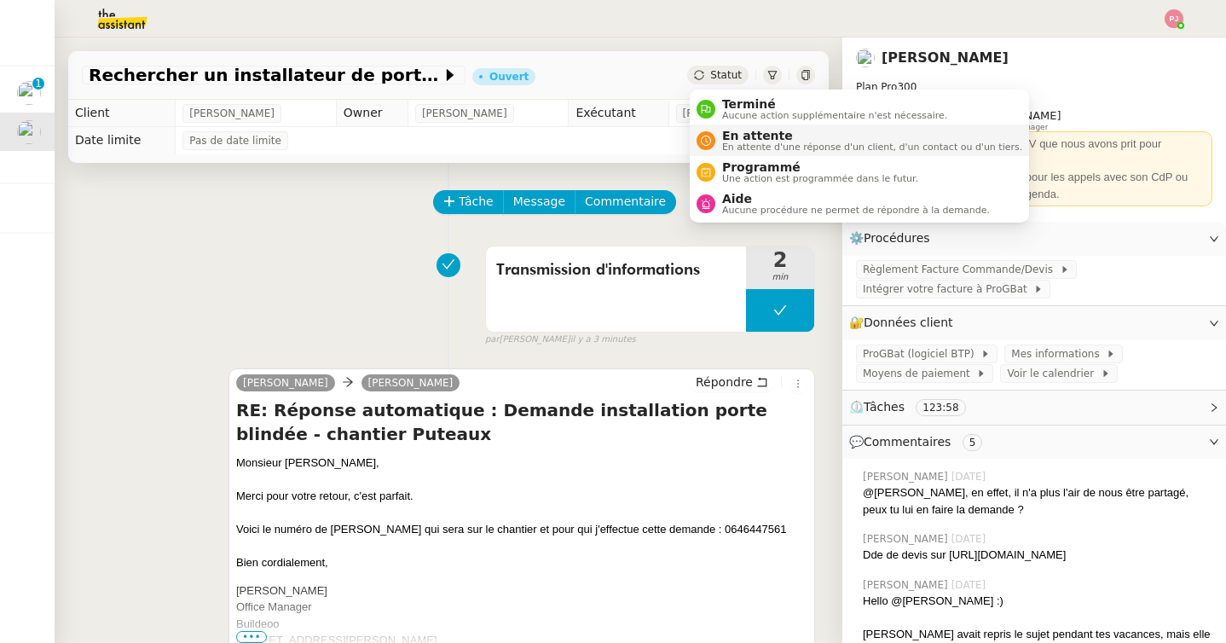
click at [729, 143] on span "En attente d'une réponse d'un client, d'un contact ou d'un tiers." at bounding box center [872, 146] width 300 height 9
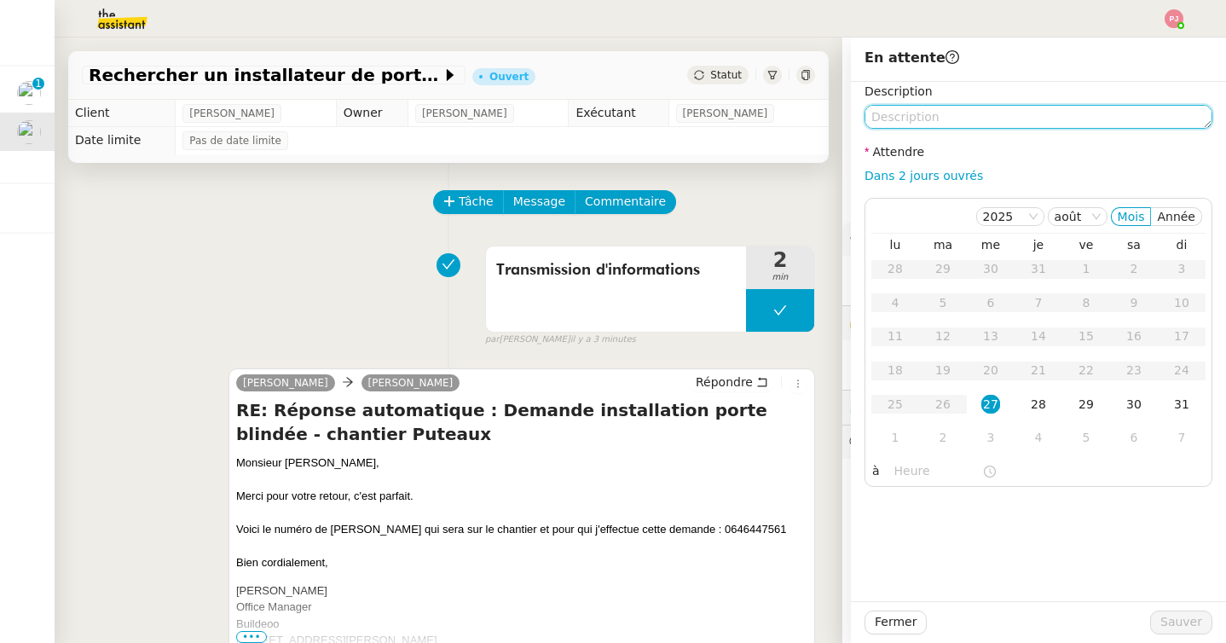
click at [958, 117] on textarea at bounding box center [1039, 117] width 348 height 24
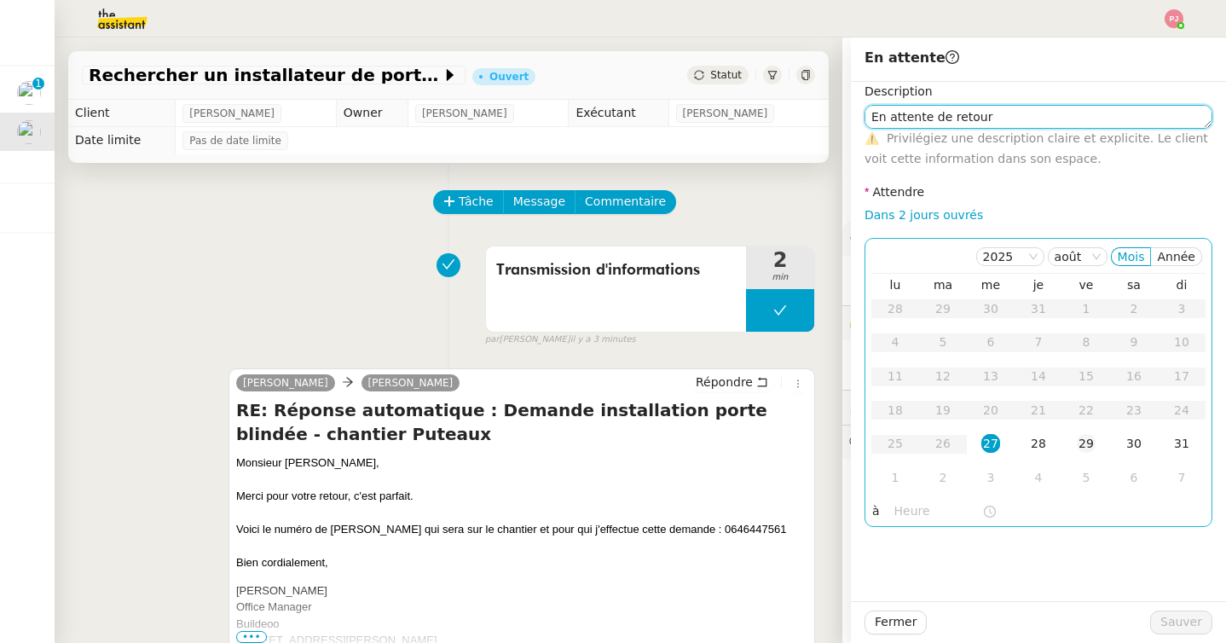
type textarea "En attente de retour"
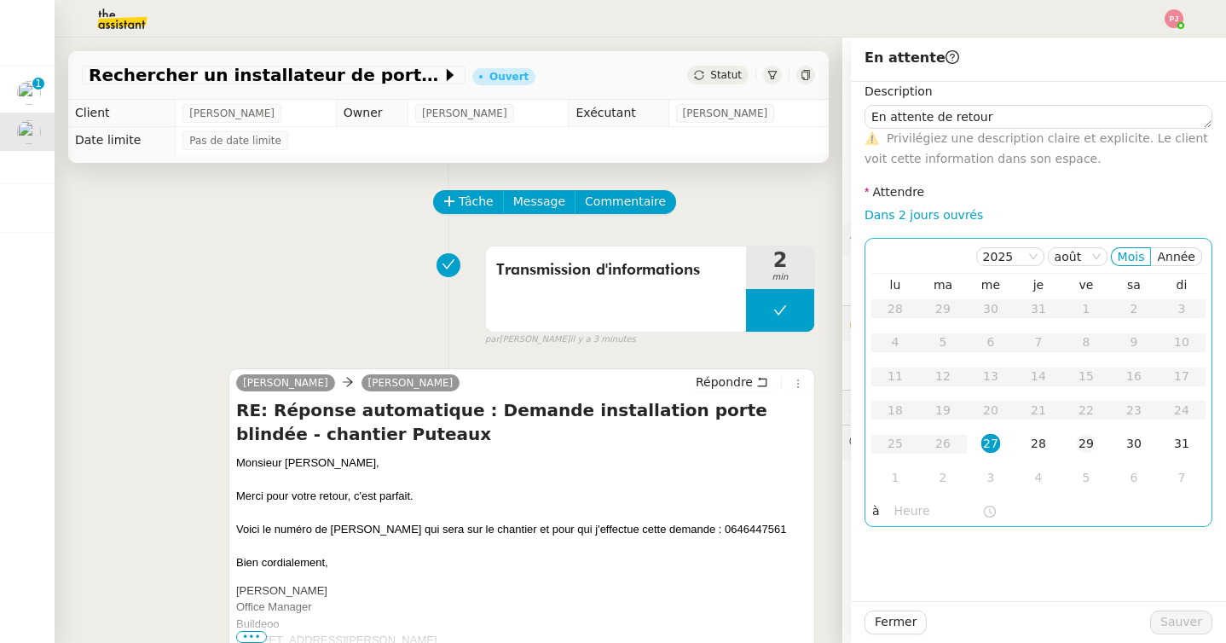
click at [1090, 442] on div "29" at bounding box center [1086, 443] width 19 height 19
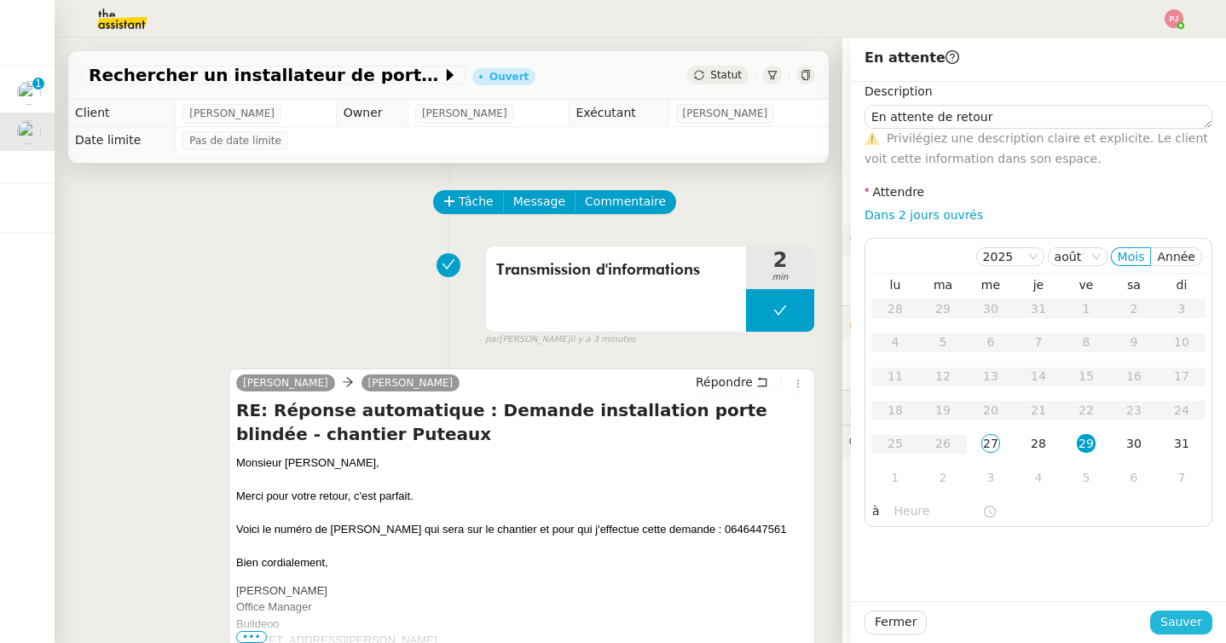
click at [1187, 624] on span "Sauver" at bounding box center [1181, 622] width 42 height 20
